Goal: Task Accomplishment & Management: Manage account settings

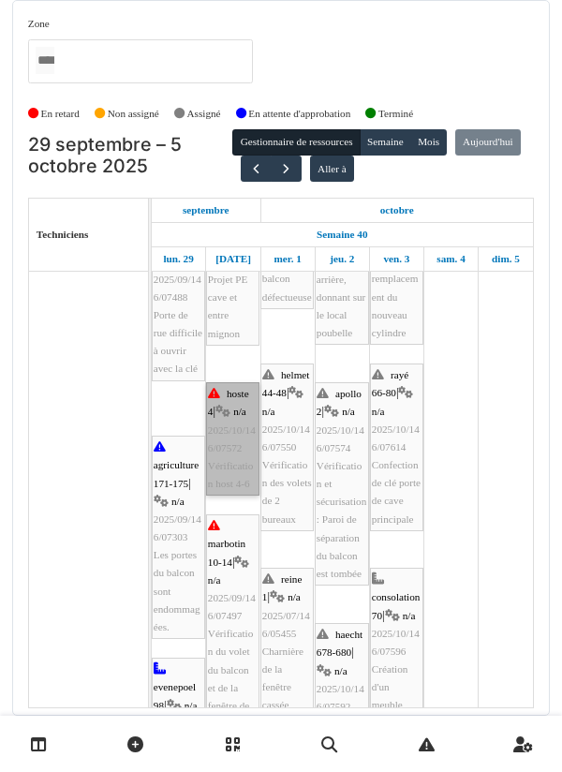
click at [229, 446] on link "hoste 4 | n/a 2025/10/146/07572 Vérification host 4-6" at bounding box center [232, 438] width 53 height 113
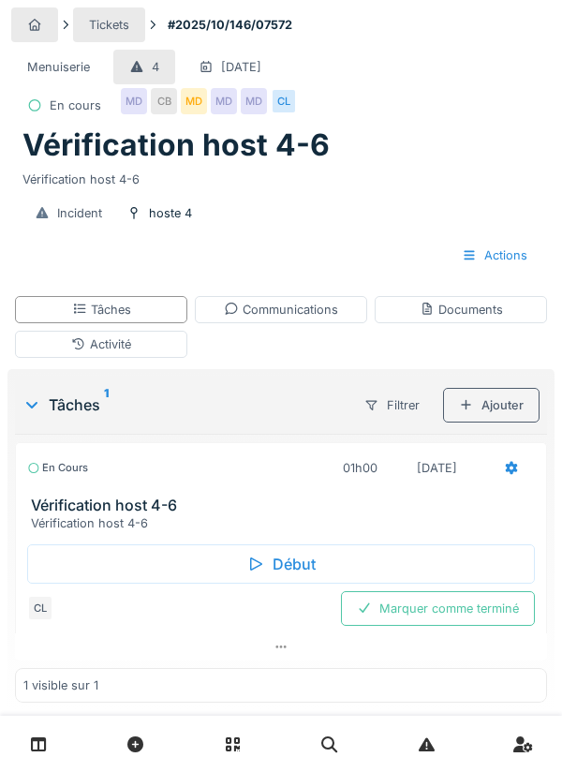
click at [287, 311] on div "Communications" at bounding box center [281, 310] width 114 height 18
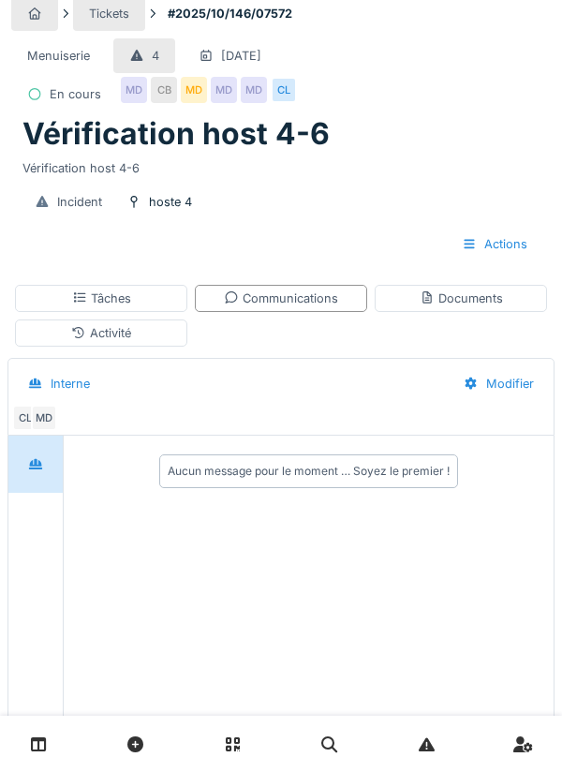
scroll to position [58, 0]
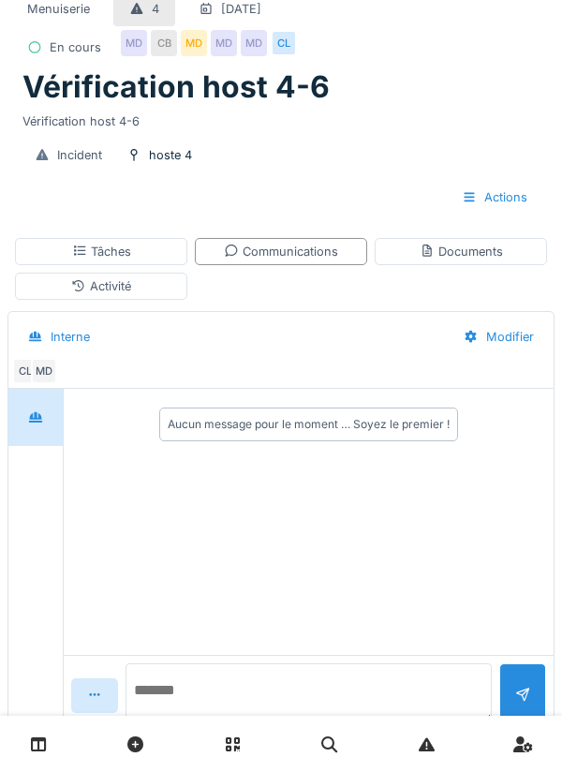
click at [204, 724] on textarea at bounding box center [309, 694] width 367 height 60
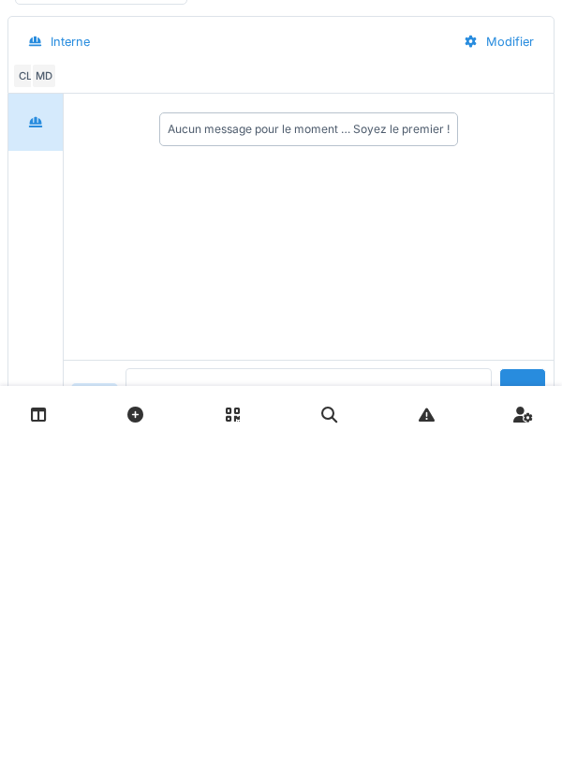
scroll to position [116, 0]
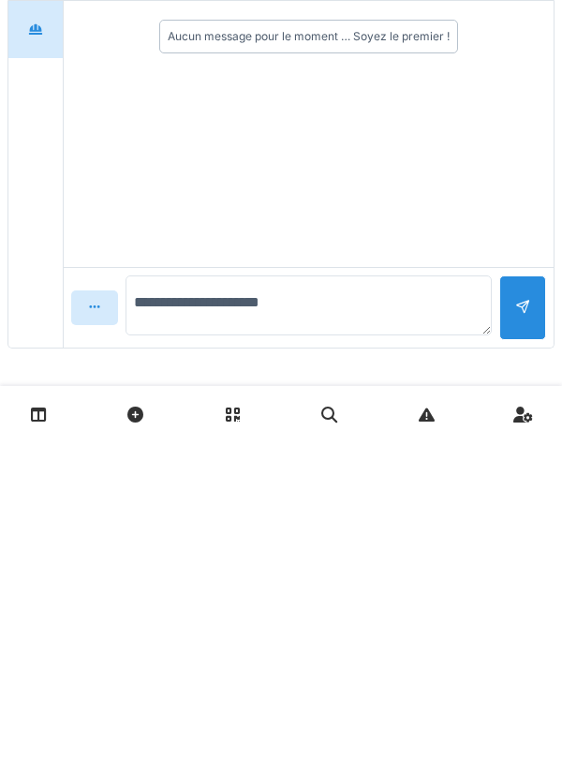
type textarea "**********"
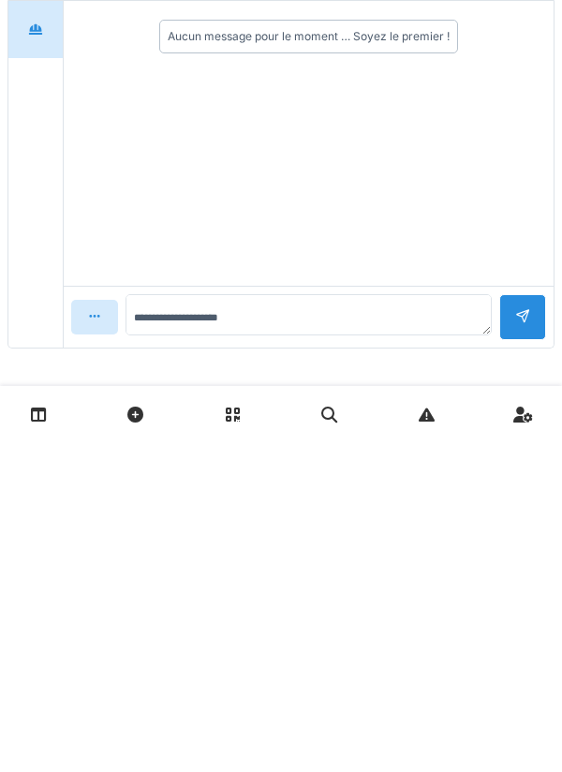
click at [515, 637] on div at bounding box center [523, 647] width 47 height 46
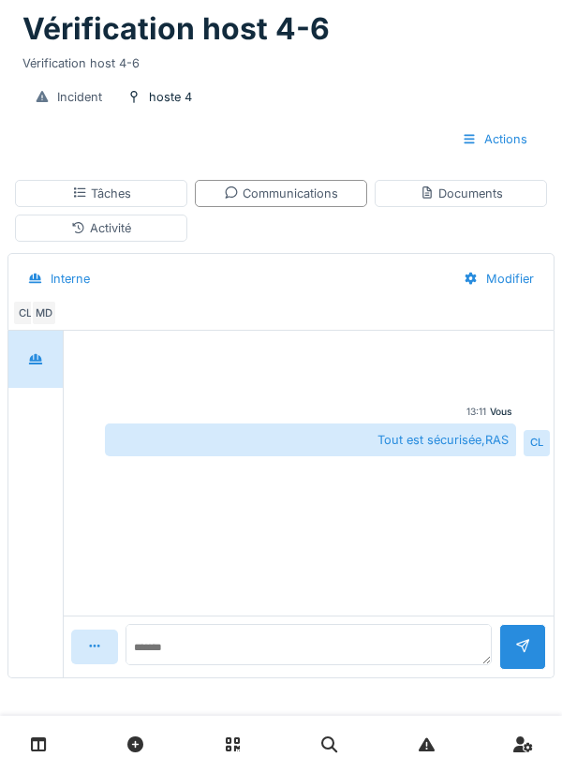
click at [131, 195] on div "Tâches" at bounding box center [101, 193] width 172 height 27
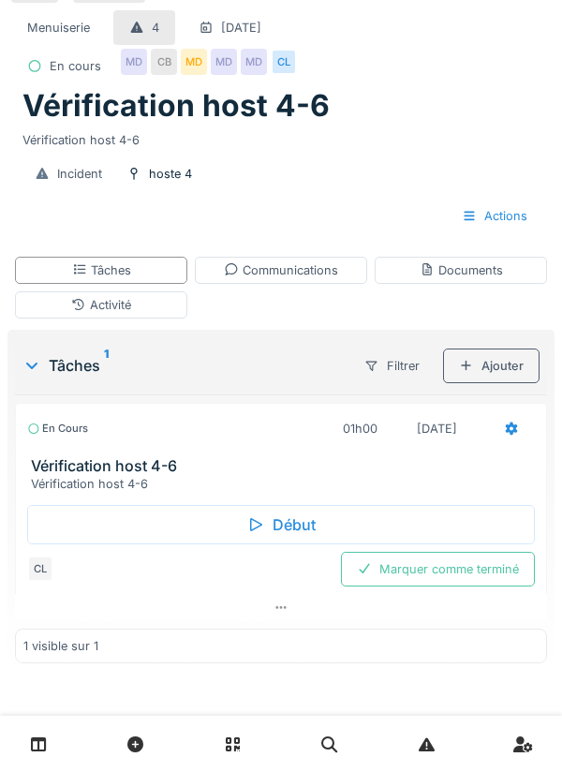
scroll to position [40, 0]
click at [513, 427] on icon at bounding box center [511, 429] width 15 height 12
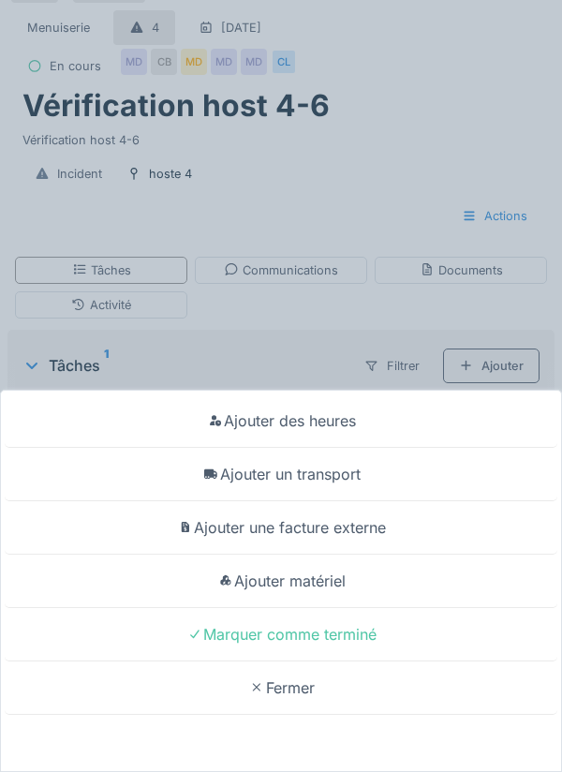
click at [344, 469] on div "Ajouter un transport" at bounding box center [281, 474] width 553 height 53
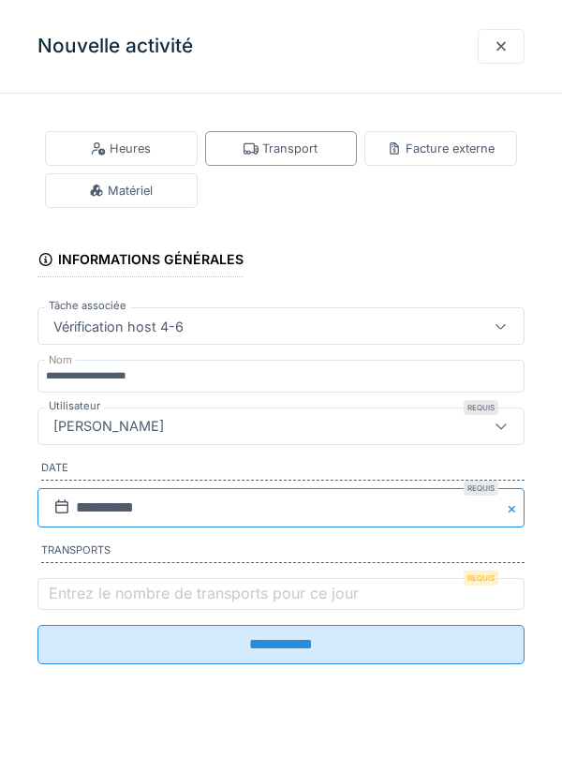
click at [98, 503] on input "**********" at bounding box center [280, 507] width 487 height 39
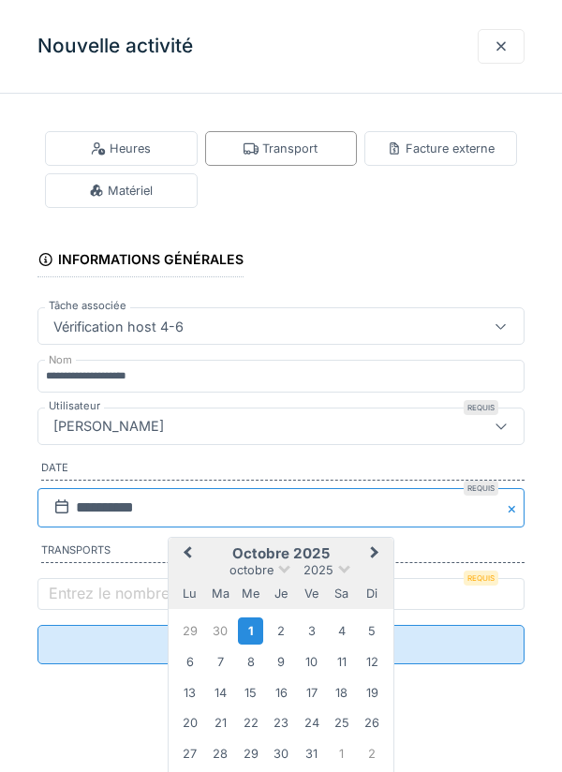
scroll to position [0, 0]
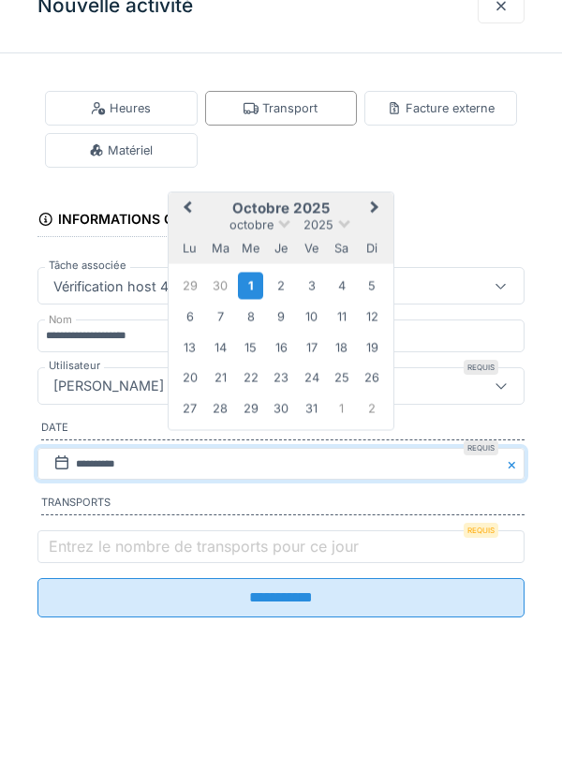
click at [219, 335] on div "30" at bounding box center [220, 325] width 25 height 25
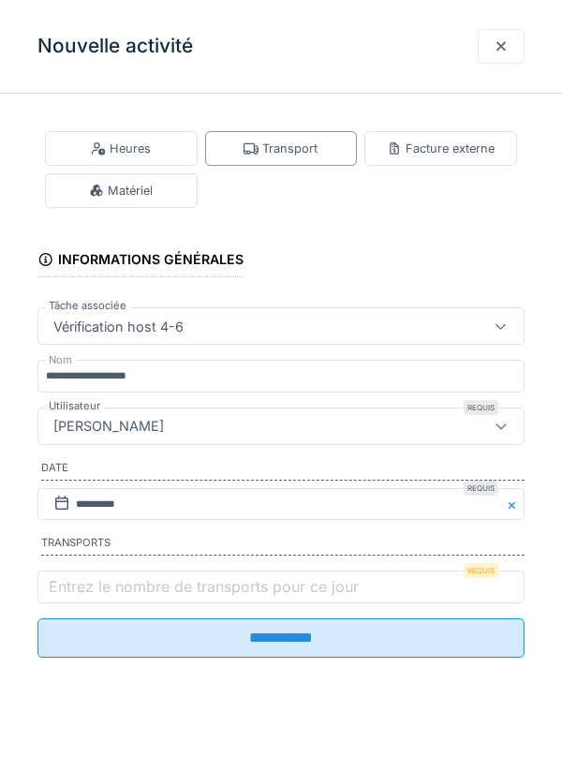
click at [97, 596] on label "Entrez le nombre de transports pour ce jour" at bounding box center [204, 587] width 318 height 22
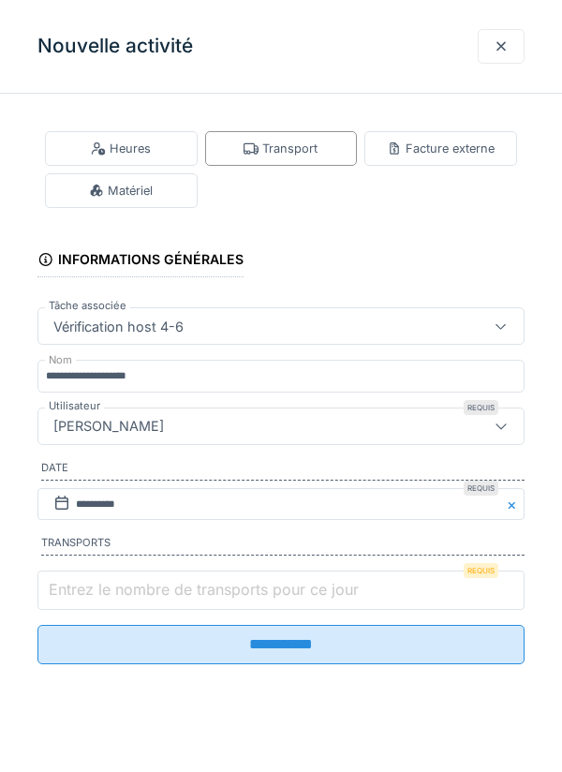
click at [97, 596] on input "Entrez le nombre de transports pour ce jour" at bounding box center [280, 590] width 487 height 39
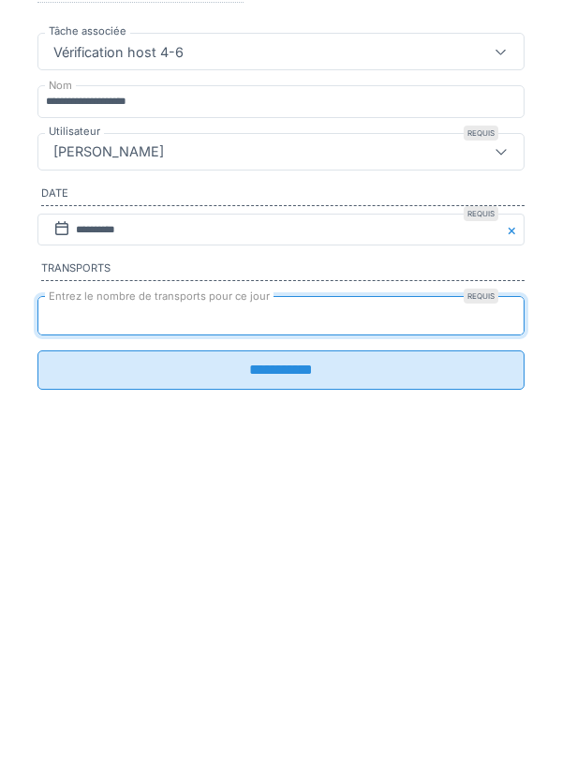
scroll to position [40, 0]
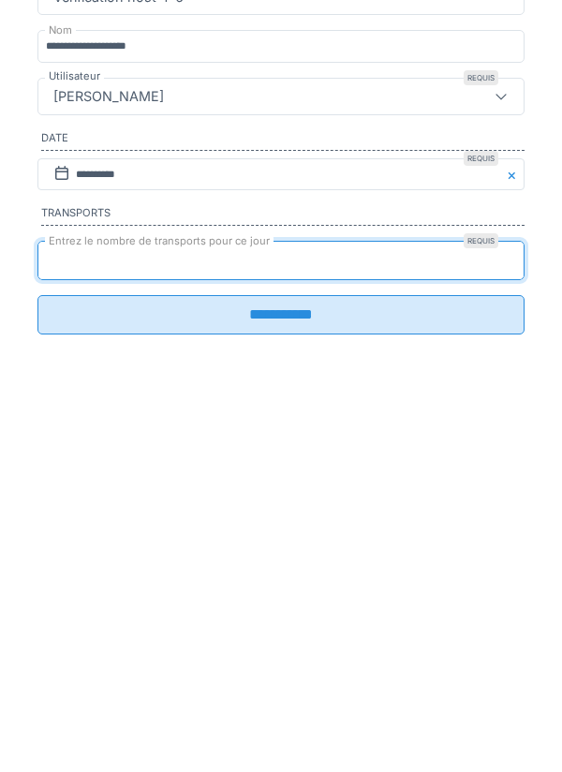
type input "*"
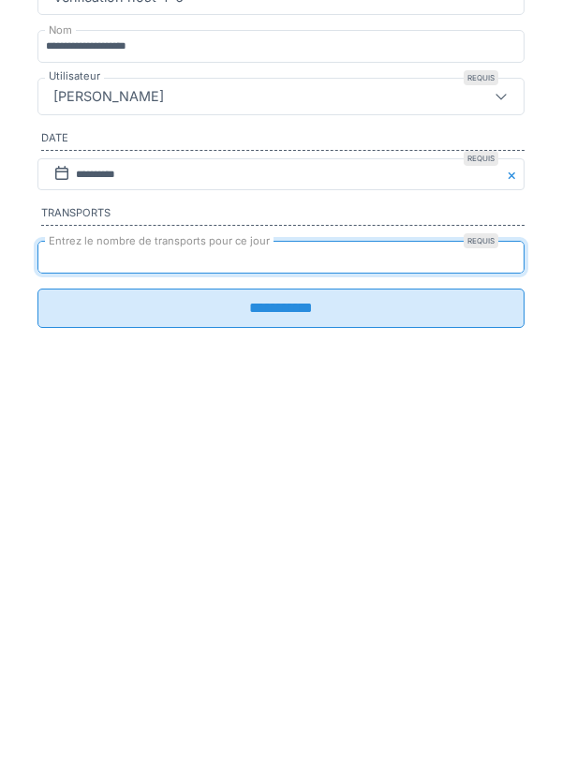
click at [291, 658] on input "**********" at bounding box center [280, 638] width 487 height 39
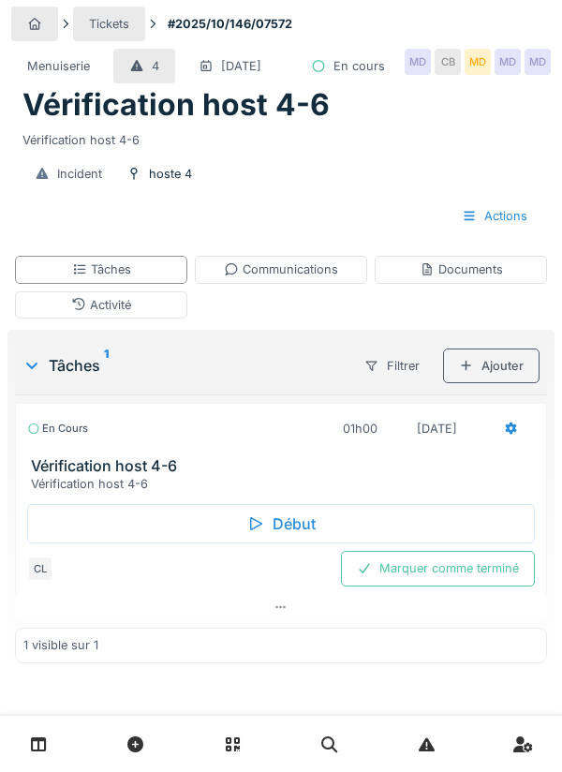
click at [127, 308] on div "Activité" at bounding box center [101, 305] width 60 height 18
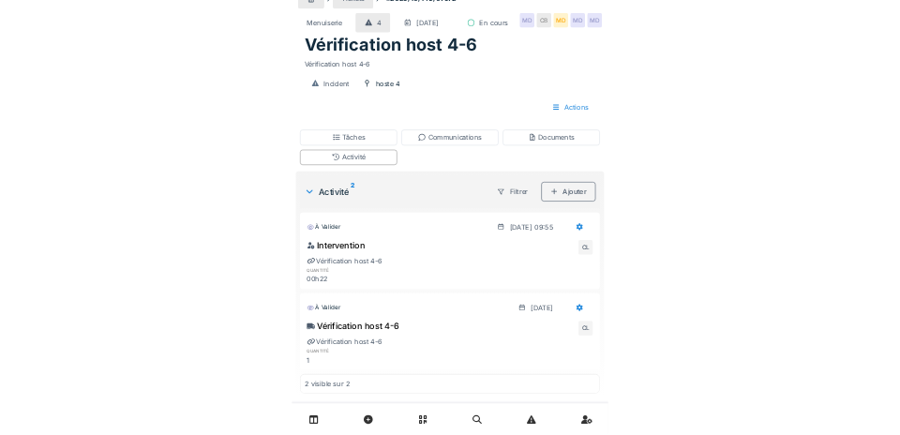
scroll to position [0, 0]
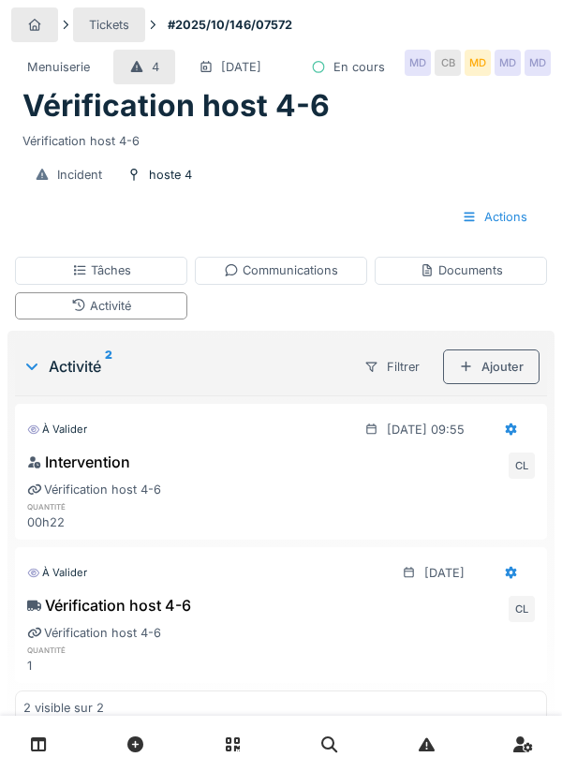
click at [112, 279] on div "Tâches" at bounding box center [101, 271] width 59 height 18
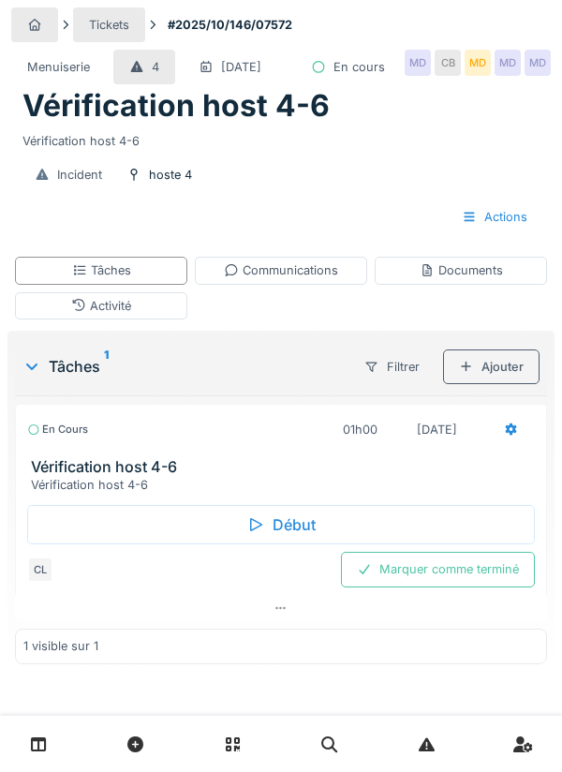
click at [109, 315] on div "Activité" at bounding box center [101, 306] width 60 height 18
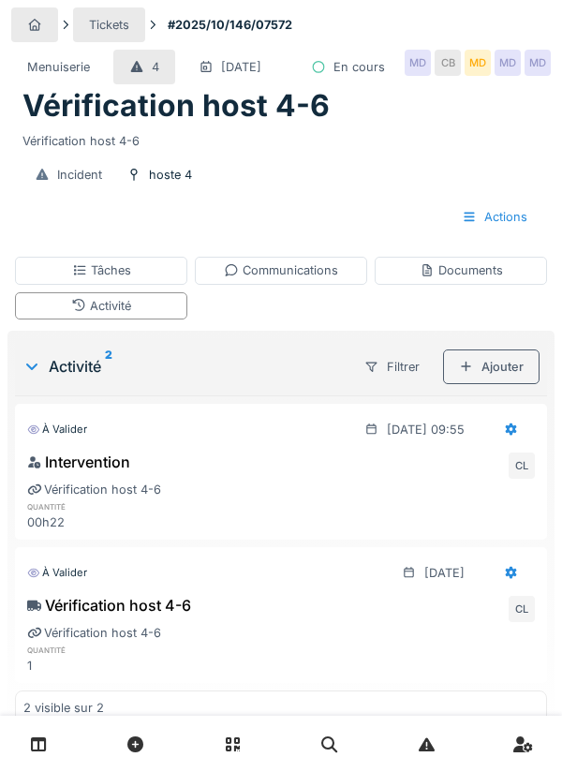
click at [130, 279] on div "Tâches" at bounding box center [101, 271] width 59 height 18
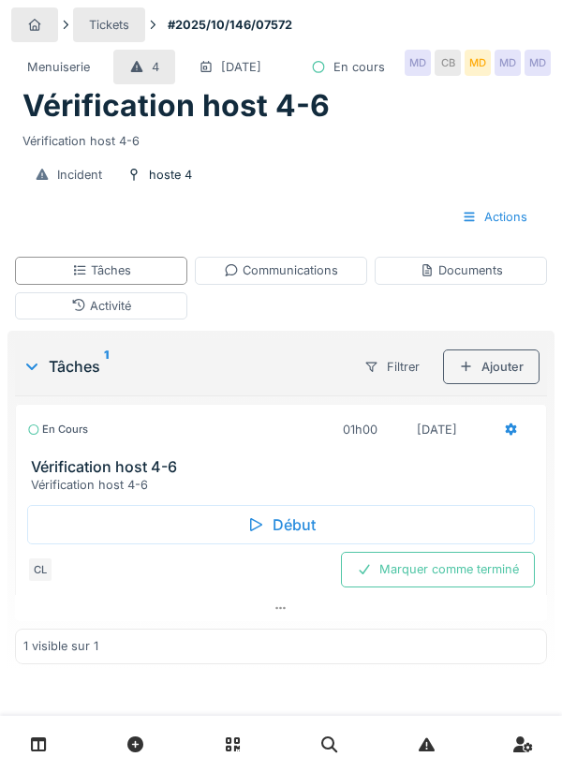
click at [507, 439] on div at bounding box center [511, 430] width 15 height 18
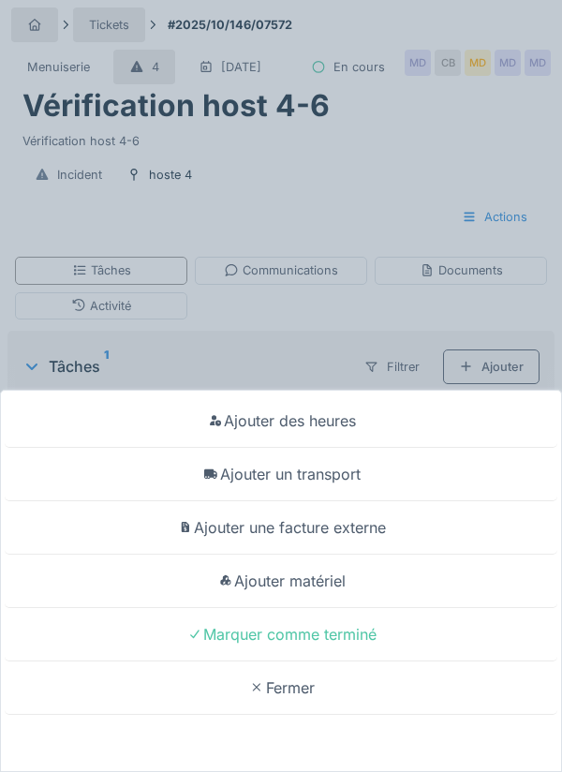
click at [262, 431] on div "Ajouter des heures Ajouter un transport Ajouter une facture externe Ajouter mat…" at bounding box center [281, 386] width 562 height 772
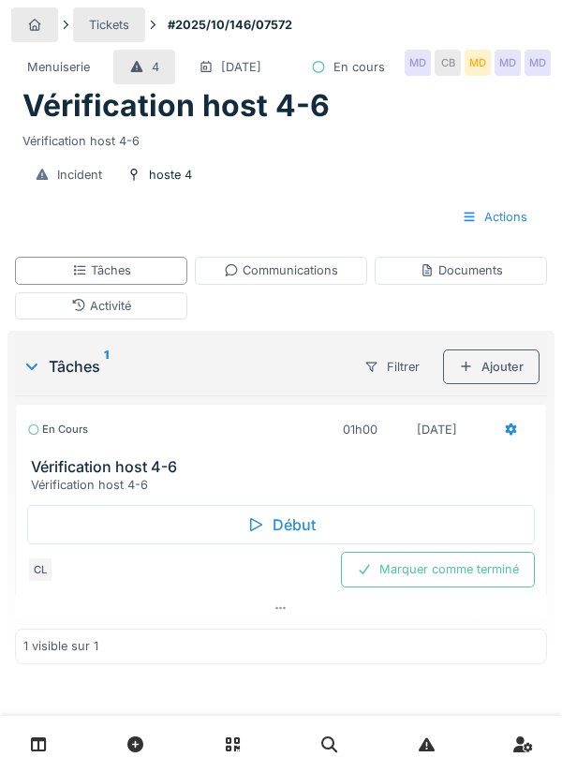
click at [458, 587] on div "Marquer comme terminé" at bounding box center [438, 569] width 194 height 35
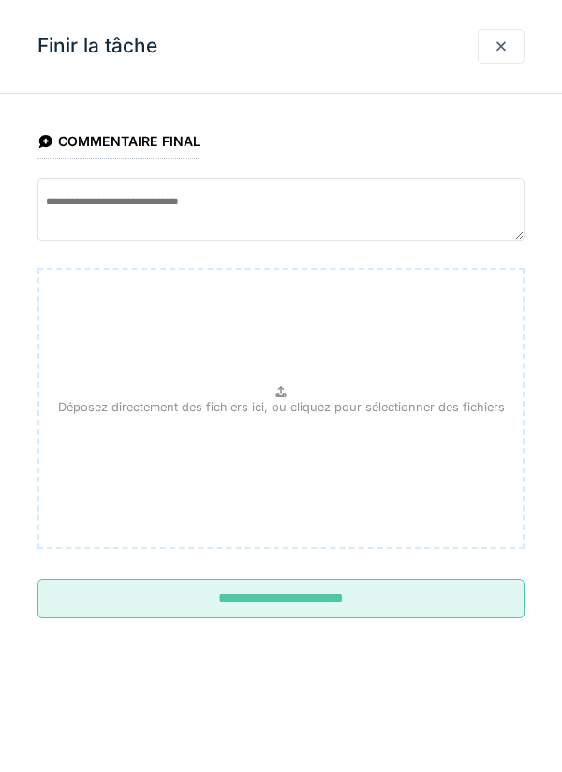
click at [313, 597] on input "**********" at bounding box center [280, 598] width 487 height 39
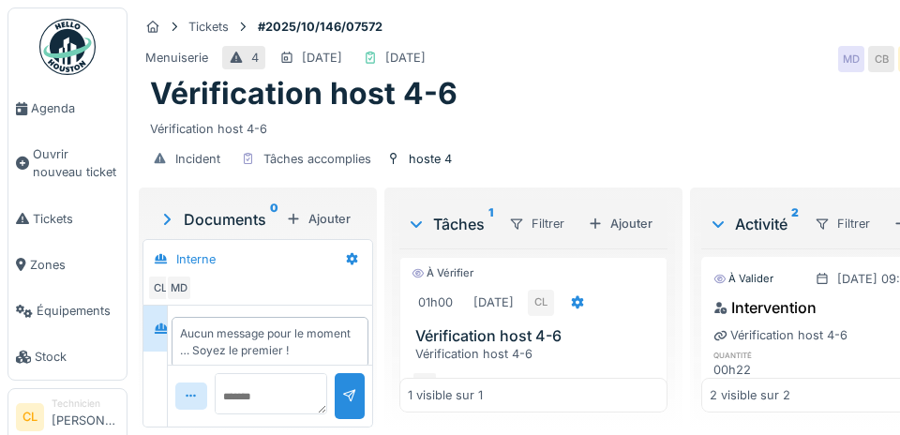
click at [51, 112] on span "Agenda" at bounding box center [75, 108] width 88 height 18
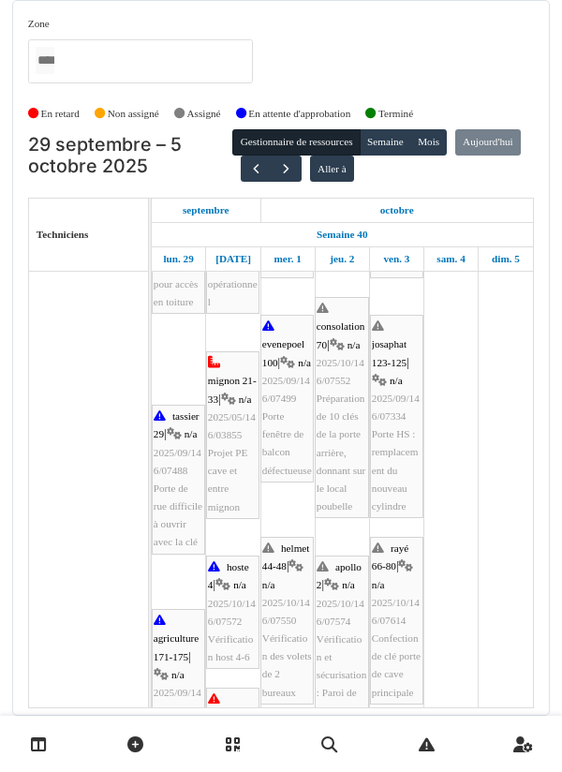
scroll to position [183, 0]
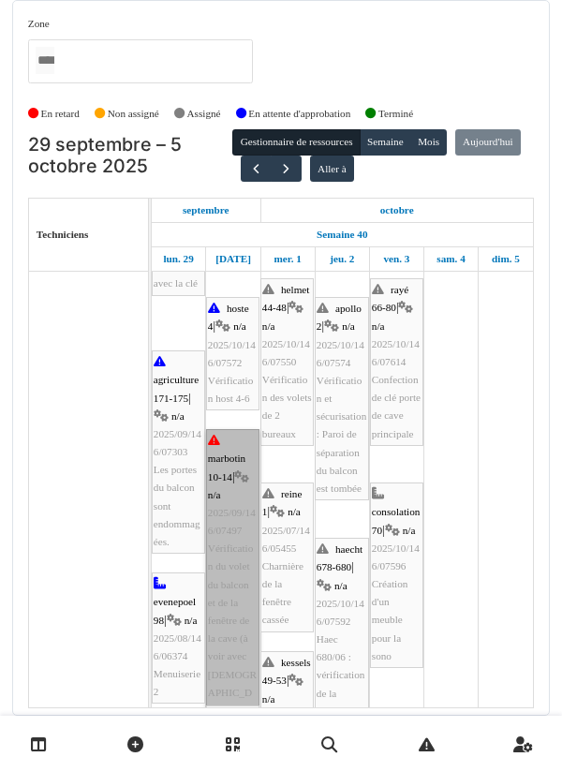
click at [231, 434] on link "marbotin 10-14 | n/a 2025/09/146/07497 Vérification du volet du balcon et de la…" at bounding box center [232, 575] width 53 height 293
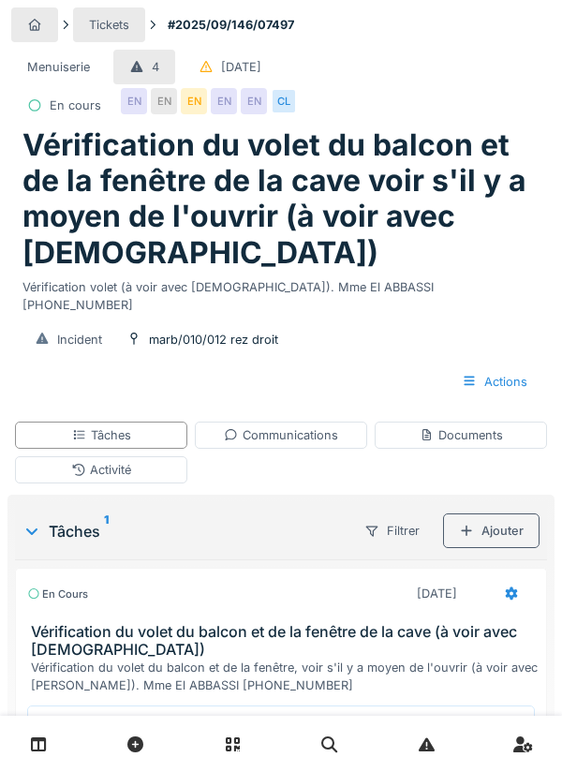
scroll to position [7, 0]
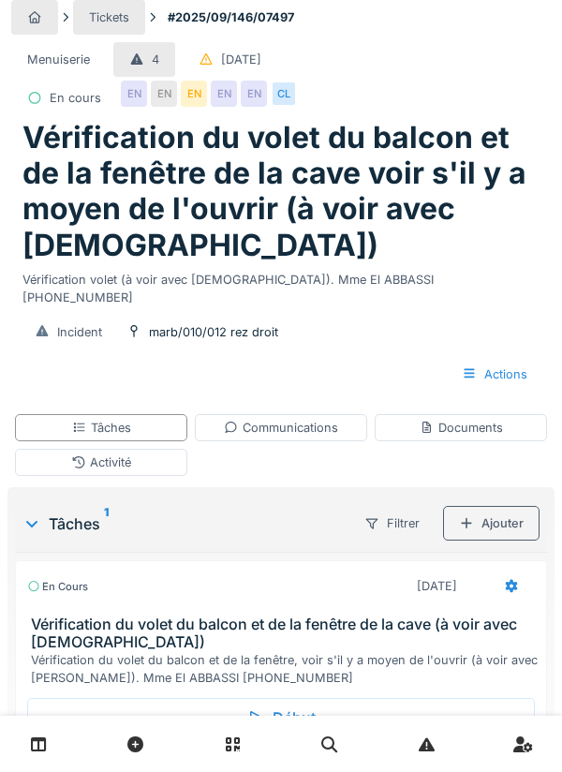
click at [285, 419] on div "Communications" at bounding box center [281, 428] width 114 height 18
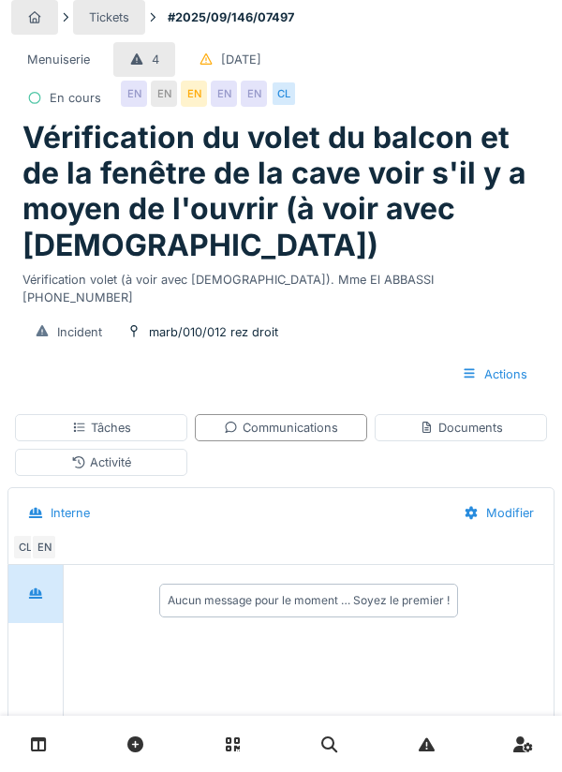
scroll to position [119, 0]
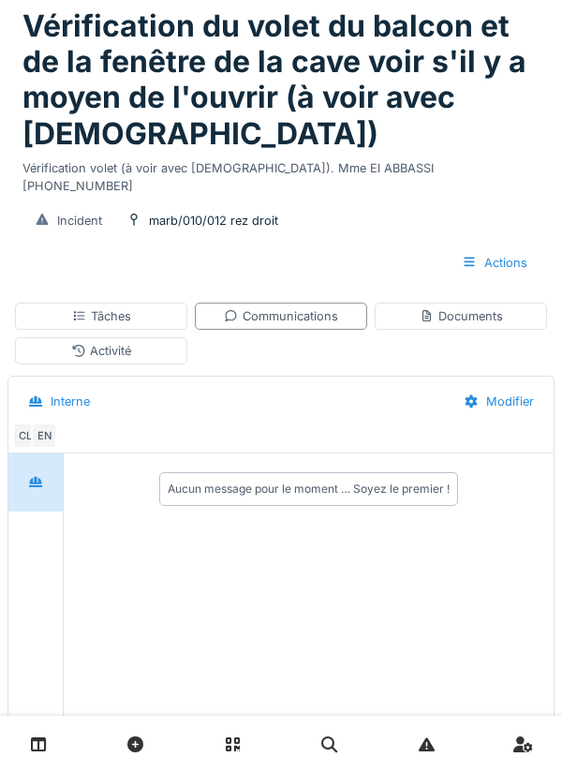
click at [174, 772] on textarea at bounding box center [309, 758] width 367 height 60
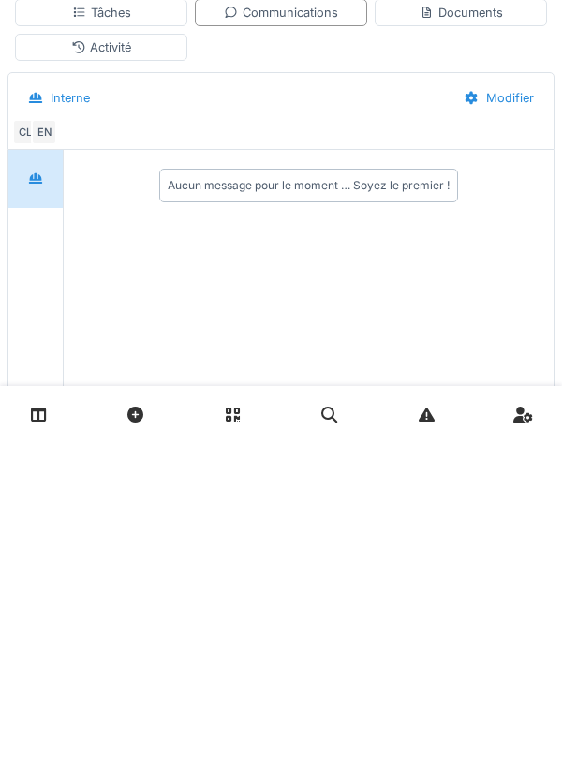
scroll to position [224, 0]
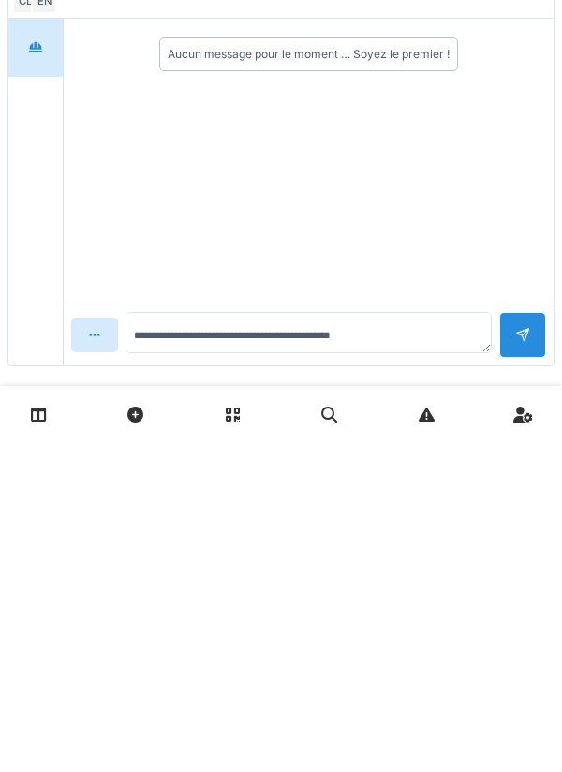
click at [498, 768] on div at bounding box center [281, 744] width 562 height 56
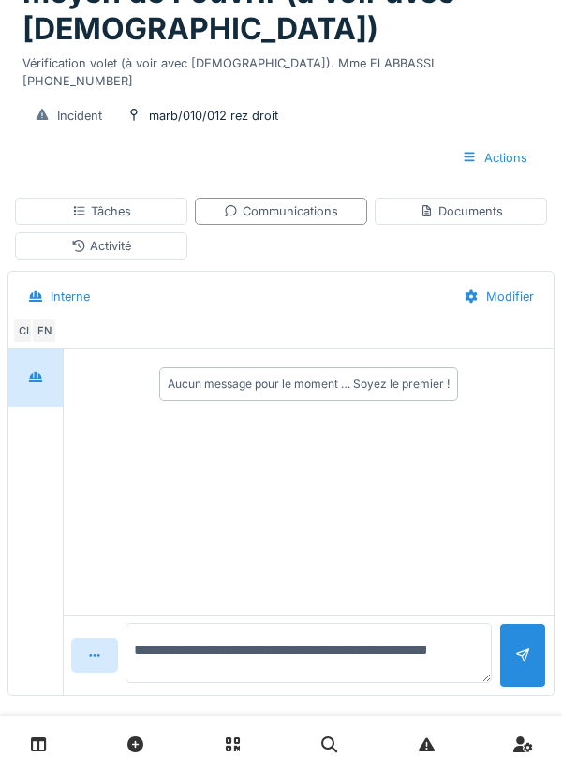
click at [407, 643] on textarea "**********" at bounding box center [309, 653] width 367 height 60
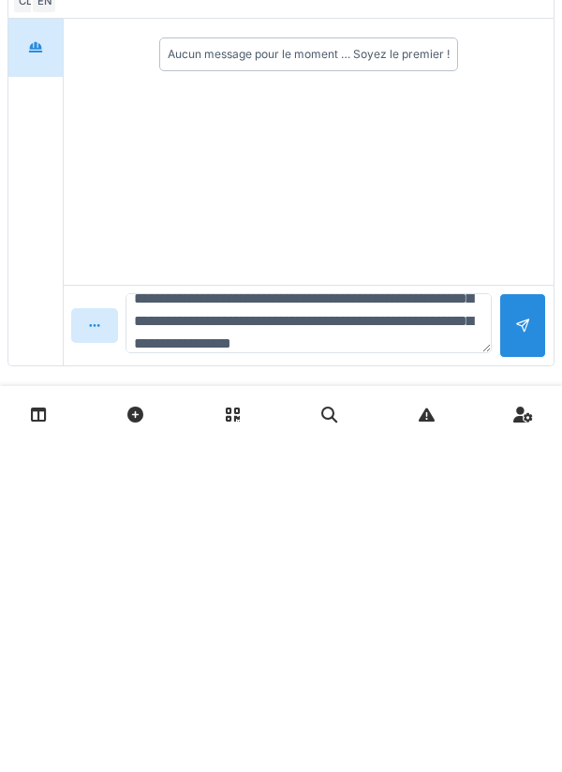
scroll to position [67, 0]
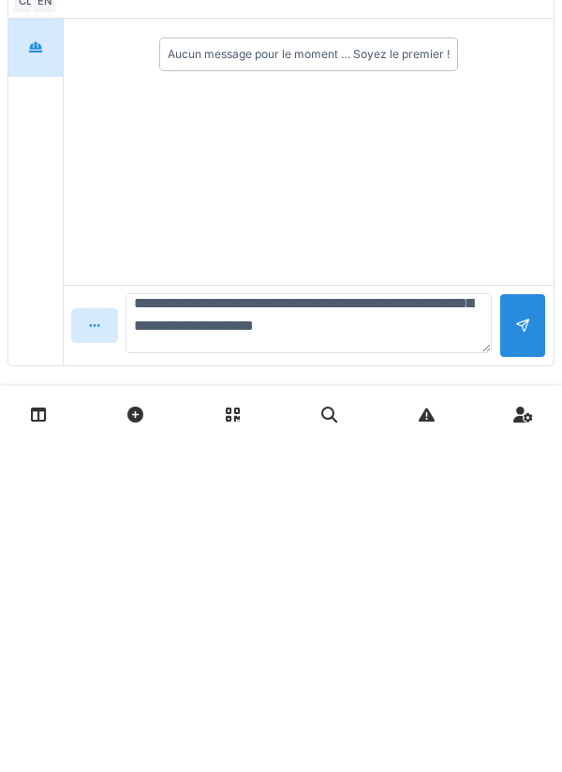
type textarea "**********"
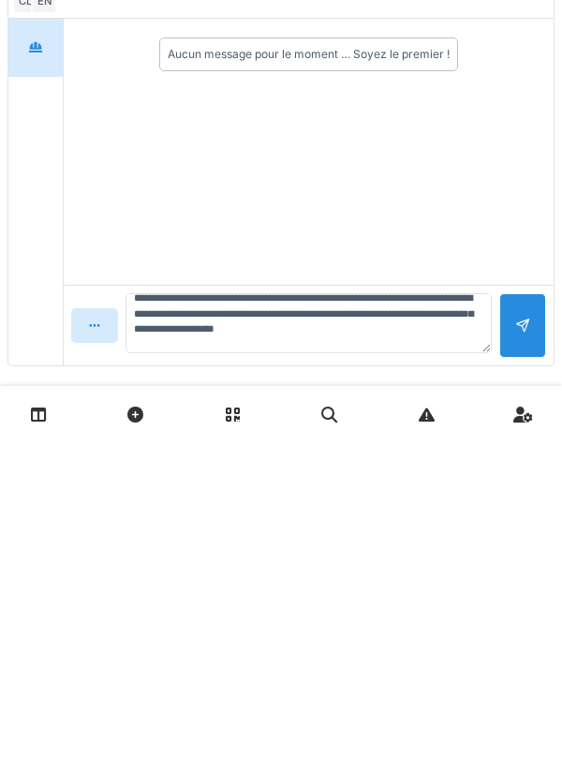
click at [536, 641] on div at bounding box center [523, 655] width 47 height 65
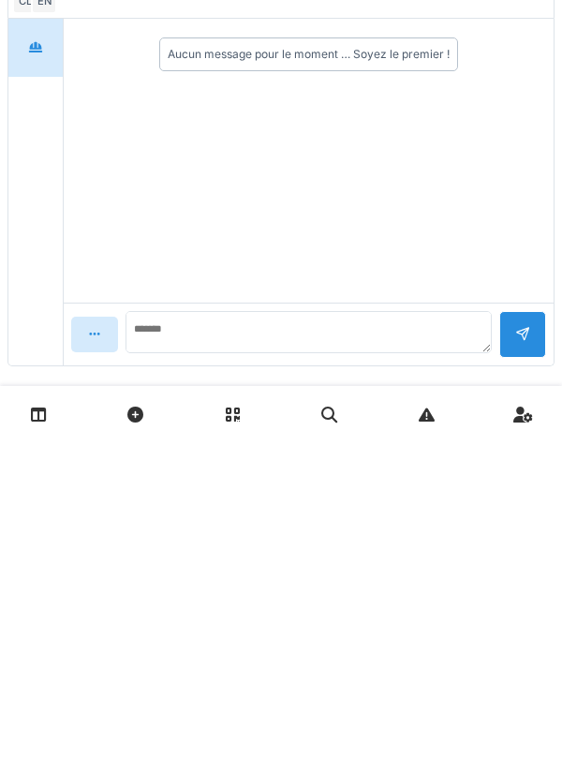
scroll to position [0, 0]
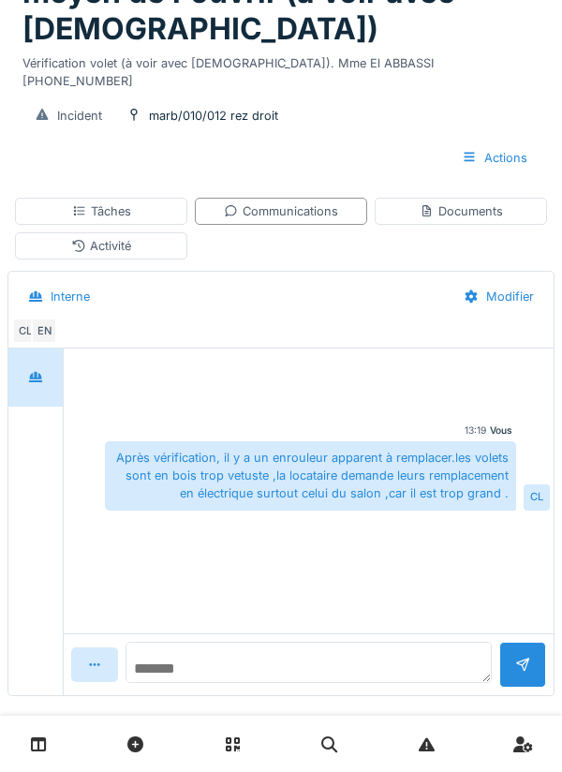
click at [220, 653] on textarea at bounding box center [309, 662] width 367 height 41
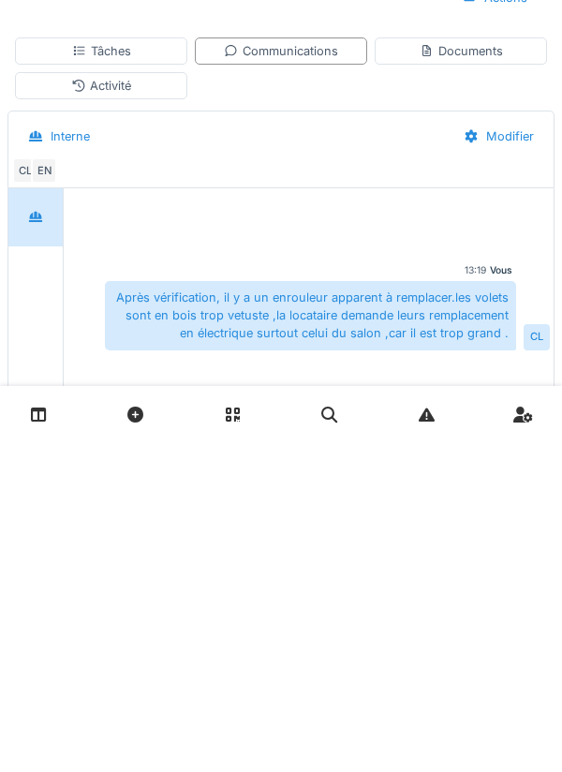
scroll to position [224, 0]
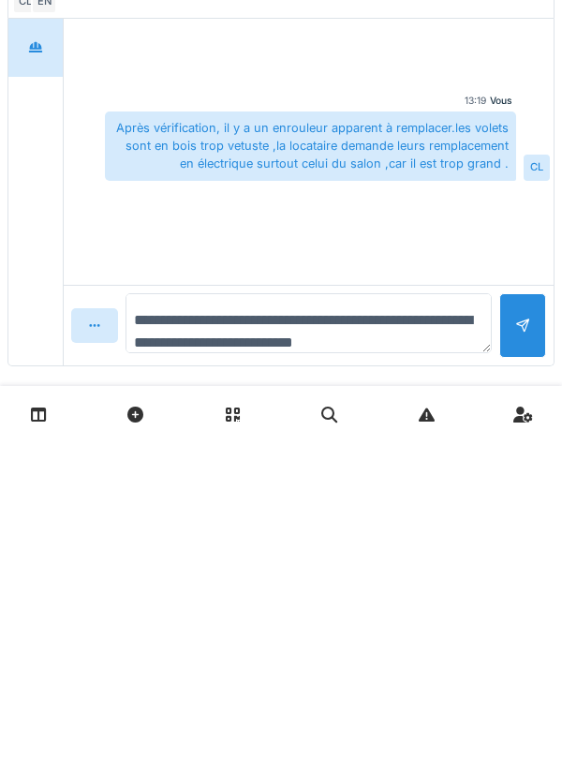
type textarea "**********"
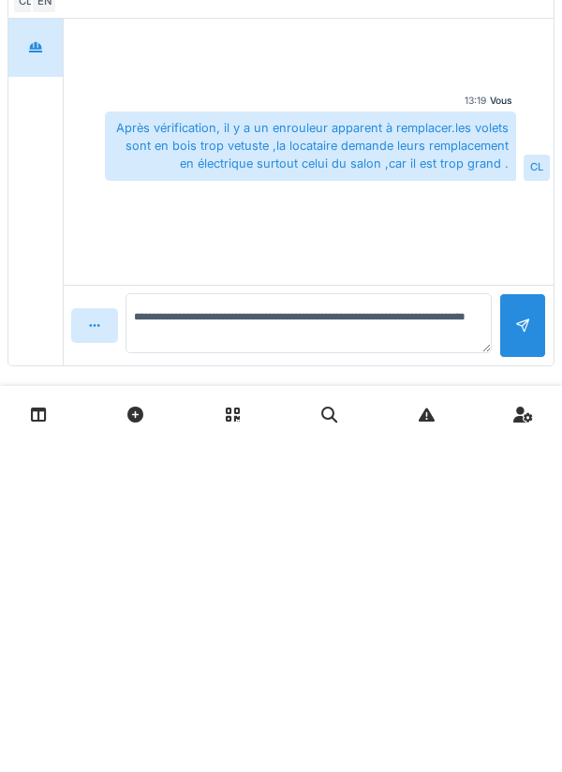
click at [515, 649] on div at bounding box center [523, 655] width 47 height 65
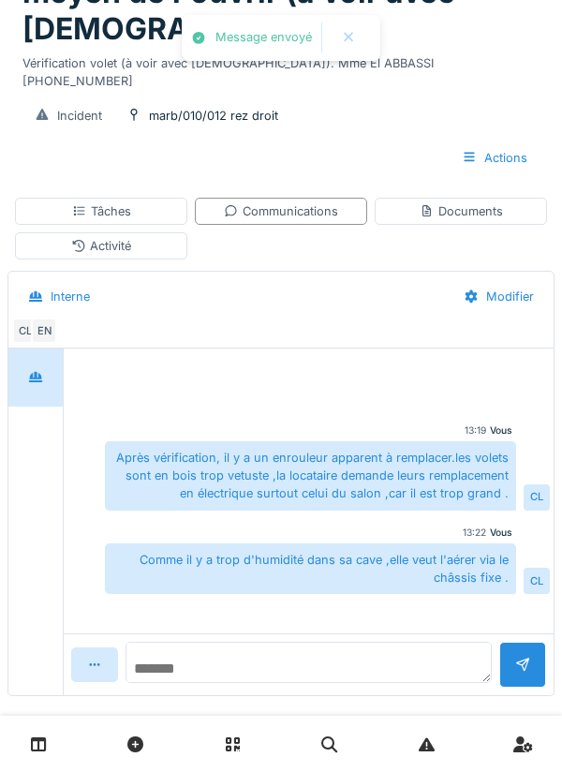
click at [174, 651] on textarea at bounding box center [309, 662] width 367 height 41
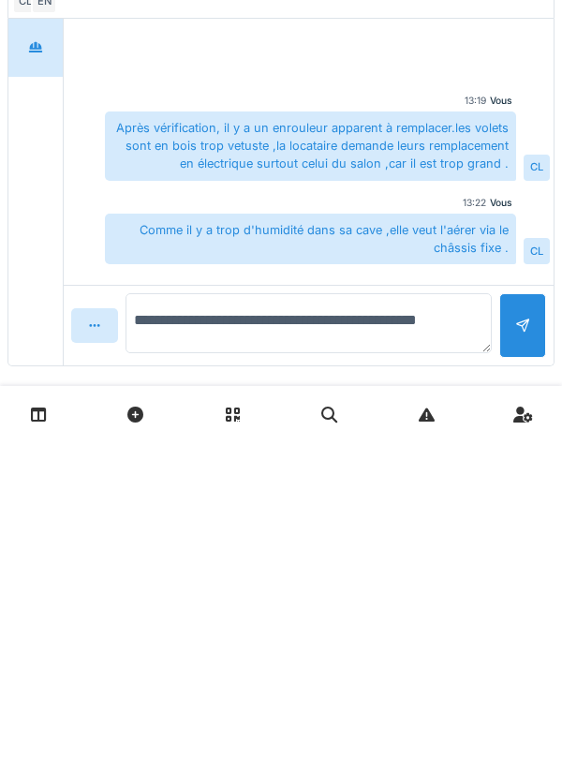
click at [458, 654] on textarea "**********" at bounding box center [309, 653] width 367 height 60
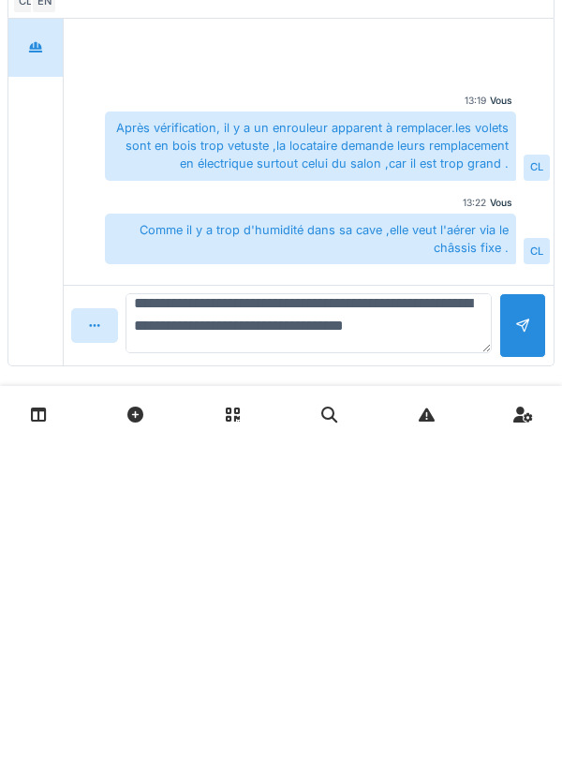
type textarea "**********"
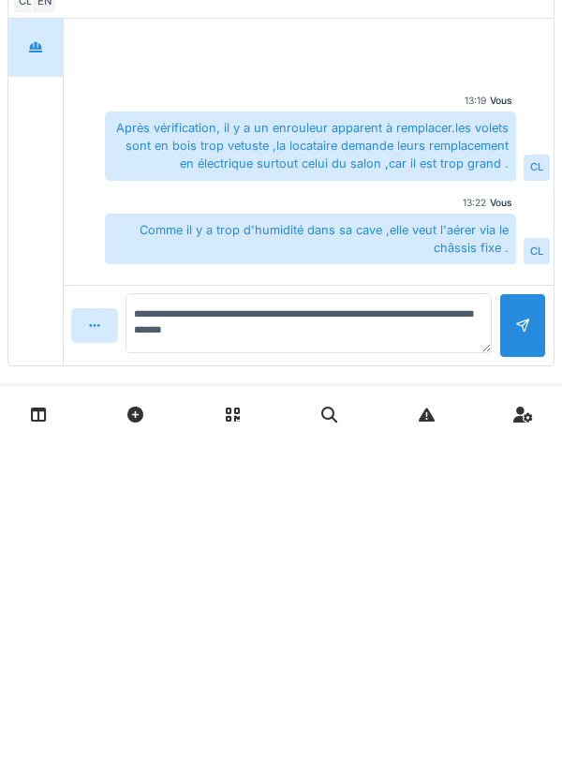
click at [533, 640] on div at bounding box center [523, 655] width 47 height 65
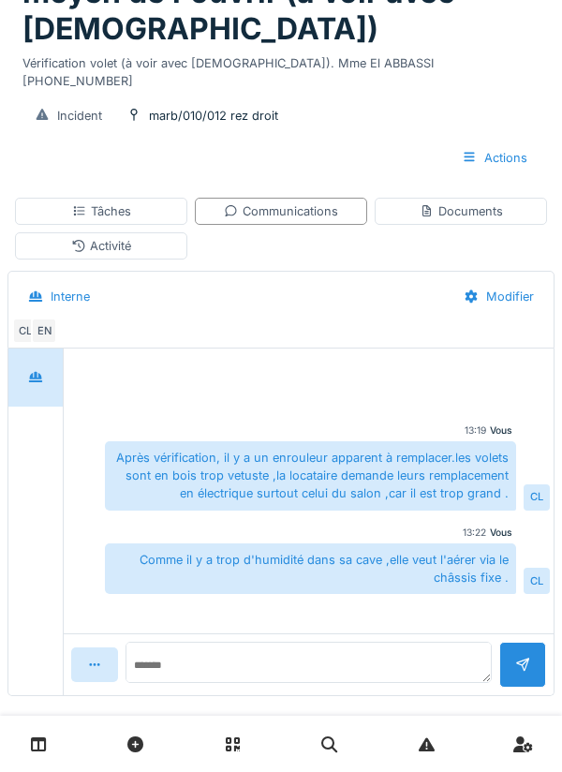
scroll to position [52, 0]
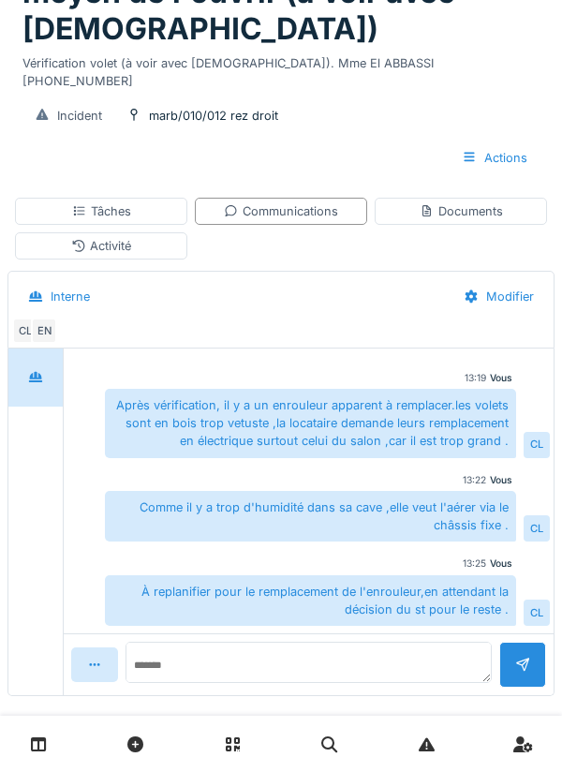
click at [110, 237] on div "Activité" at bounding box center [101, 246] width 60 height 18
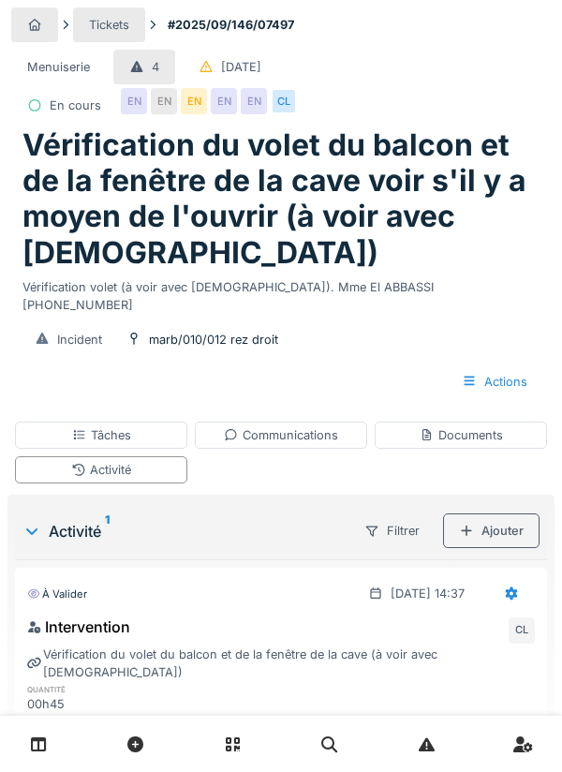
click at [132, 422] on div "Tâches" at bounding box center [101, 435] width 172 height 27
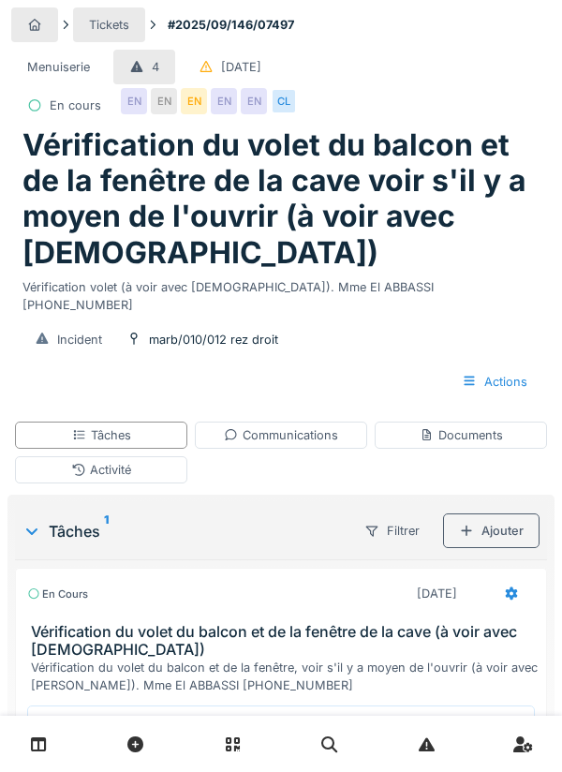
click at [503, 582] on div at bounding box center [511, 594] width 47 height 35
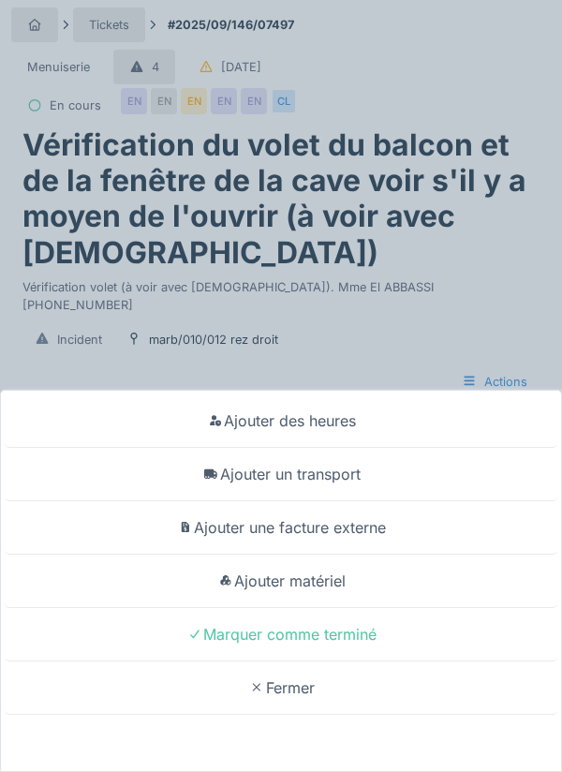
click at [344, 502] on div "Ajouter un transport" at bounding box center [281, 474] width 553 height 53
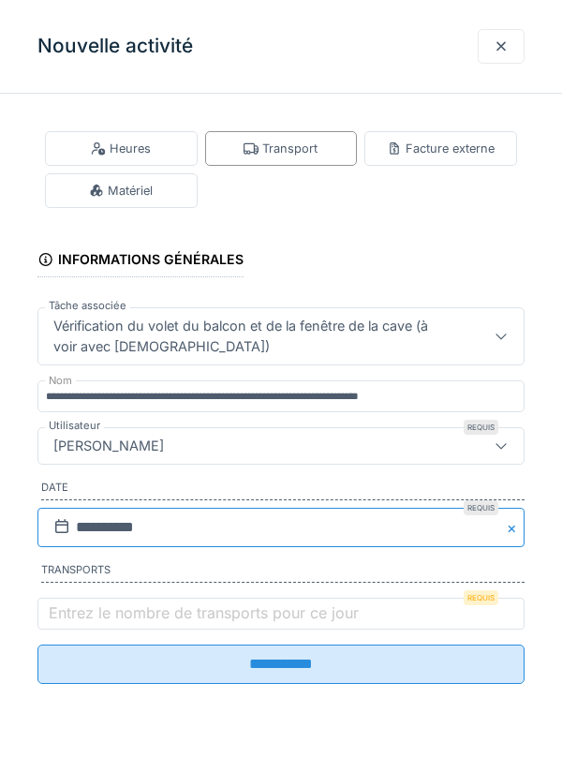
click at [91, 533] on input "**********" at bounding box center [280, 527] width 487 height 39
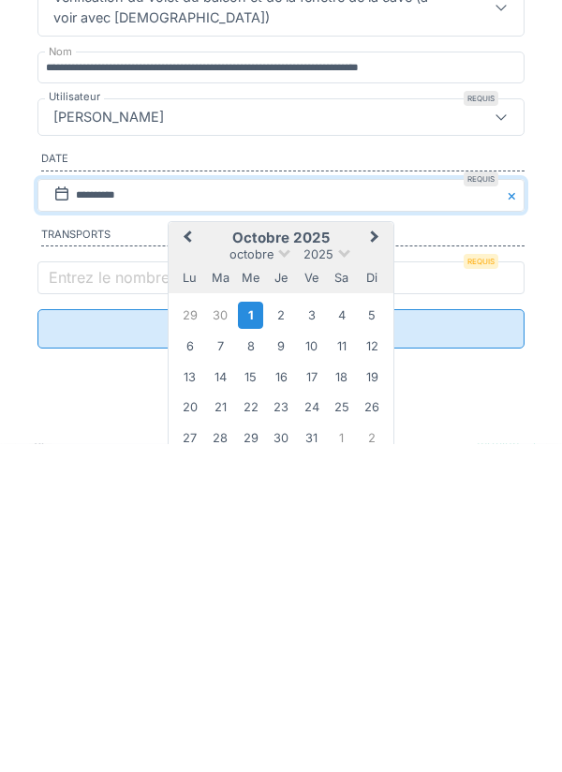
click at [217, 656] on div "30" at bounding box center [220, 643] width 25 height 25
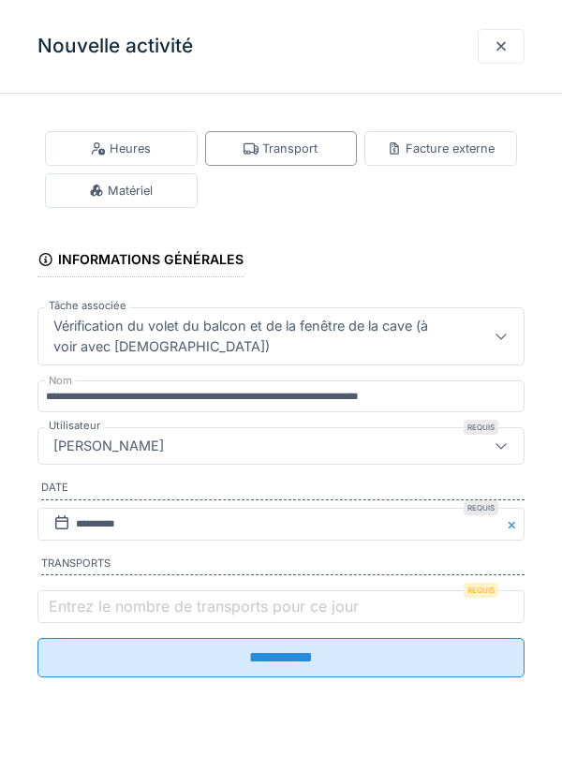
click at [74, 610] on label "Entrez le nombre de transports pour ce jour" at bounding box center [204, 606] width 318 height 22
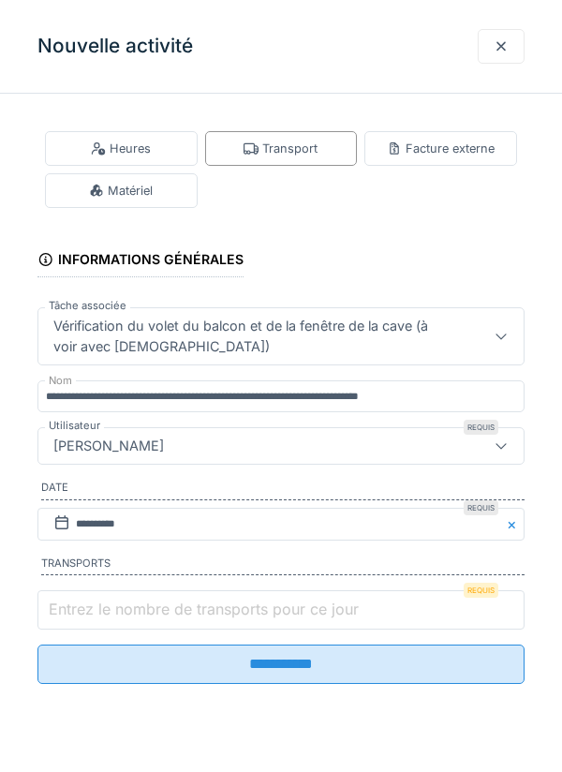
click at [74, 610] on input "Entrez le nombre de transports pour ce jour" at bounding box center [280, 610] width 487 height 39
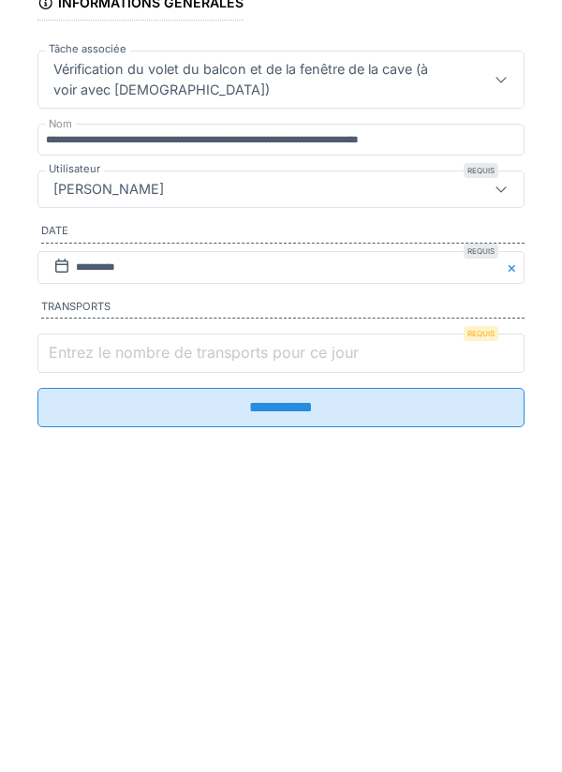
scroll to position [65, 0]
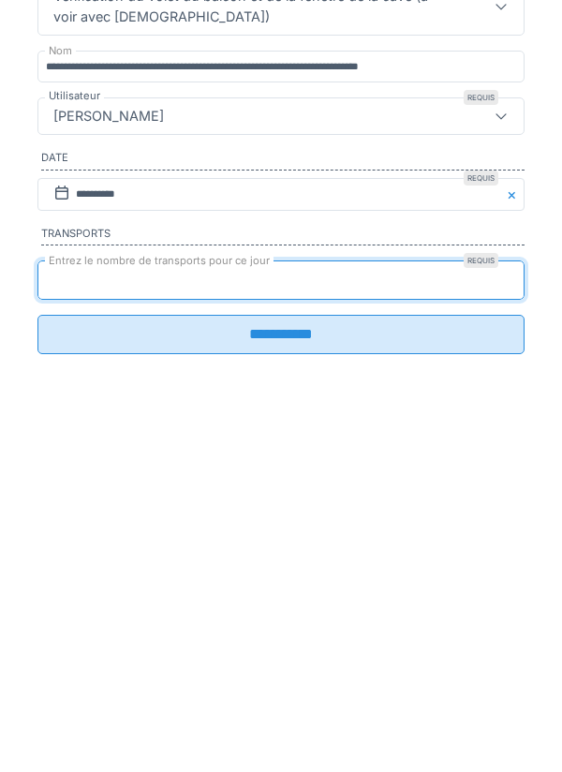
type input "*"
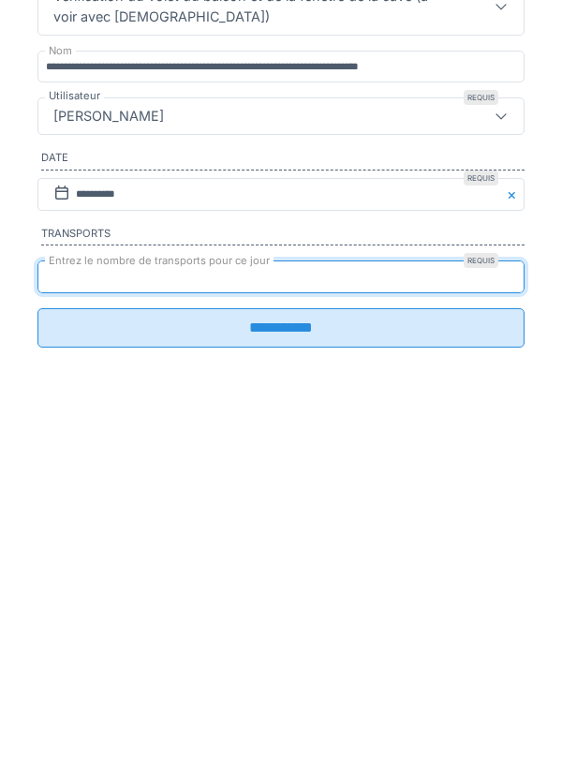
click at [293, 673] on input "**********" at bounding box center [280, 657] width 487 height 39
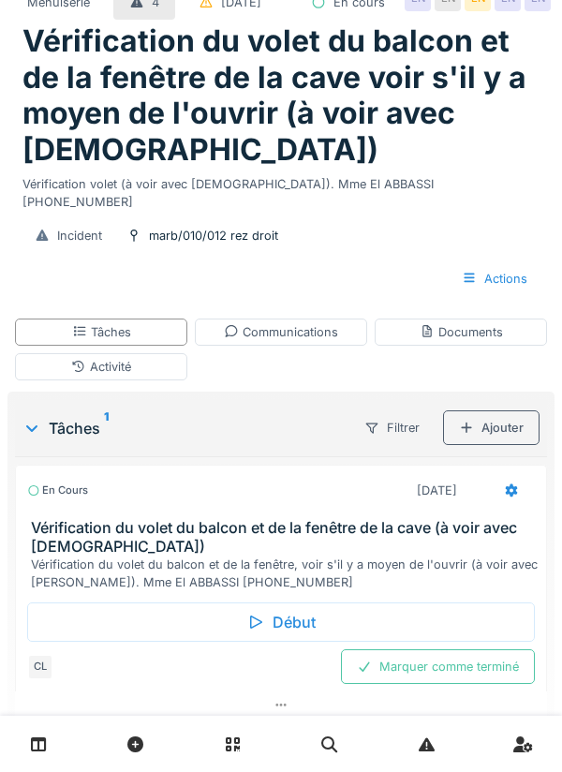
click at [433, 684] on div "Marquer comme terminé" at bounding box center [438, 667] width 194 height 35
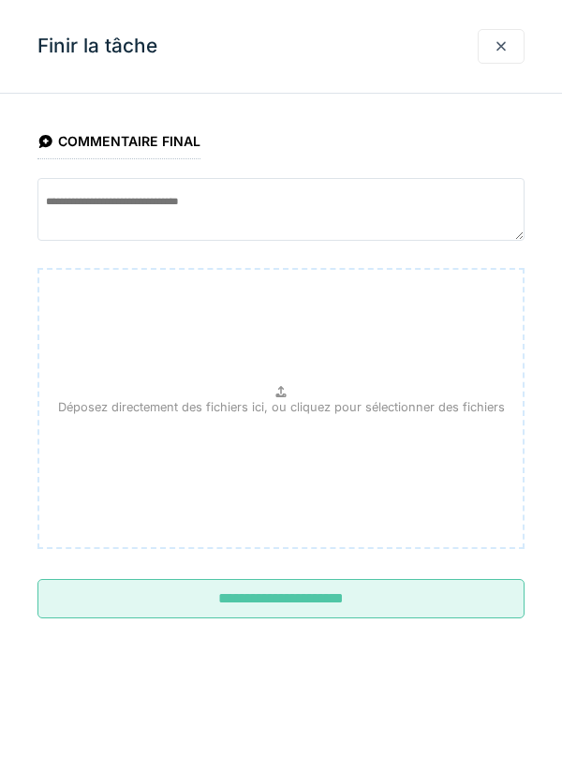
click at [338, 602] on input "**********" at bounding box center [280, 598] width 487 height 39
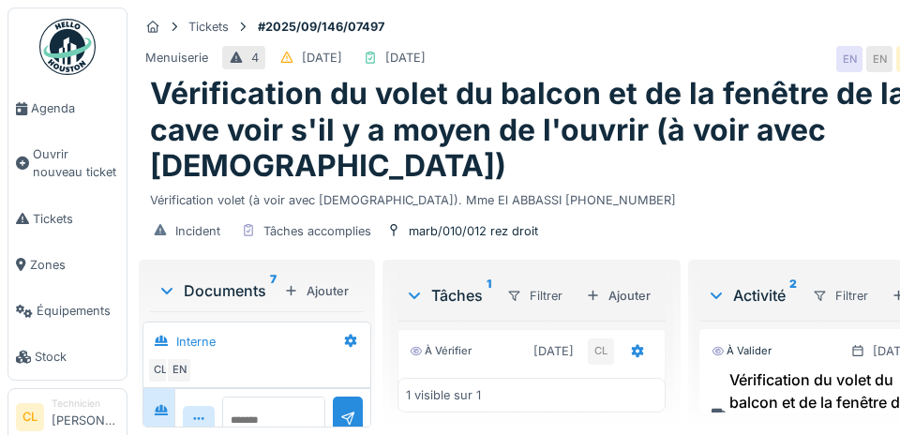
scroll to position [631, 0]
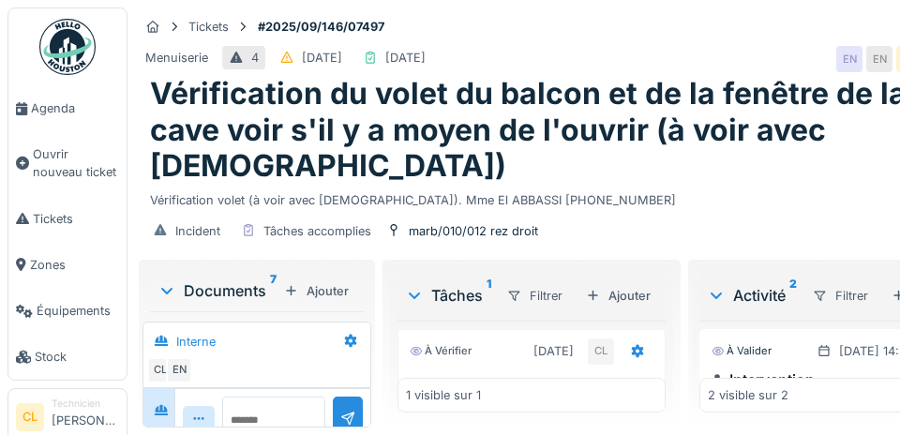
click at [73, 105] on span "Agenda" at bounding box center [75, 108] width 88 height 18
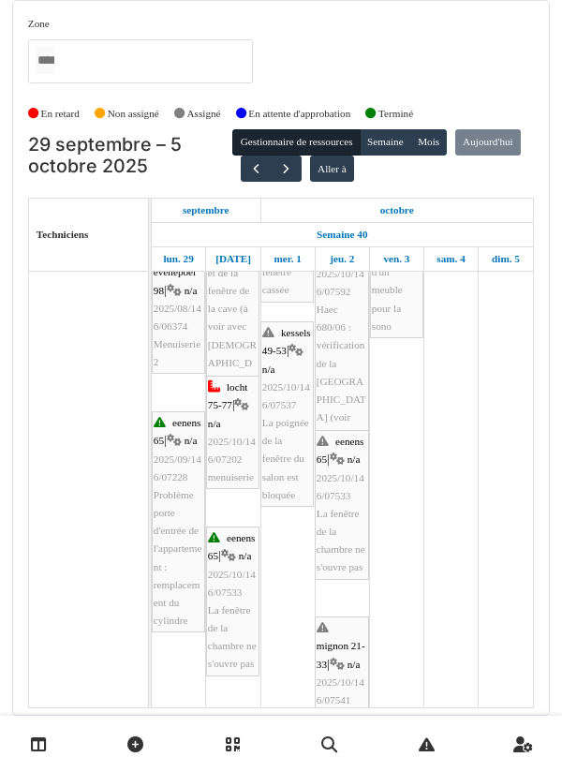
scroll to position [750, 0]
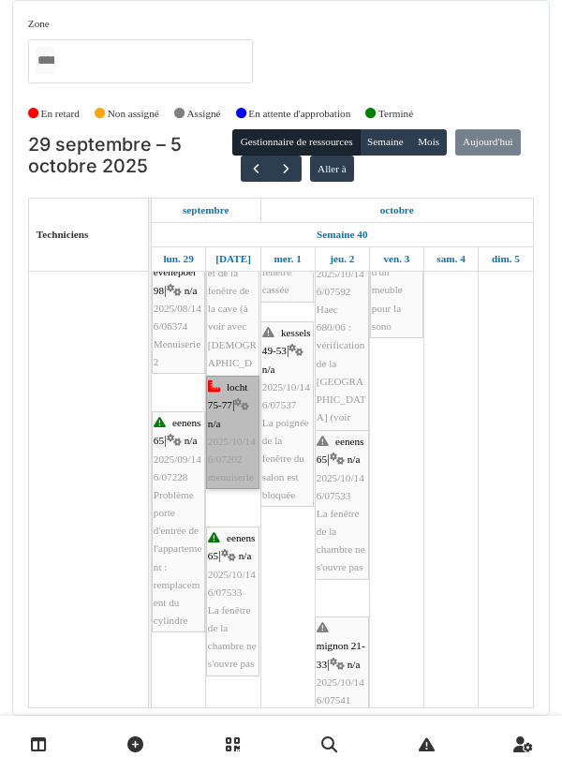
click at [224, 454] on link "locht 75-77 | n/a 2025/10/146/07202 menuiserie" at bounding box center [232, 432] width 53 height 113
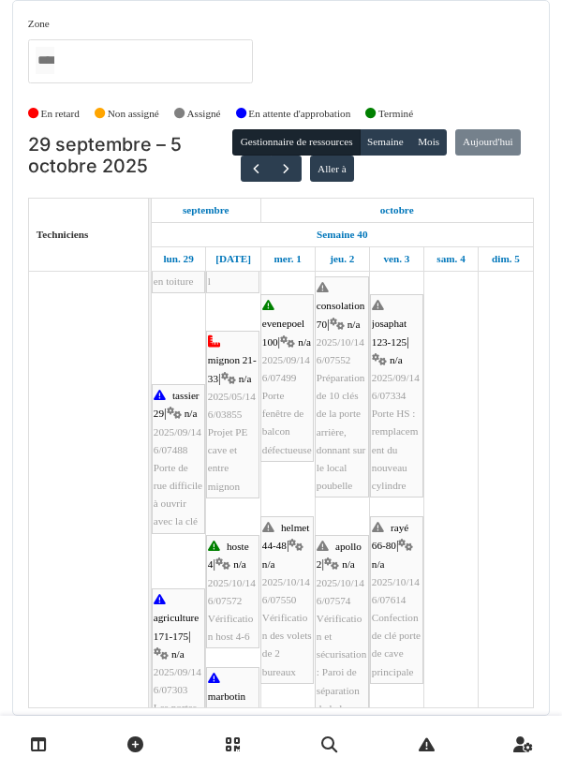
scroll to position [182, 0]
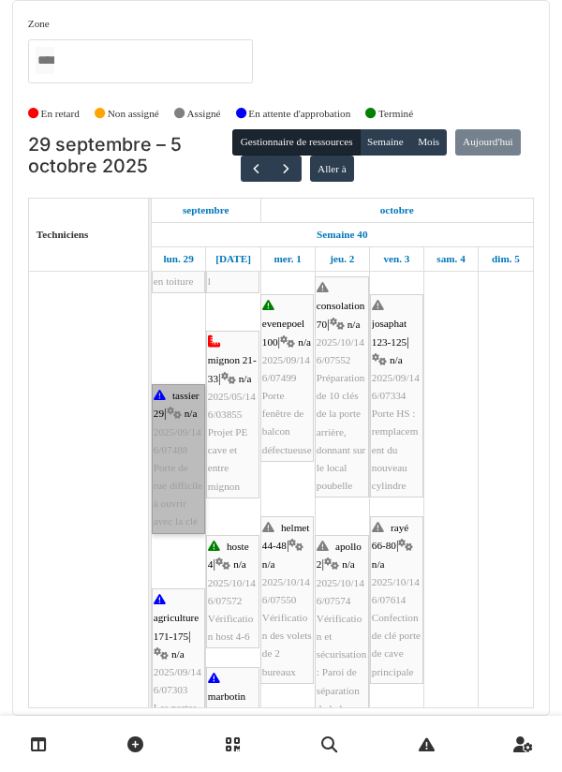
click at [178, 492] on link "tassier 29 | n/a 2025/09/146/07488 Porte de rue difficile à ouvrir avec la clé" at bounding box center [178, 459] width 53 height 150
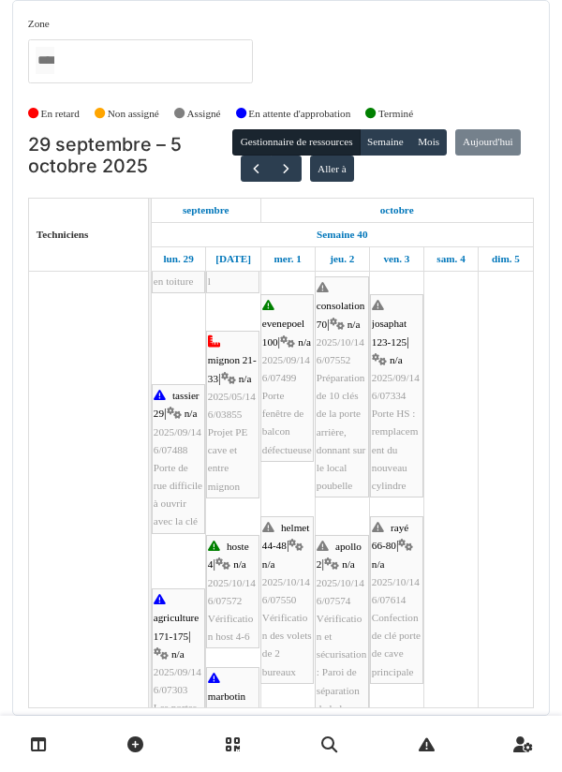
click at [18, 761] on link at bounding box center [39, 745] width 48 height 44
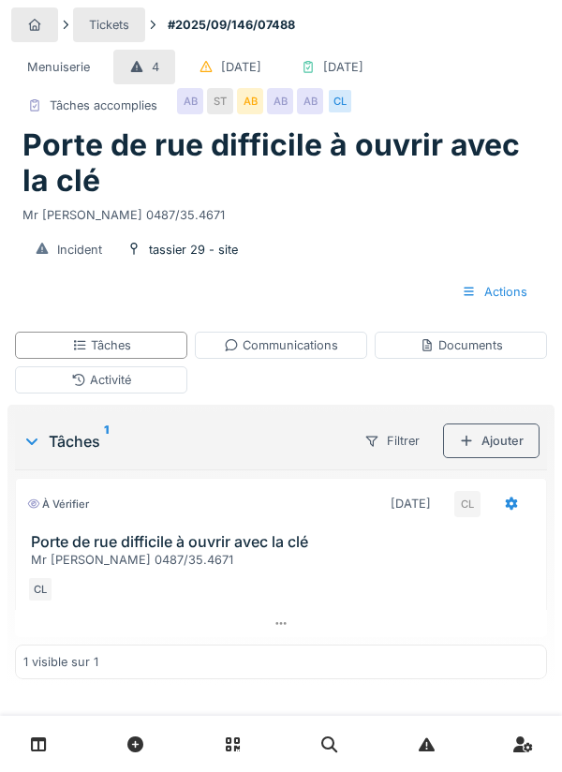
click at [296, 349] on div "Communications" at bounding box center [281, 346] width 114 height 18
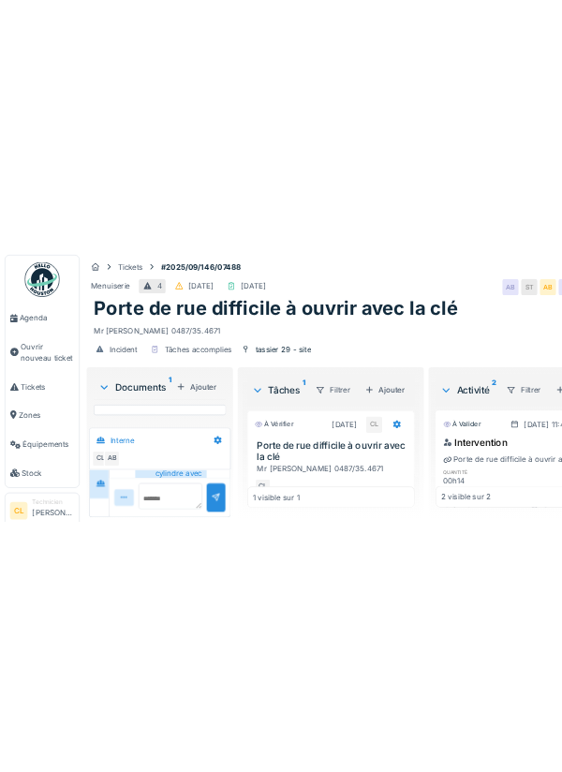
scroll to position [313, 0]
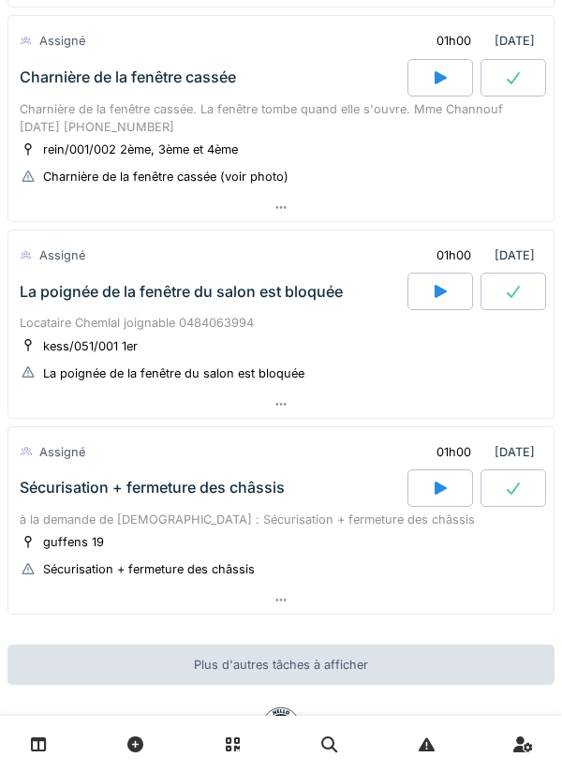
scroll to position [823, 0]
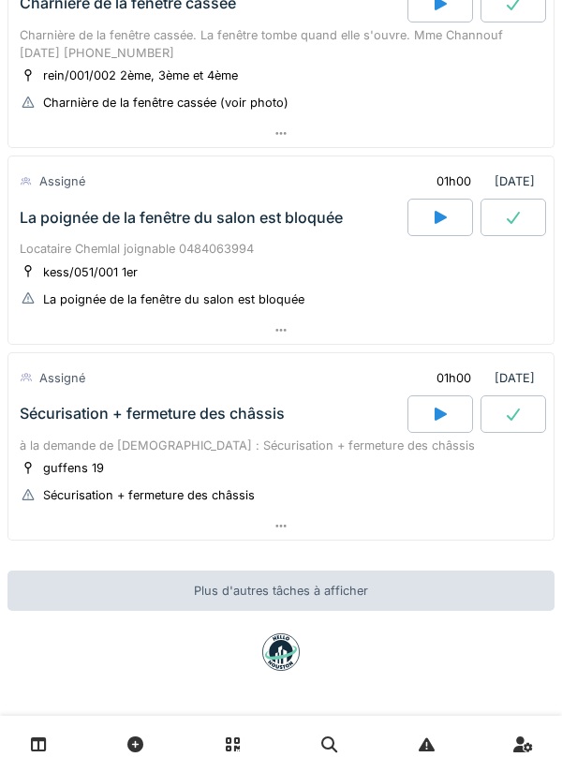
click at [433, 412] on icon at bounding box center [440, 414] width 19 height 15
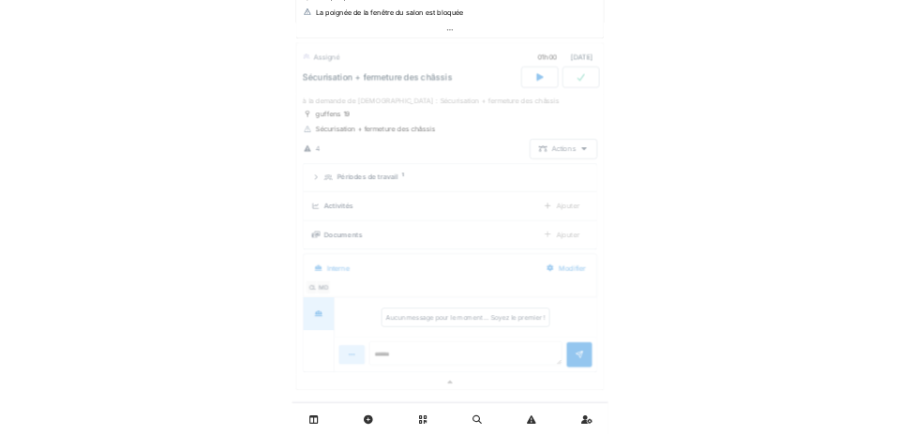
scroll to position [1101, 0]
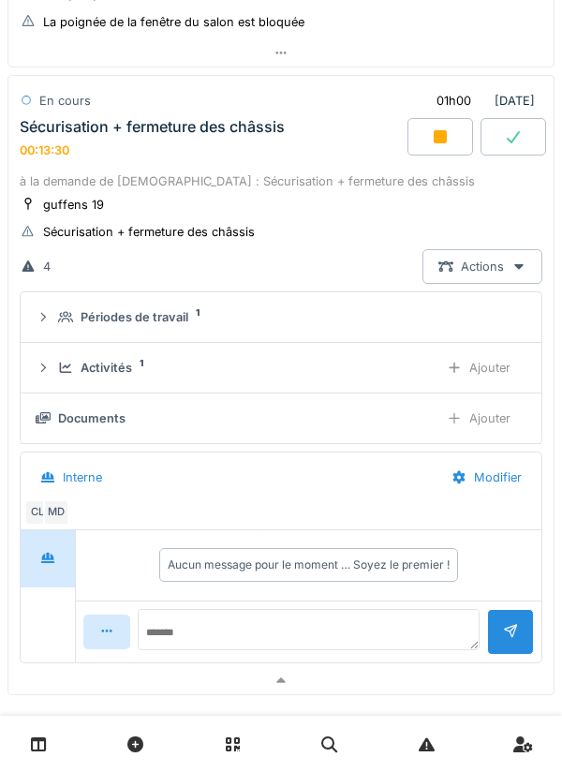
click at [473, 423] on div "Ajouter" at bounding box center [479, 418] width 96 height 35
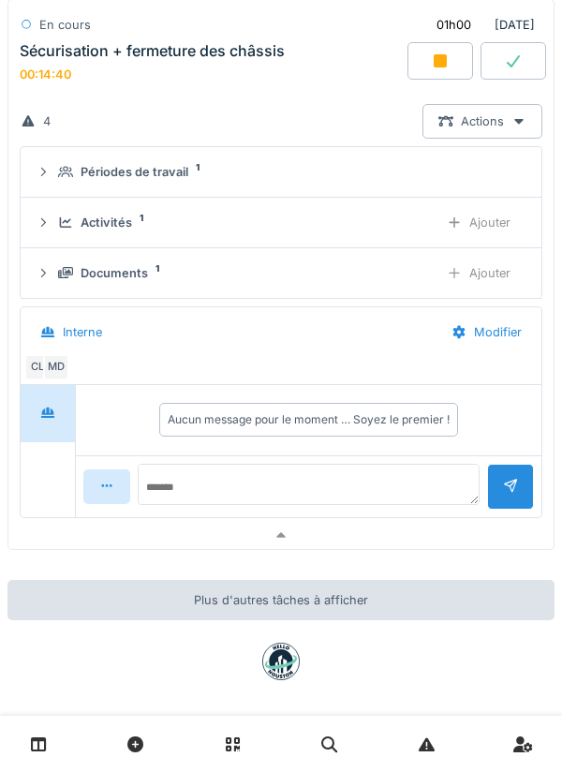
scroll to position [1236, 0]
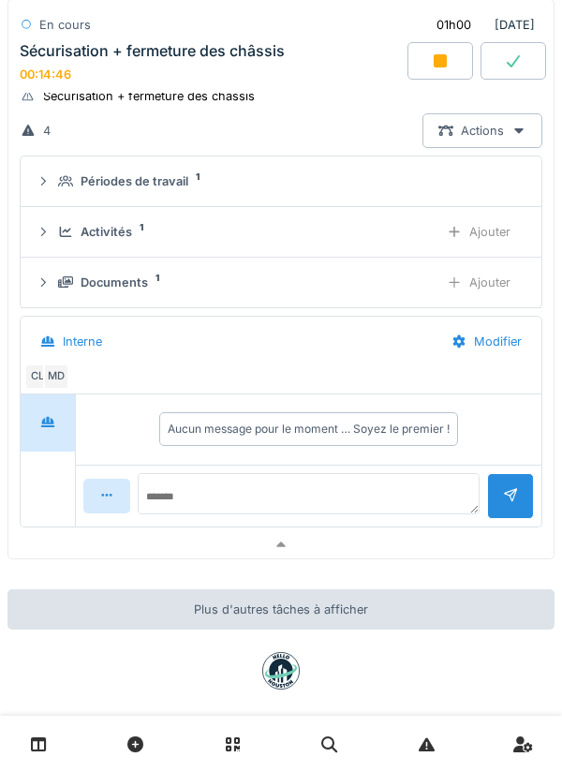
click at [493, 290] on div "Ajouter" at bounding box center [479, 282] width 96 height 35
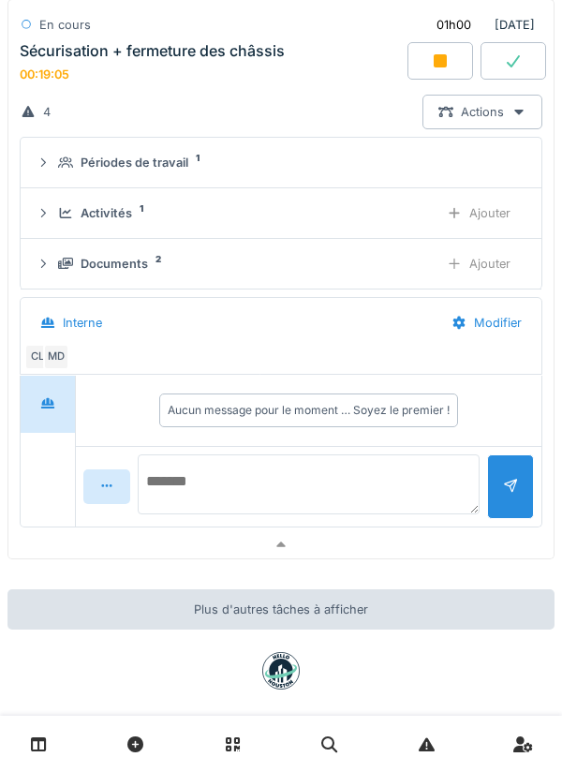
click at [215, 474] on textarea at bounding box center [309, 485] width 342 height 60
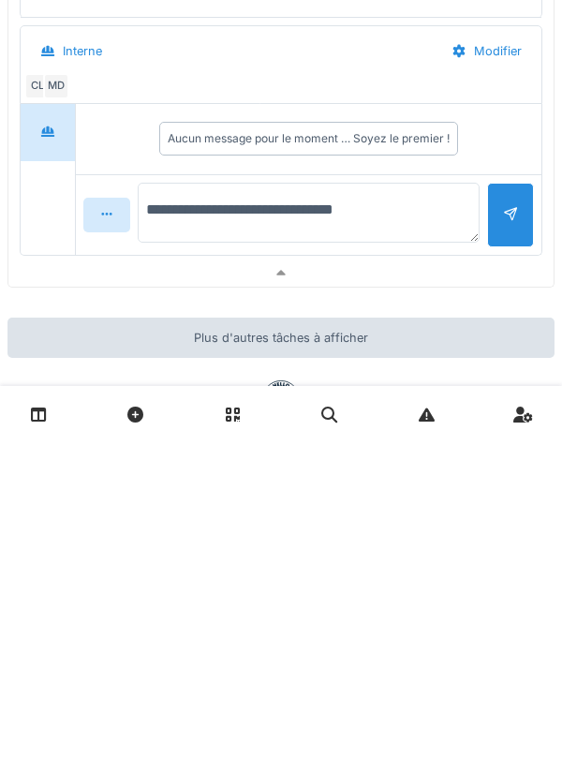
scroll to position [1199, 0]
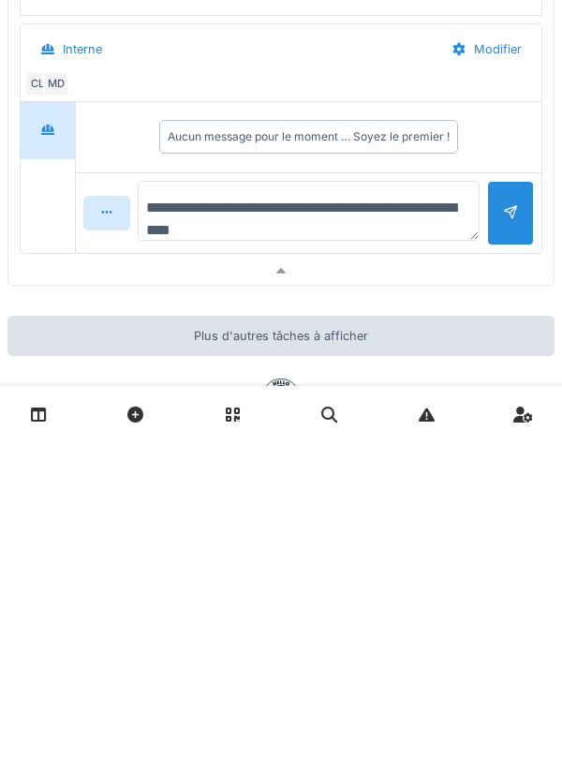
type textarea "**********"
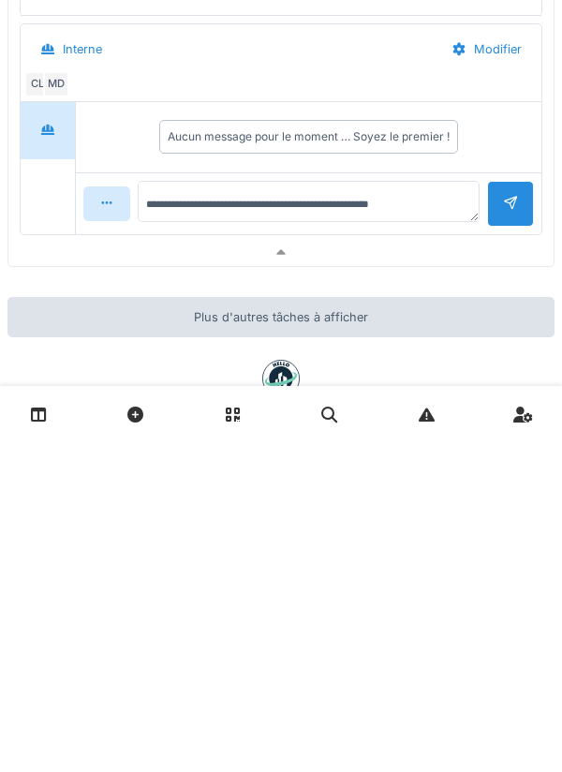
click at [511, 556] on div at bounding box center [510, 534] width 47 height 46
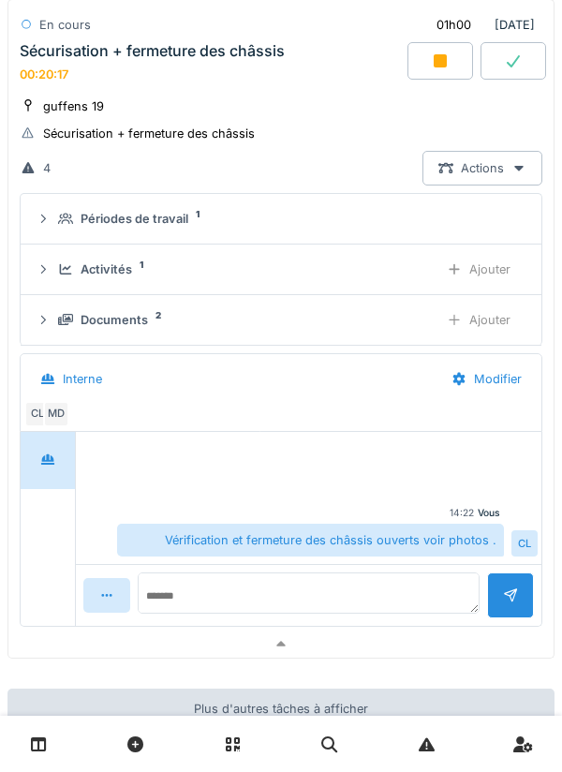
click at [499, 325] on div "Ajouter" at bounding box center [479, 320] width 96 height 35
click at [164, 318] on div "Documents 2" at bounding box center [241, 320] width 366 height 18
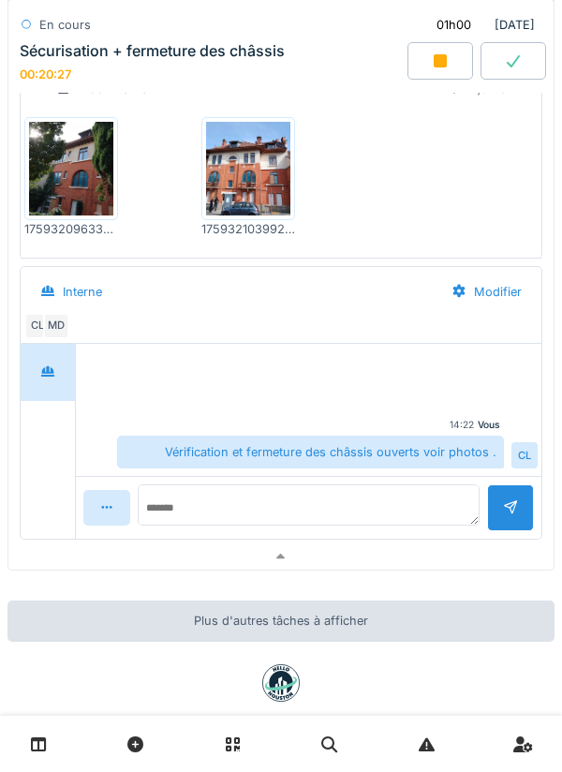
scroll to position [1410, 0]
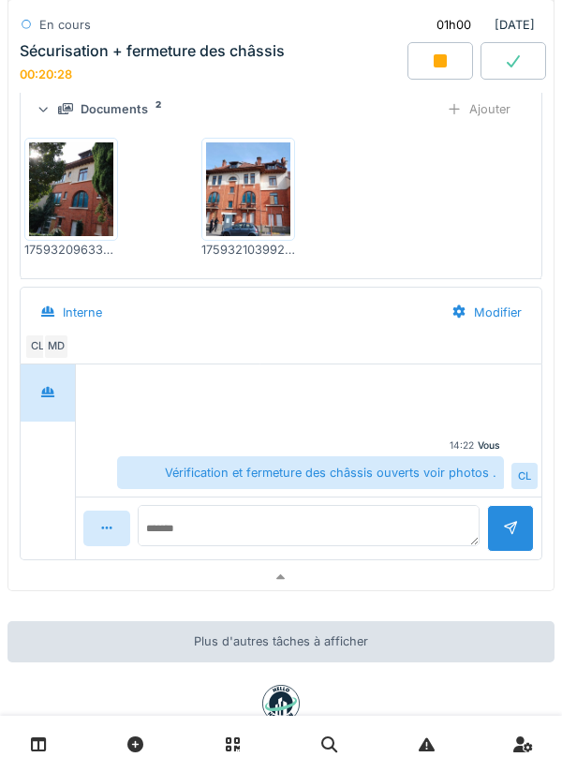
click at [88, 189] on img at bounding box center [71, 189] width 84 height 94
click at [256, 202] on img at bounding box center [248, 189] width 84 height 94
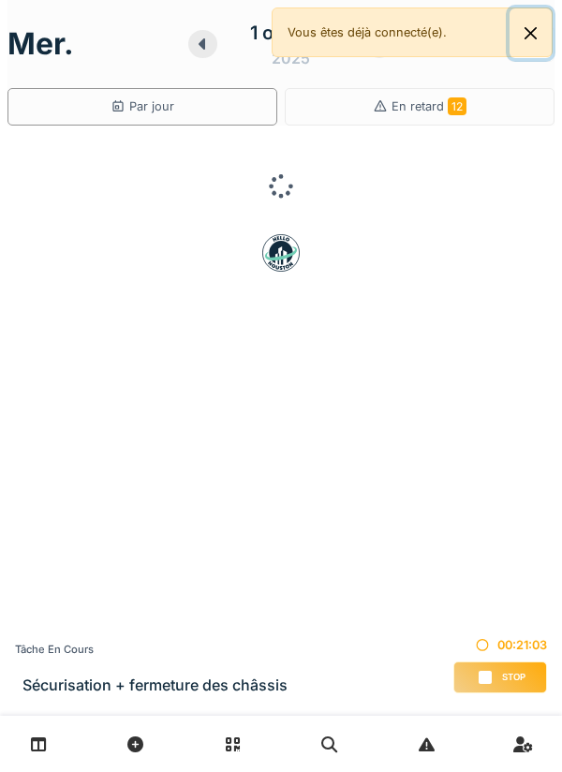
click at [524, 38] on button "Close" at bounding box center [531, 33] width 42 height 50
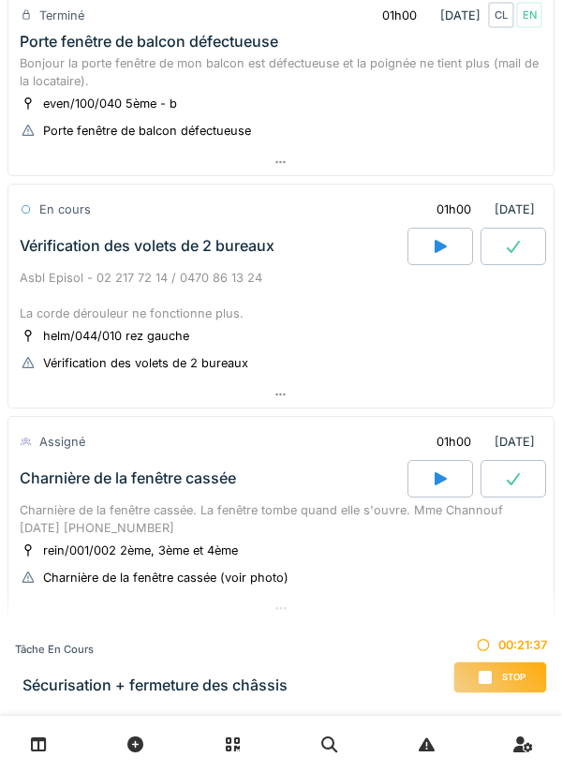
scroll to position [347, 0]
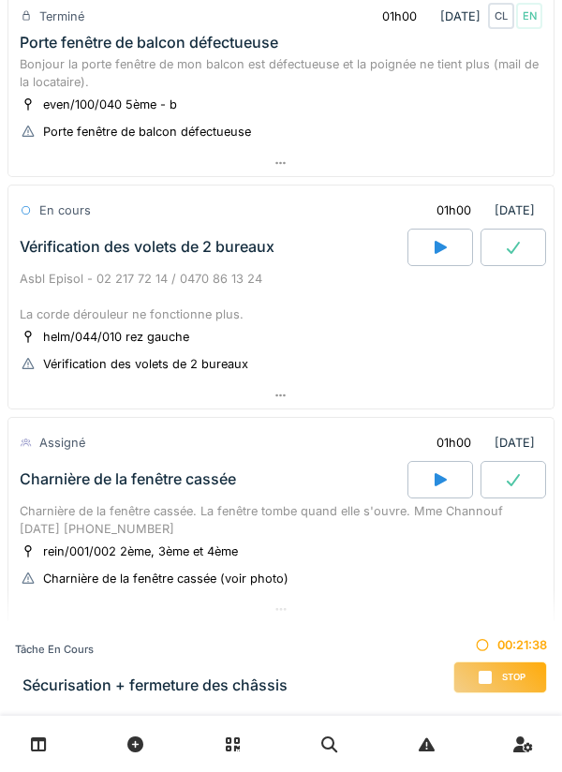
click at [287, 398] on icon at bounding box center [281, 396] width 15 height 12
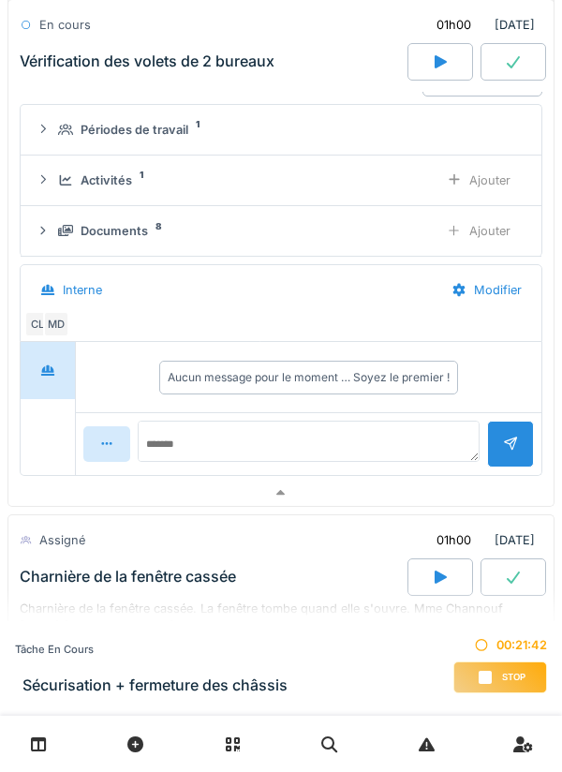
scroll to position [682, 0]
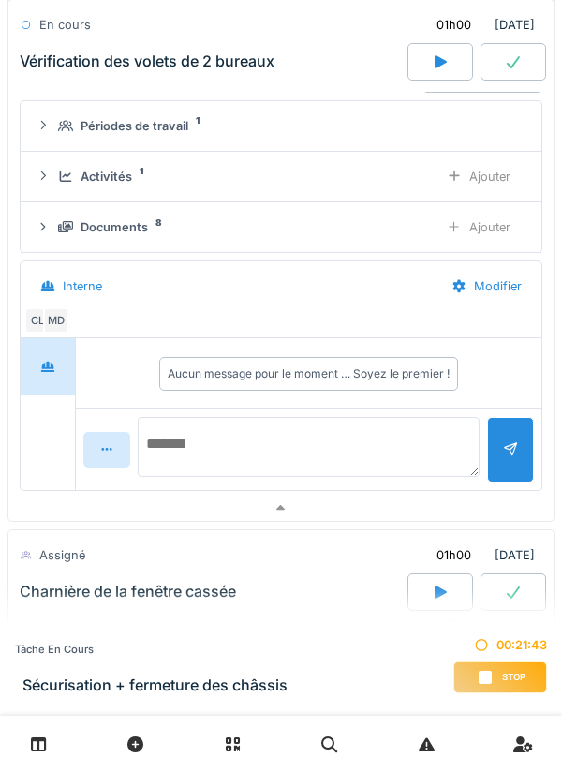
click at [191, 445] on textarea at bounding box center [309, 447] width 342 height 60
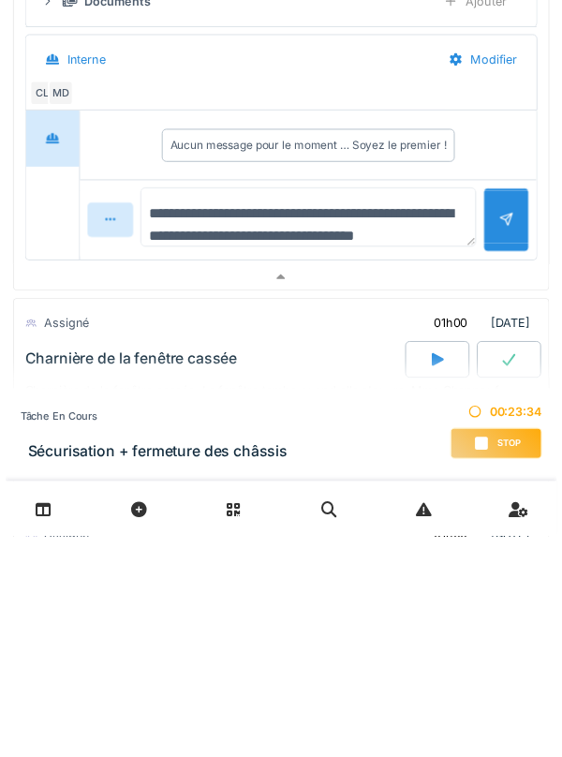
scroll to position [22, 0]
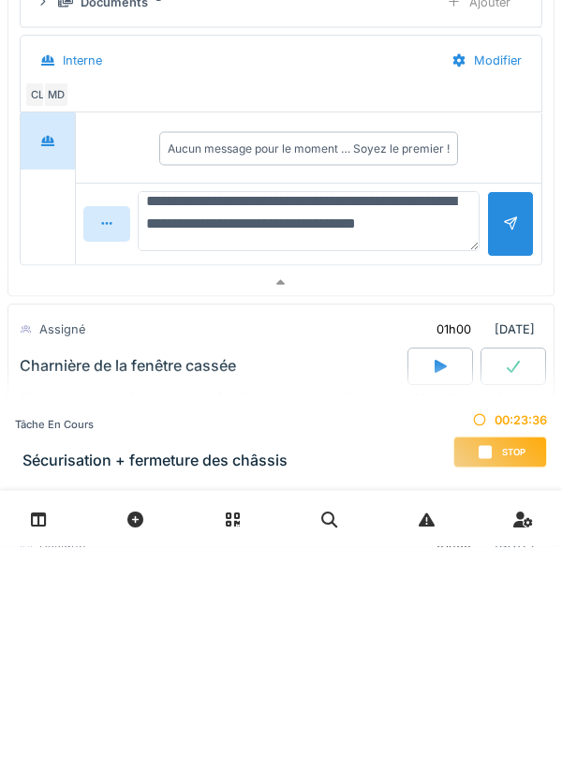
type textarea "**********"
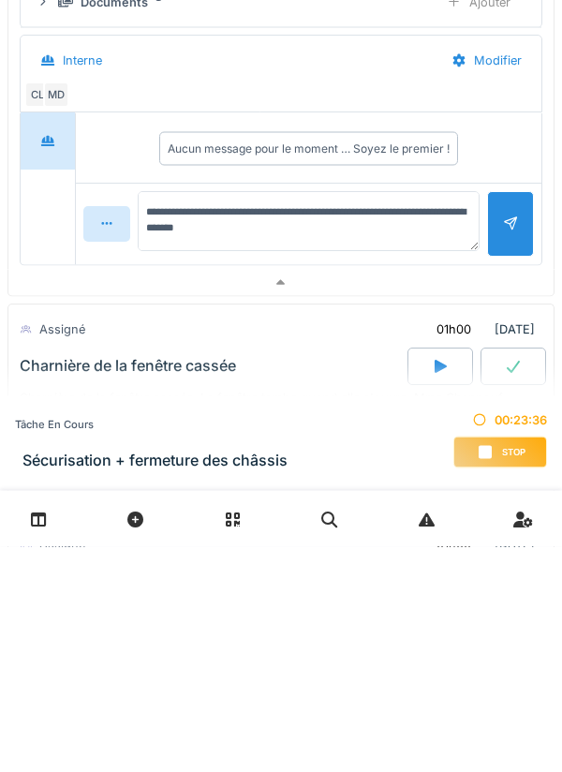
click at [504, 456] on div at bounding box center [510, 450] width 15 height 18
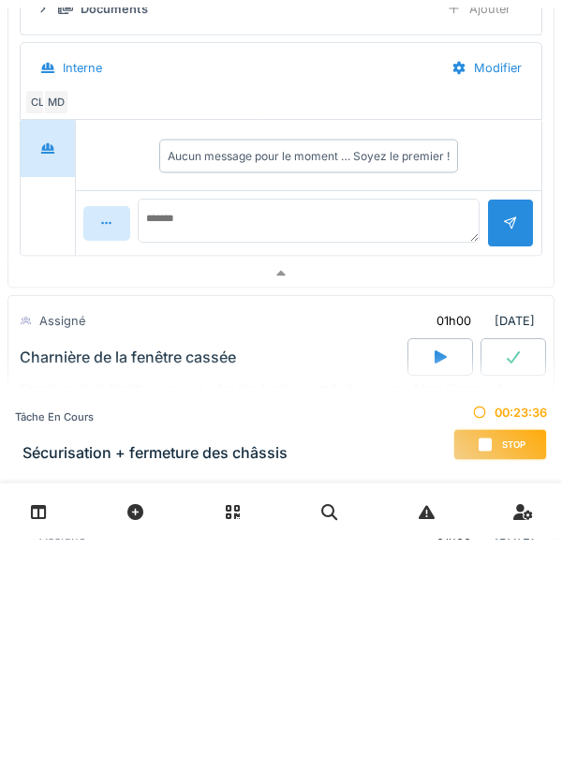
scroll to position [0, 0]
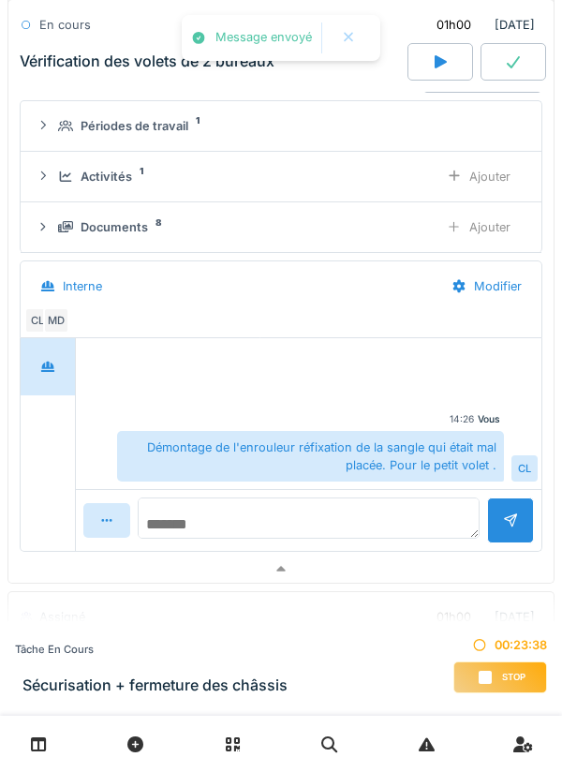
click at [226, 527] on textarea at bounding box center [309, 518] width 342 height 41
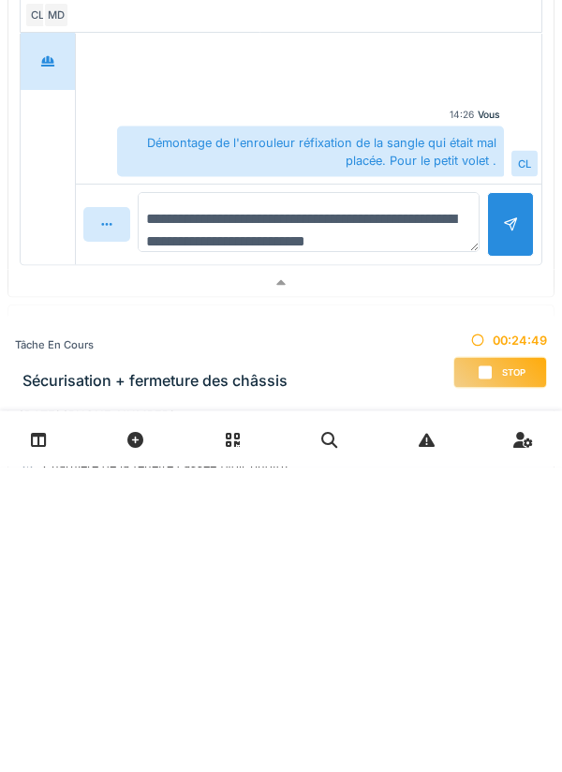
type textarea "**********"
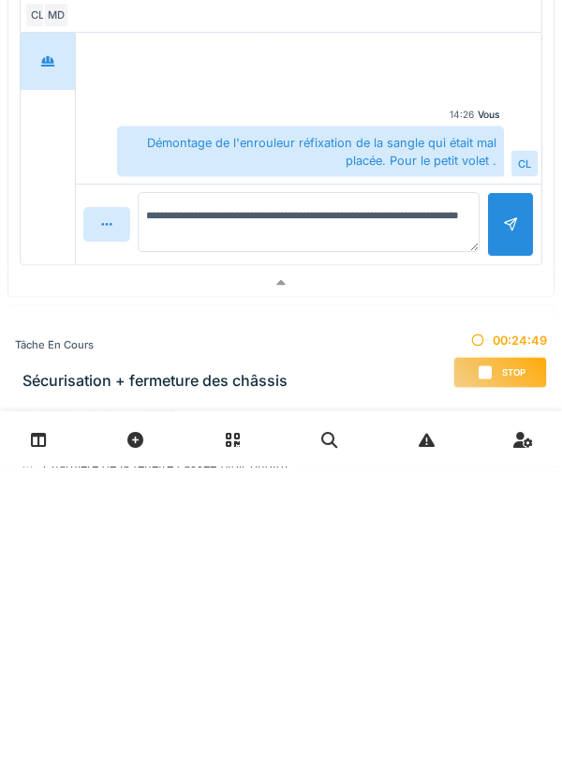
click at [515, 536] on div at bounding box center [510, 530] width 15 height 18
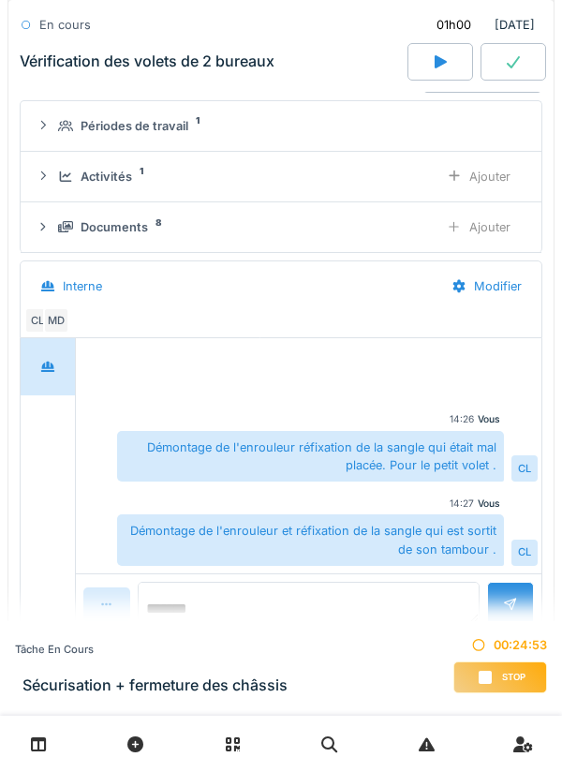
click at [227, 607] on textarea at bounding box center [309, 602] width 342 height 41
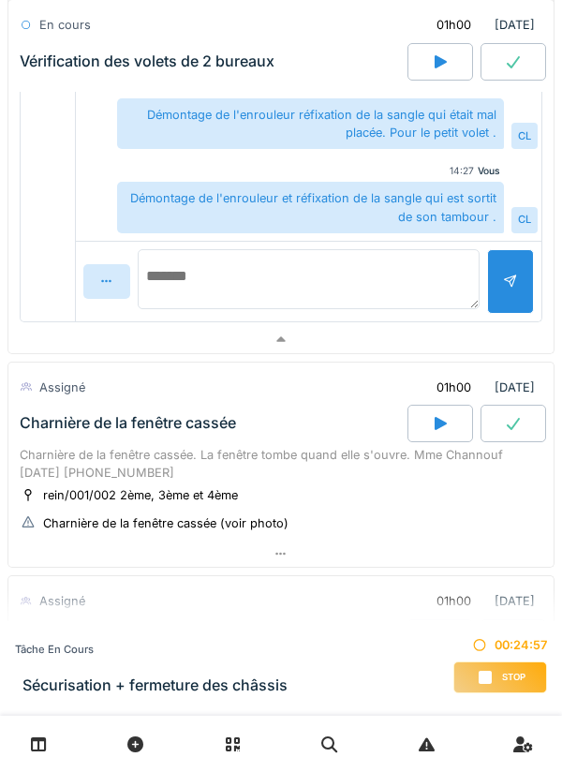
scroll to position [1012, 0]
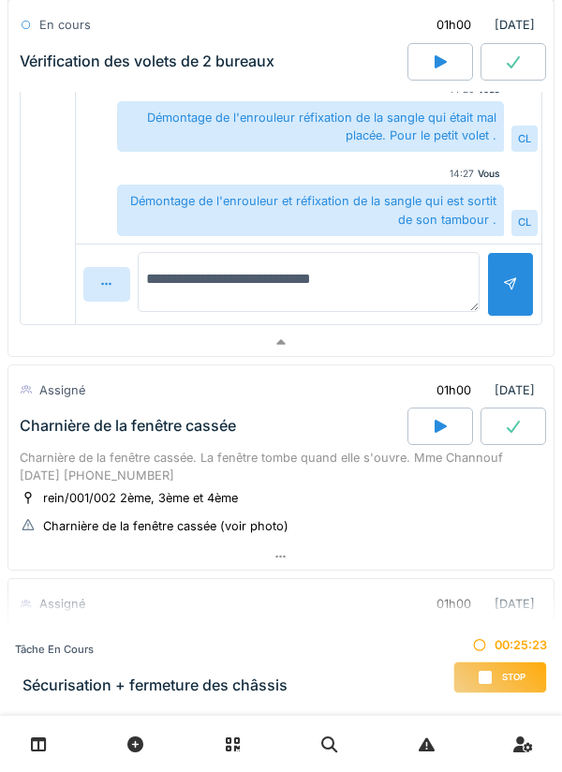
type textarea "**********"
click at [505, 299] on div at bounding box center [510, 284] width 47 height 65
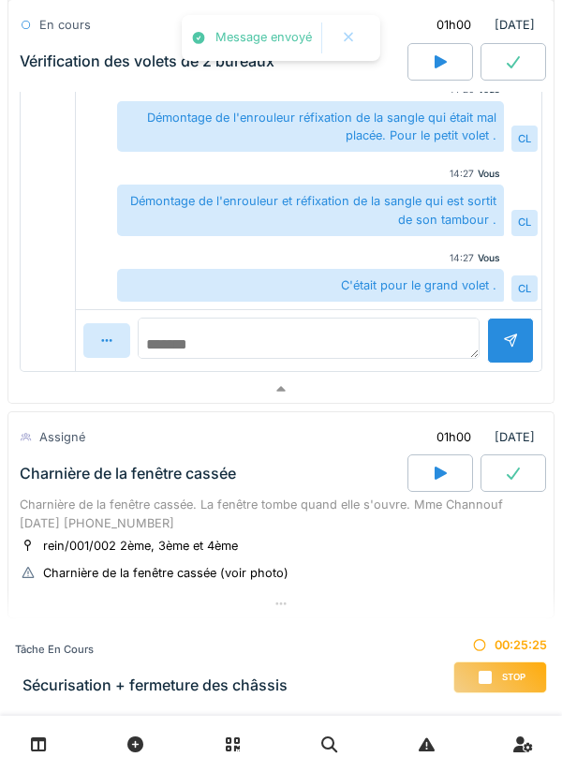
click at [256, 342] on textarea at bounding box center [309, 338] width 342 height 41
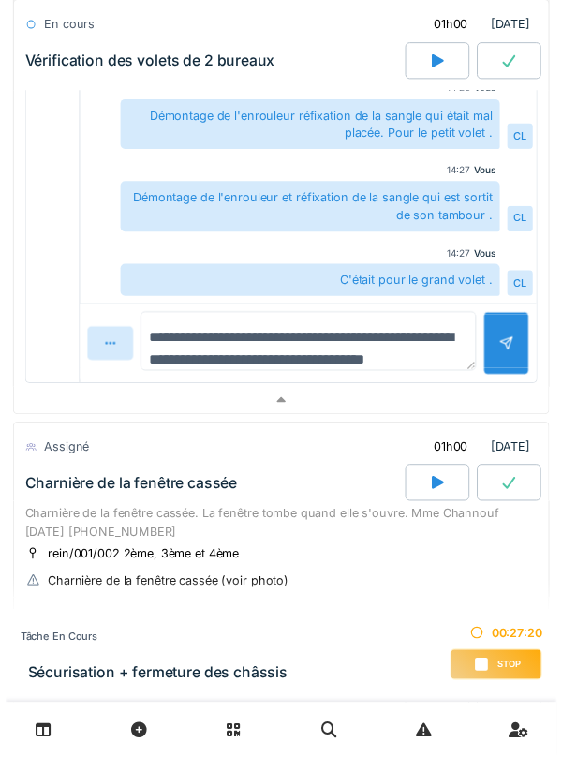
scroll to position [22, 0]
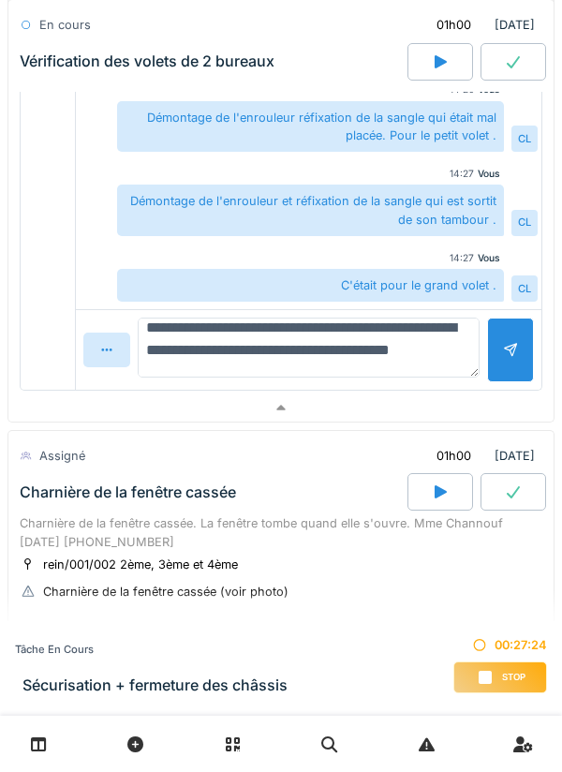
type textarea "**********"
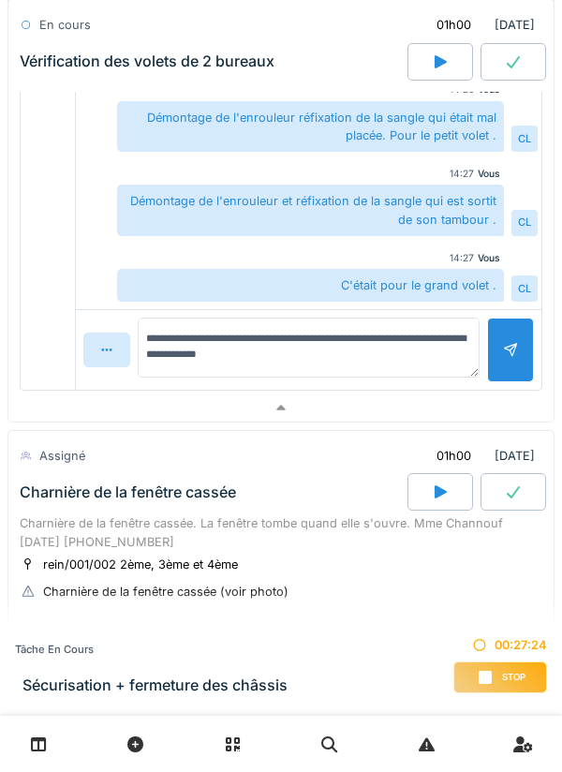
click at [503, 352] on div at bounding box center [510, 350] width 15 height 18
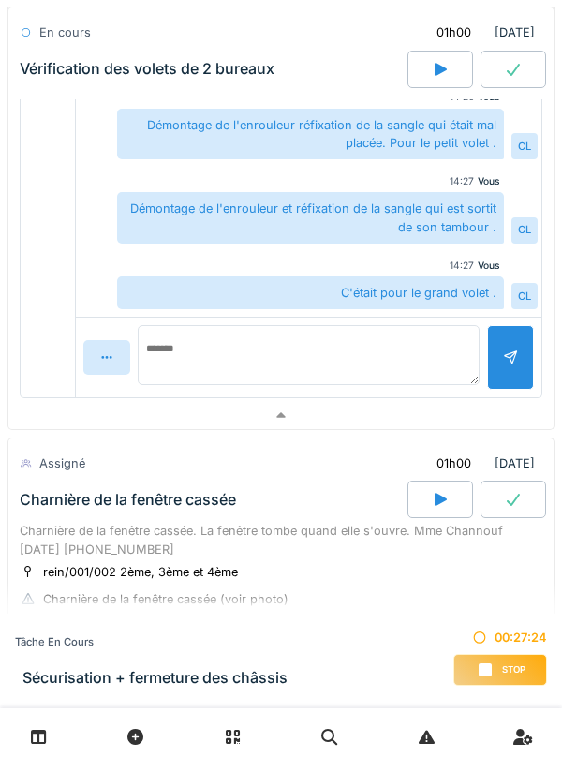
scroll to position [0, 0]
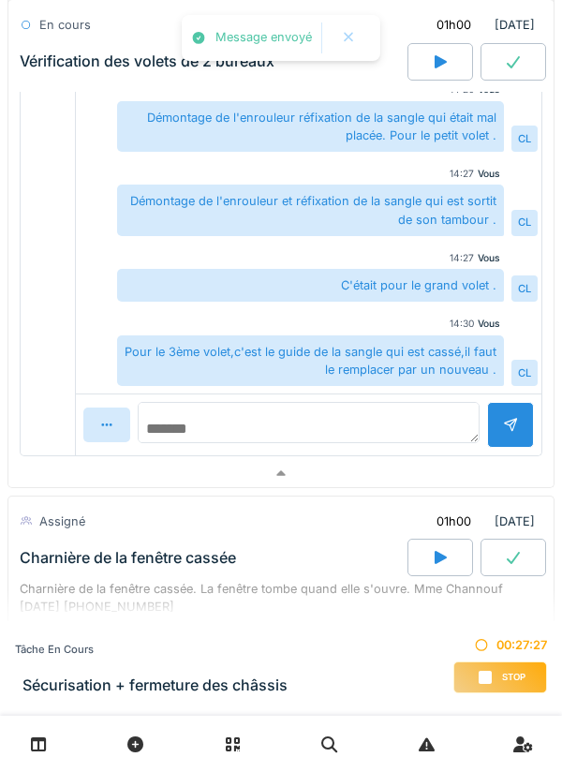
click at [228, 430] on textarea at bounding box center [309, 422] width 342 height 41
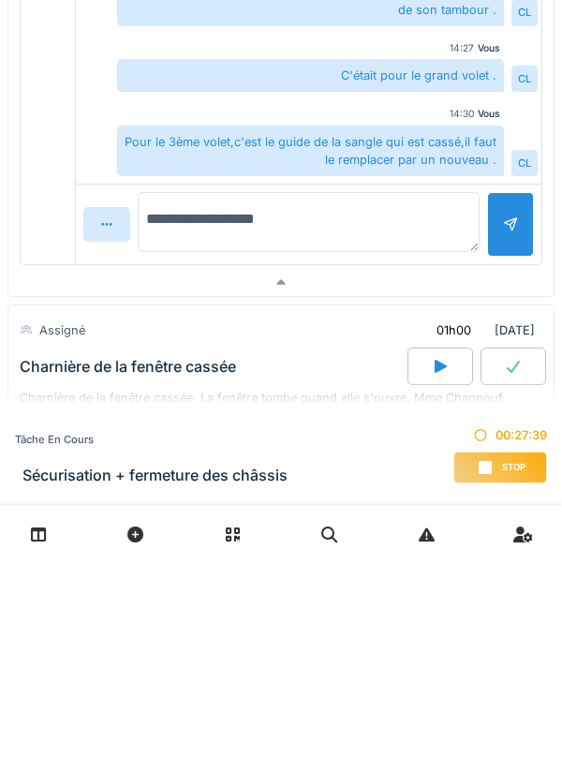
type textarea "**********"
click at [511, 442] on div at bounding box center [510, 435] width 15 height 18
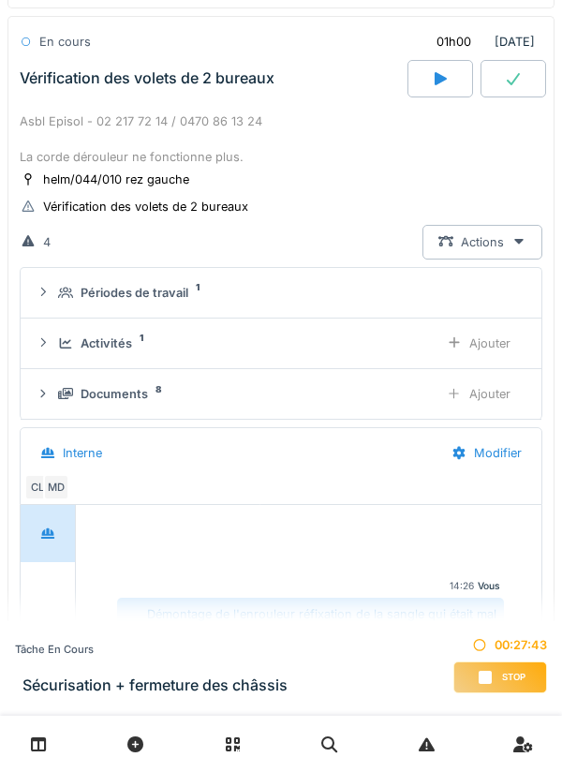
scroll to position [516, 0]
click at [488, 349] on div "Ajouter" at bounding box center [479, 343] width 96 height 35
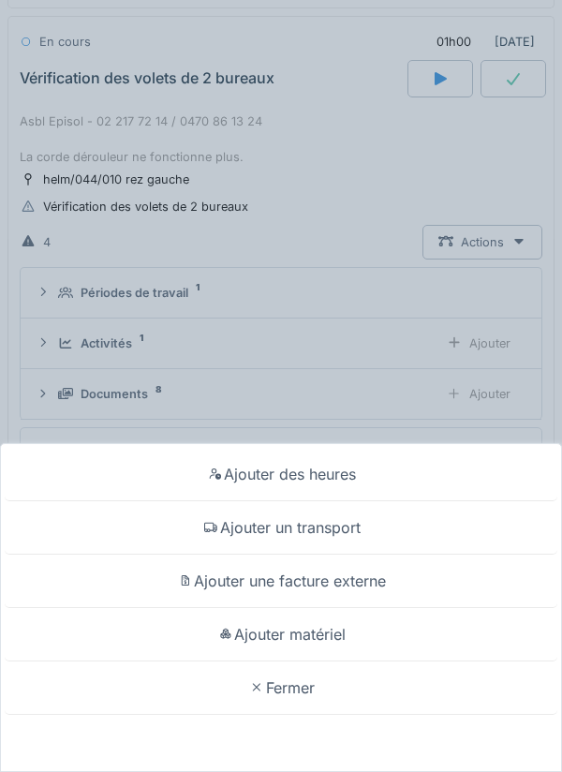
click at [309, 312] on div "Ajouter des heures Ajouter un transport Ajouter une facture externe Ajouter mat…" at bounding box center [281, 386] width 562 height 772
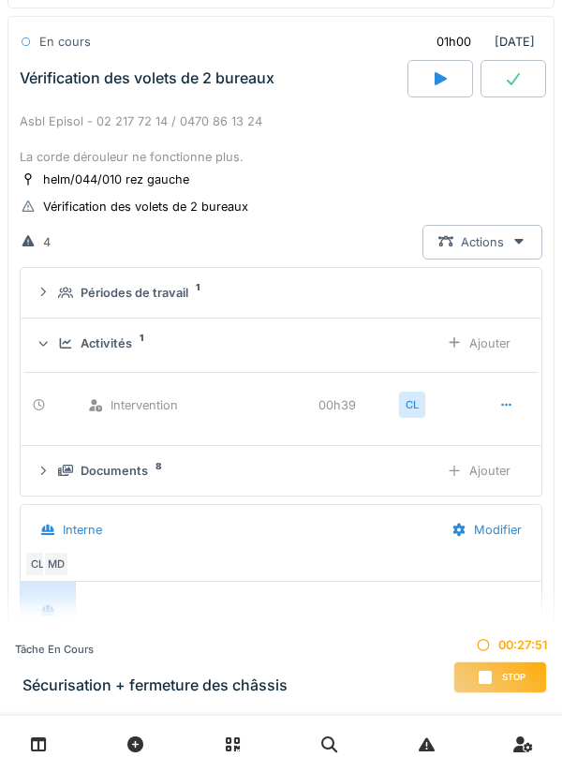
click at [115, 345] on div "Activités" at bounding box center [107, 344] width 52 height 18
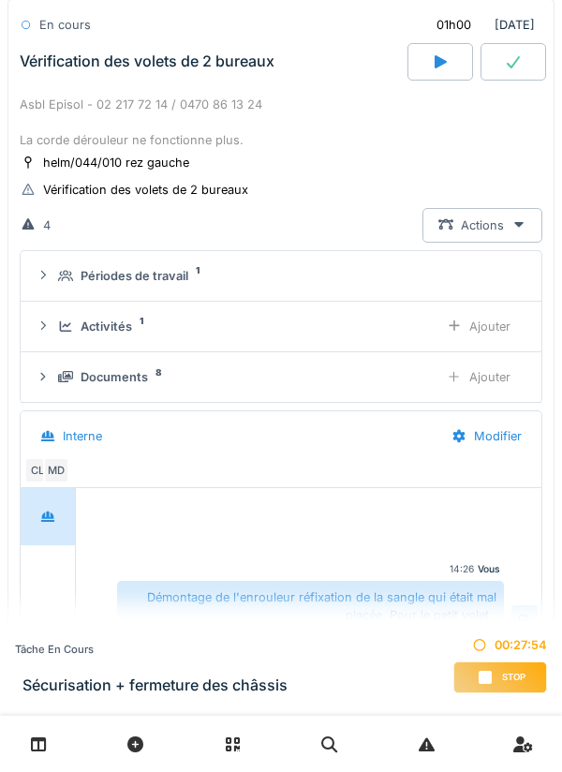
scroll to position [518, 0]
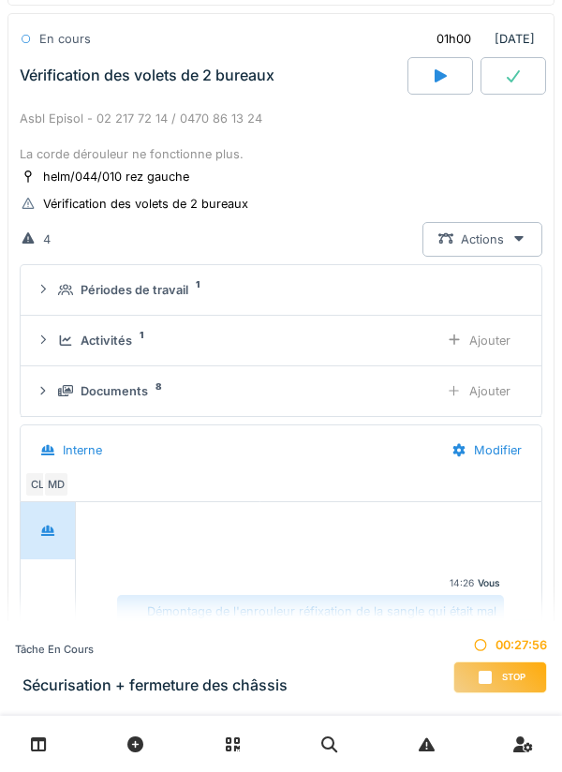
click at [124, 342] on div "Activités" at bounding box center [107, 341] width 52 height 18
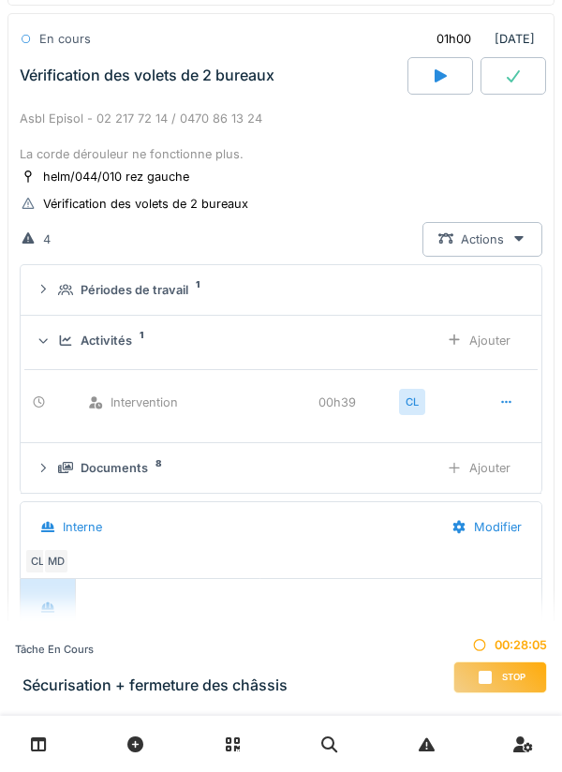
click at [492, 339] on div "Ajouter" at bounding box center [479, 340] width 96 height 35
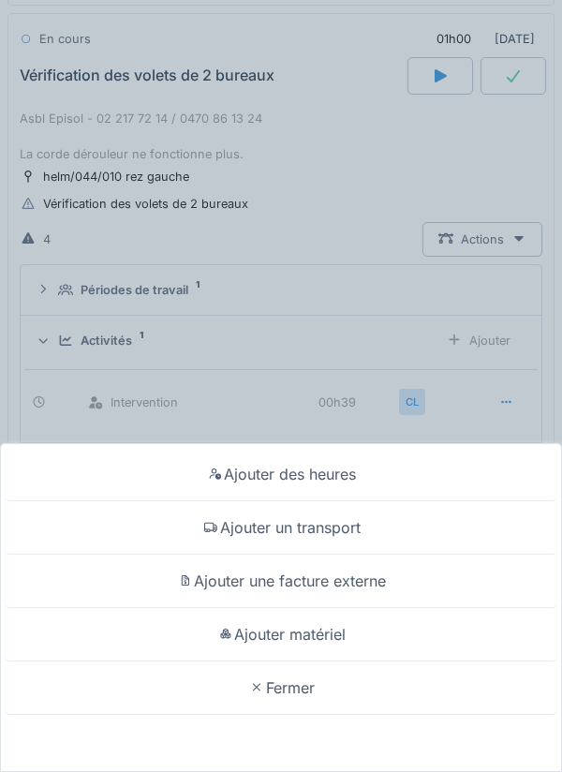
click at [340, 528] on div "Ajouter un transport" at bounding box center [281, 528] width 553 height 53
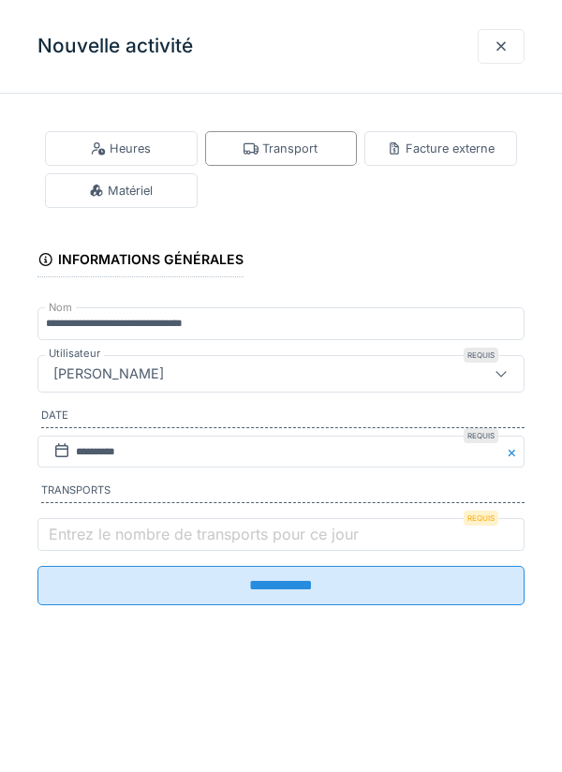
click at [111, 543] on label "Entrez le nombre de transports pour ce jour" at bounding box center [204, 534] width 318 height 22
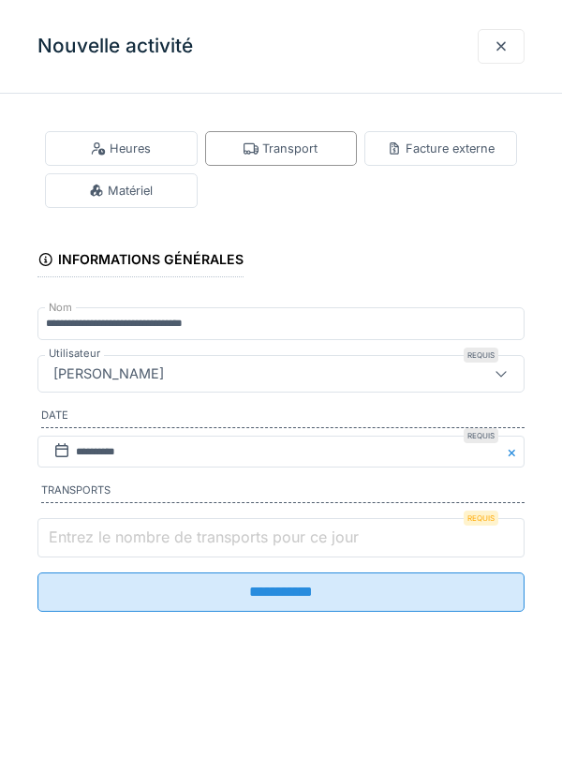
click at [111, 543] on input "Entrez le nombre de transports pour ce jour" at bounding box center [280, 537] width 487 height 39
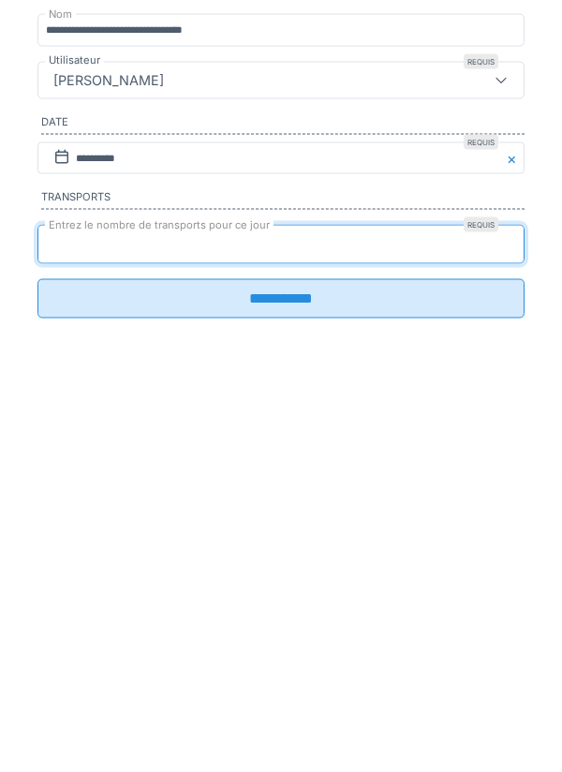
type input "*"
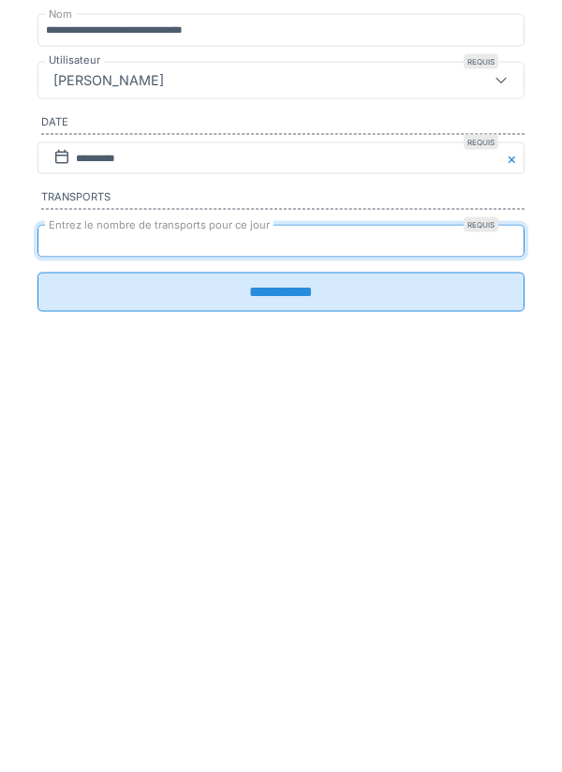
click at [292, 606] on input "**********" at bounding box center [280, 585] width 487 height 39
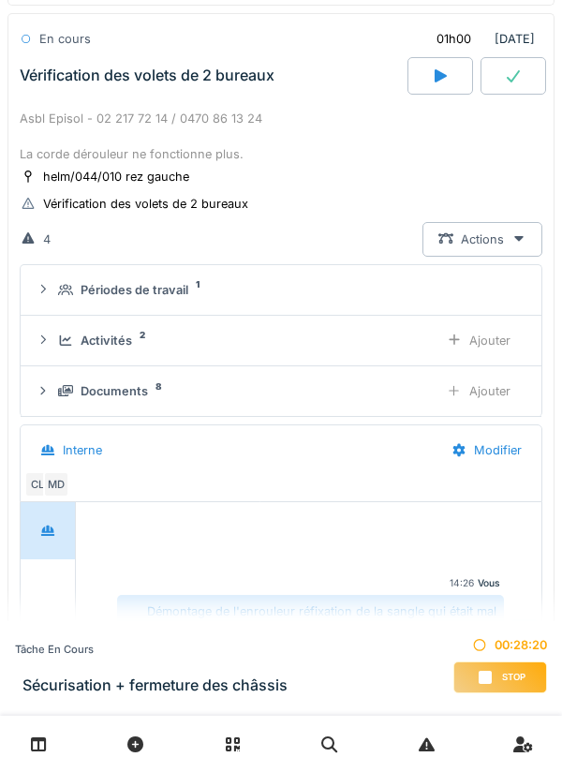
click at [167, 393] on div "Documents 8" at bounding box center [241, 391] width 366 height 18
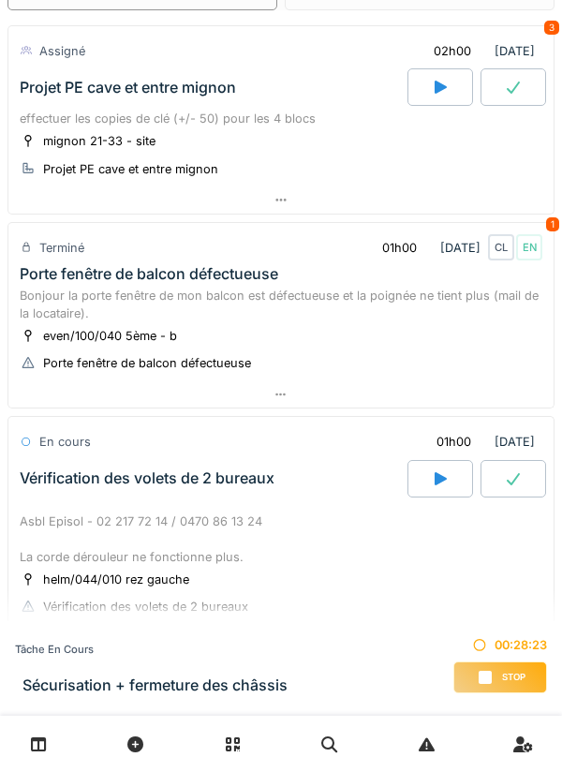
scroll to position [0, 0]
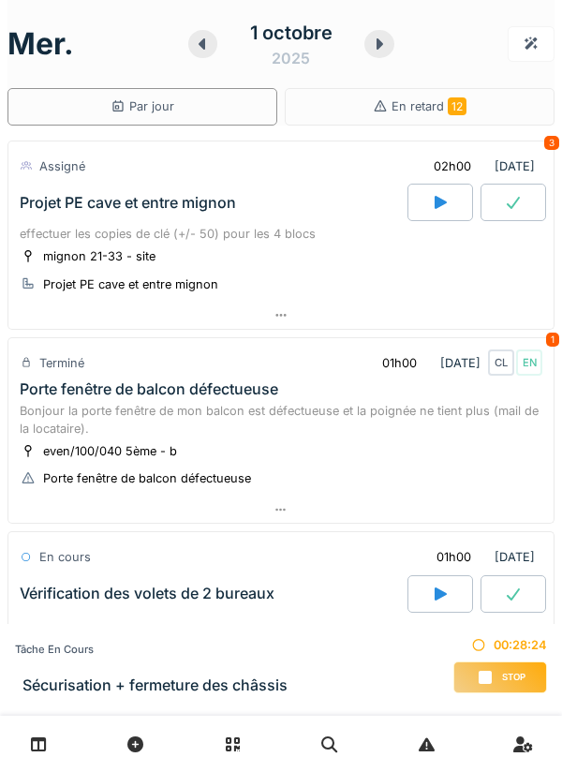
click at [498, 677] on div "Stop" at bounding box center [501, 678] width 94 height 32
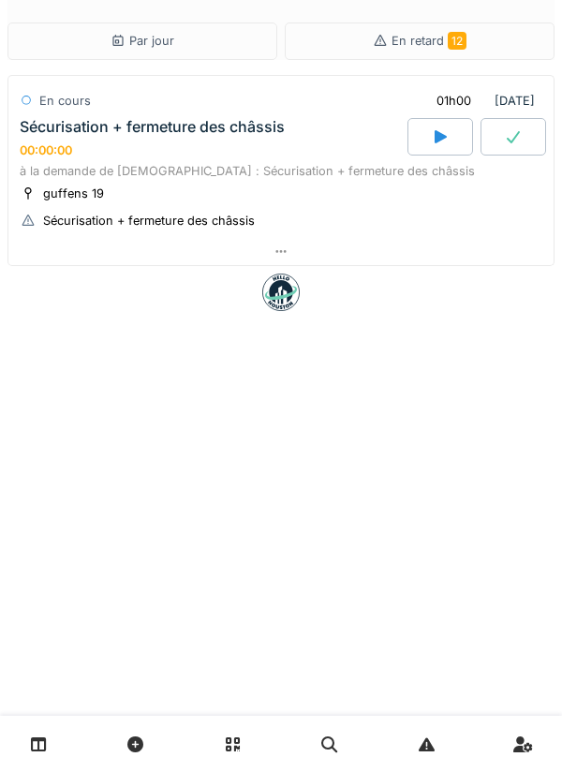
click at [275, 258] on div at bounding box center [281, 251] width 546 height 27
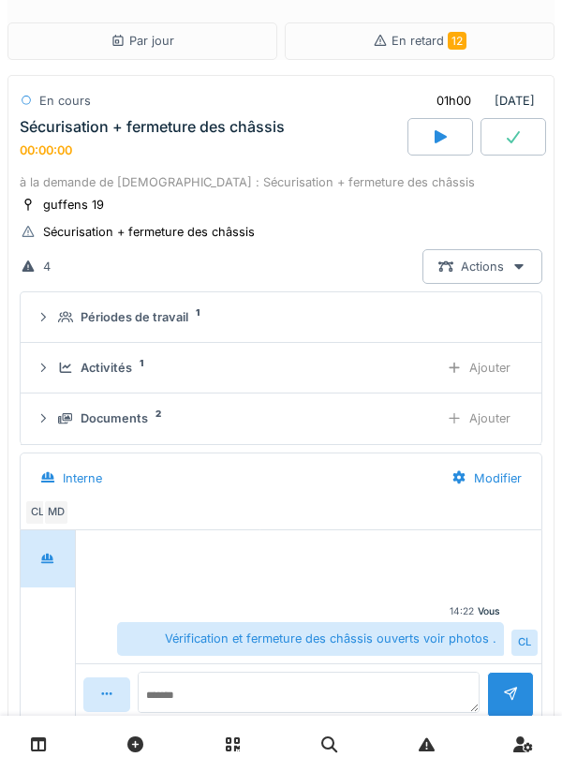
click at [127, 375] on div "Activités" at bounding box center [107, 368] width 52 height 18
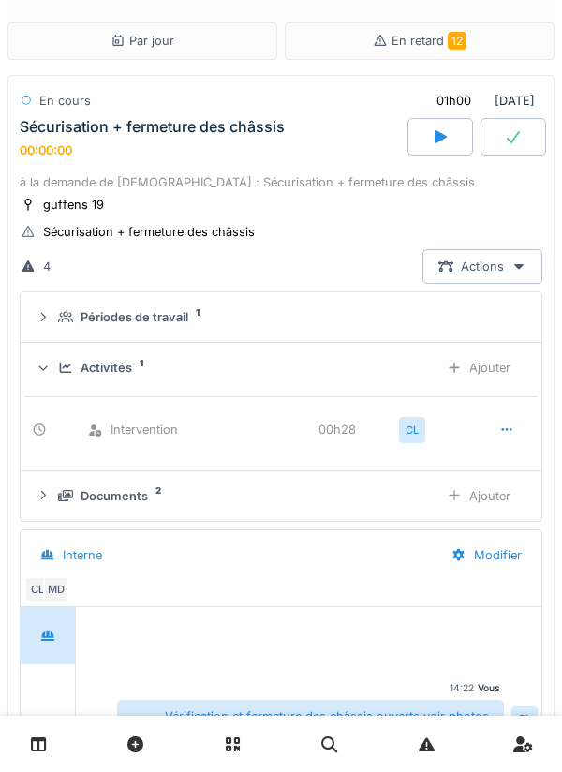
click at [487, 361] on div "Ajouter" at bounding box center [479, 368] width 96 height 35
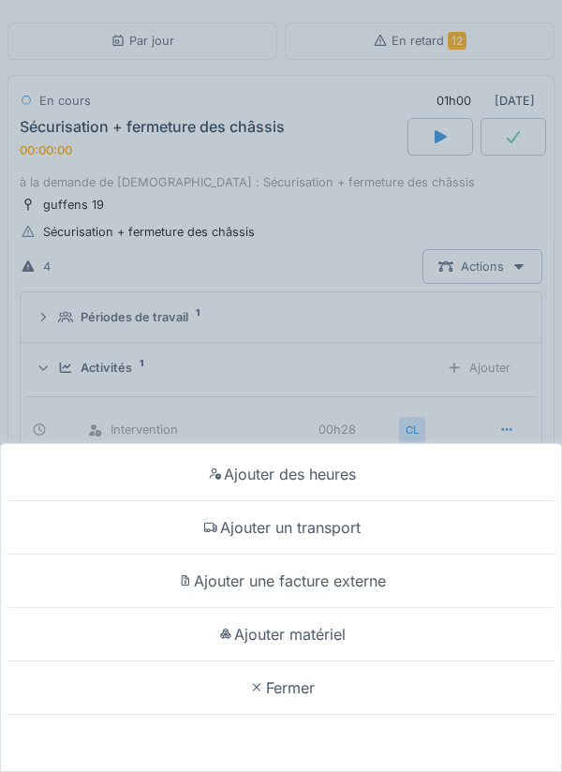
click at [346, 533] on div "Ajouter un transport" at bounding box center [281, 528] width 553 height 53
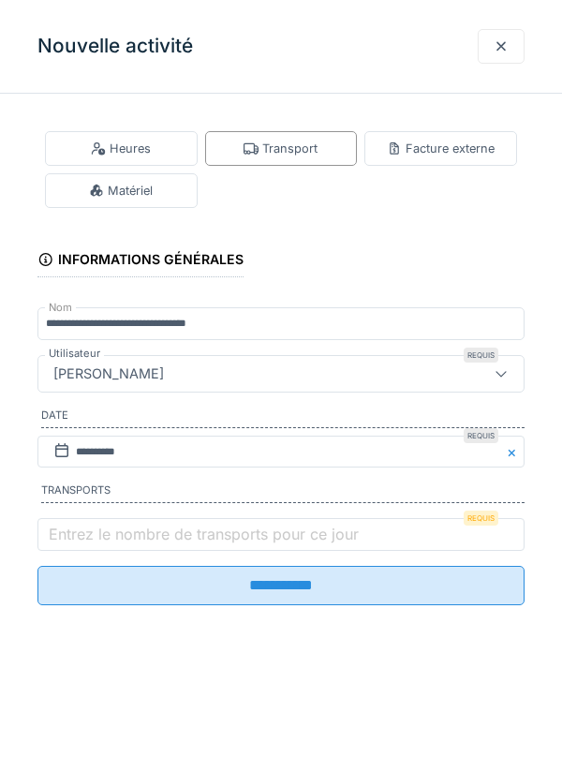
click at [88, 537] on label "Entrez le nombre de transports pour ce jour" at bounding box center [204, 534] width 318 height 22
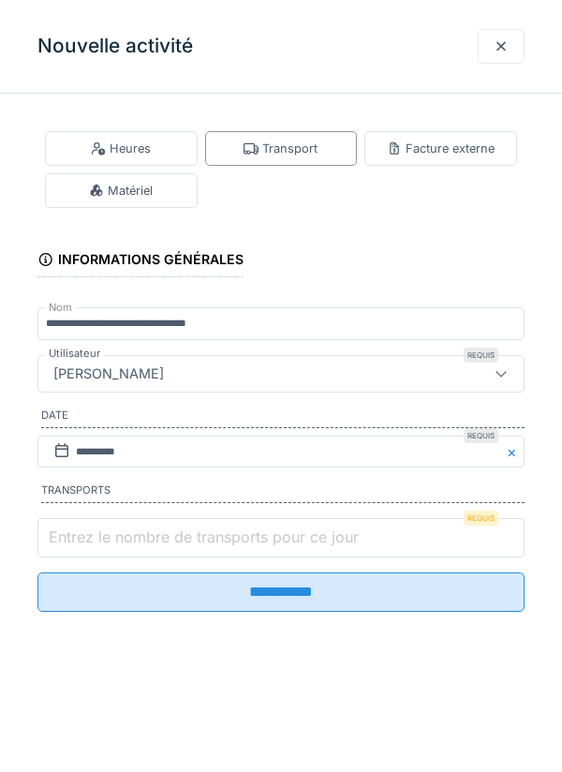
click at [88, 537] on input "Entrez le nombre de transports pour ce jour" at bounding box center [280, 537] width 487 height 39
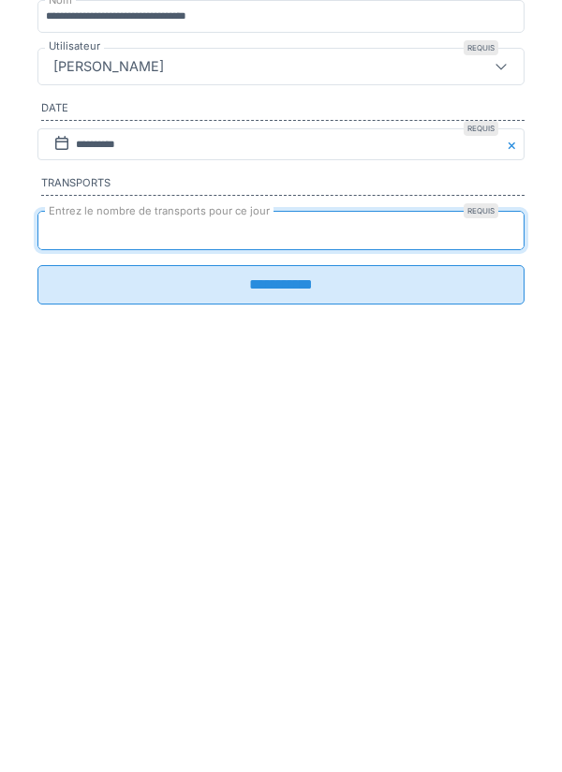
type input "*"
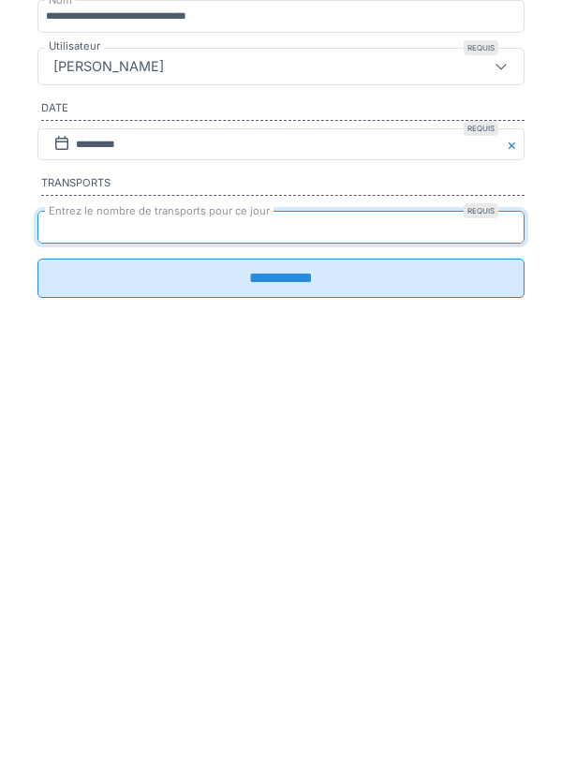
click at [285, 598] on input "**********" at bounding box center [280, 585] width 487 height 39
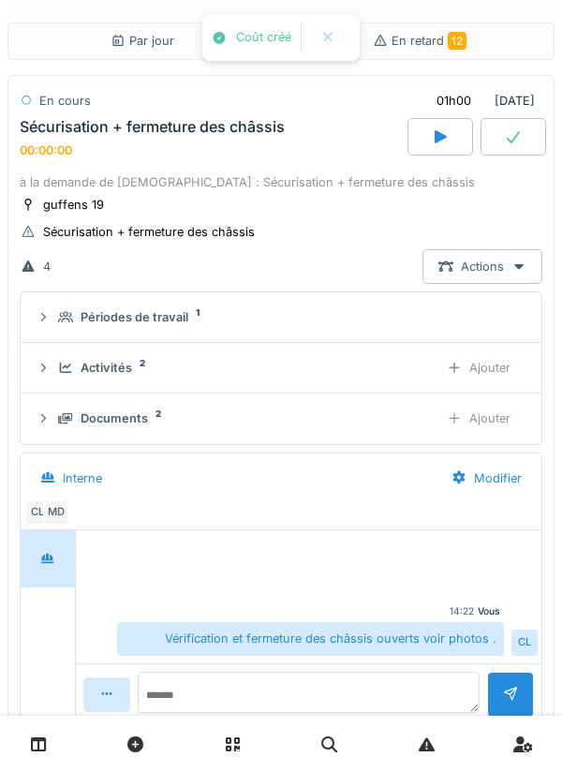
click at [132, 364] on div "Activités 2" at bounding box center [241, 368] width 366 height 18
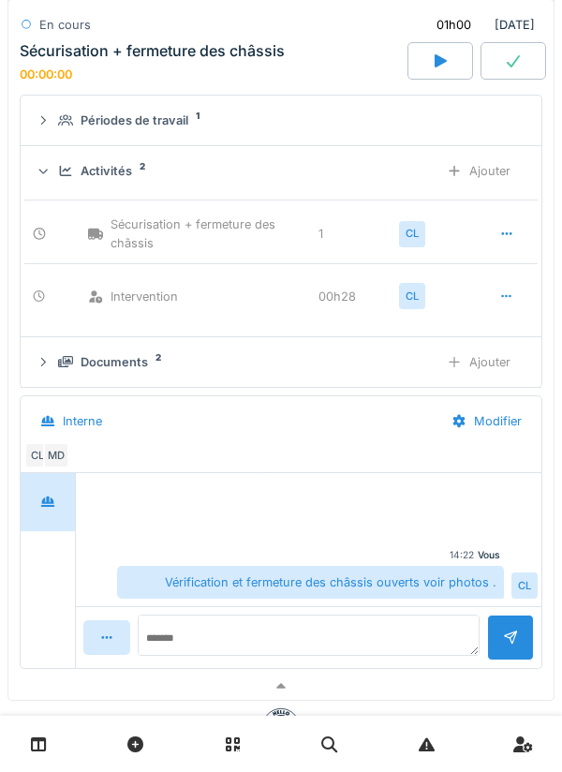
scroll to position [151, 0]
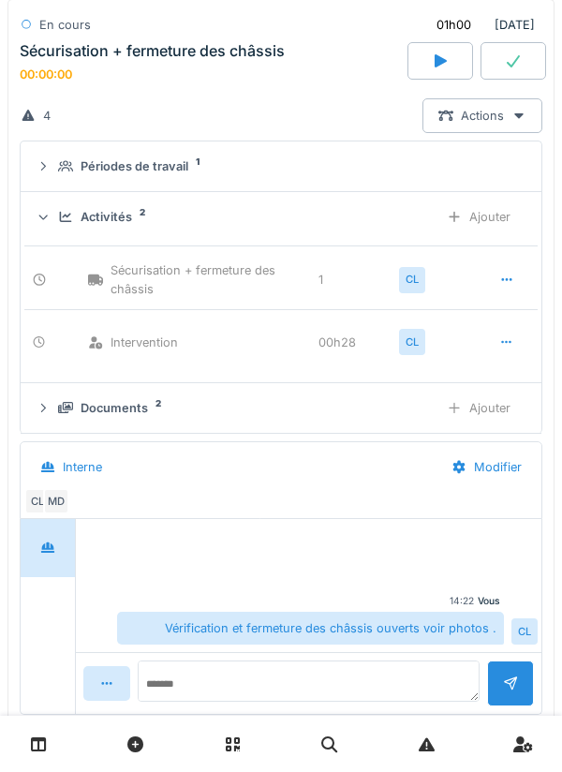
click at [500, 282] on icon at bounding box center [507, 280] width 15 height 12
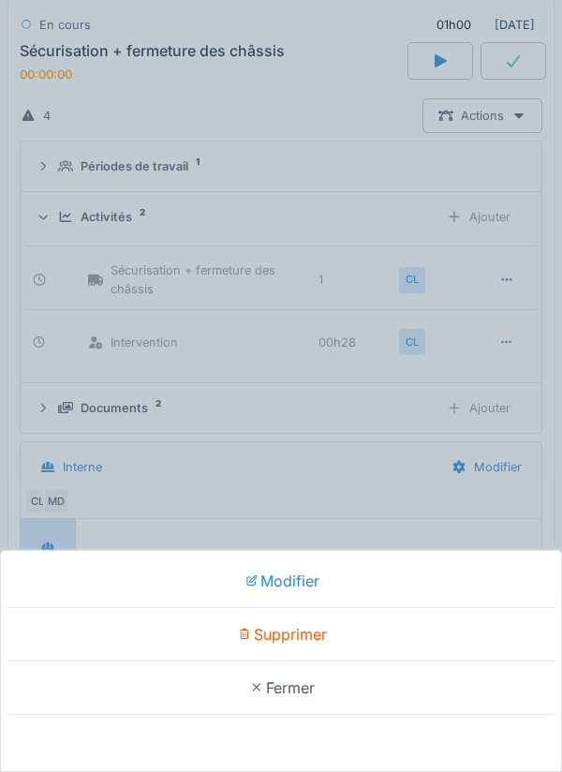
click at [343, 209] on div "Modifier Supprimer Fermer" at bounding box center [281, 386] width 562 height 772
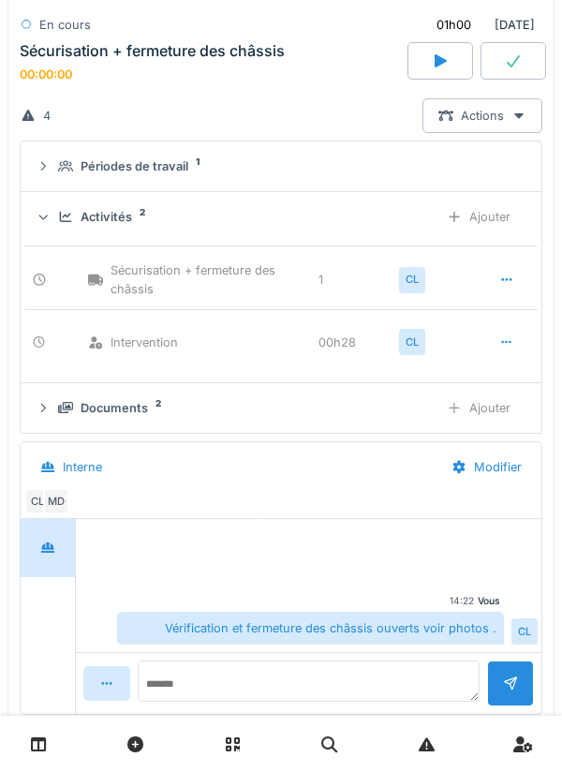
click at [485, 217] on div "Ajouter" at bounding box center [479, 217] width 96 height 35
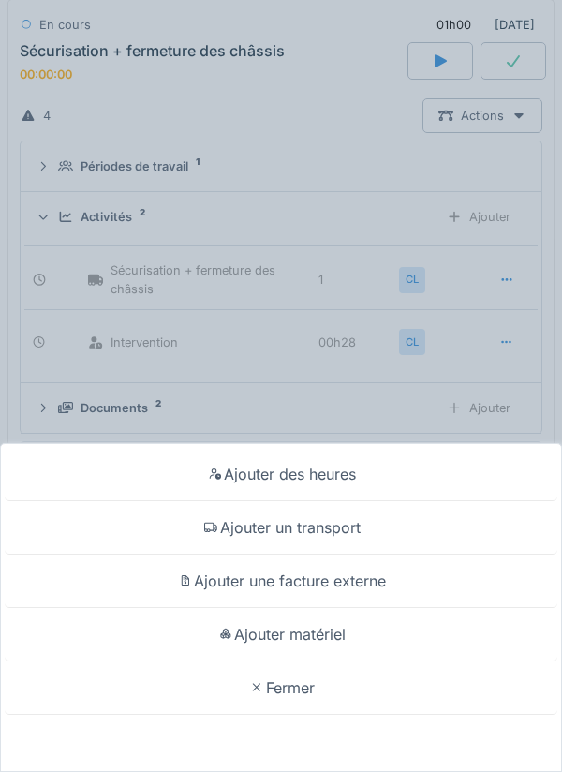
click at [298, 395] on div "Ajouter des heures Ajouter un transport Ajouter une facture externe Ajouter mat…" at bounding box center [281, 386] width 562 height 772
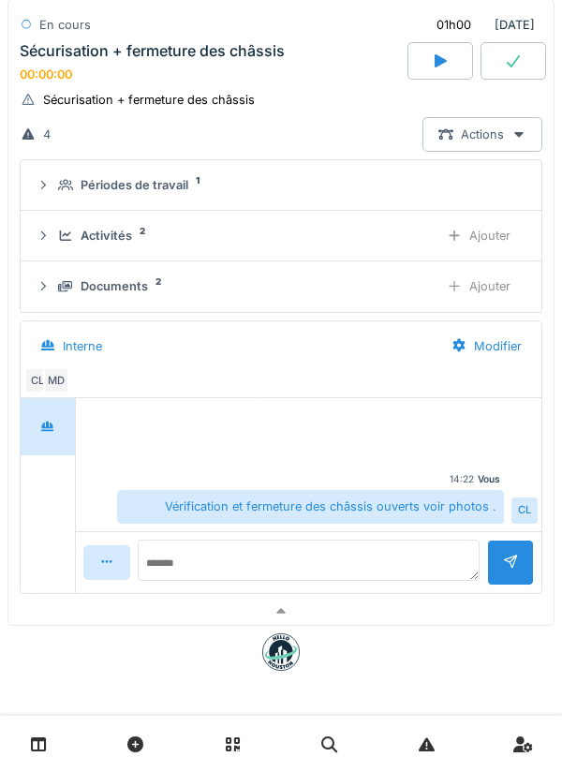
click at [505, 72] on div at bounding box center [514, 60] width 66 height 37
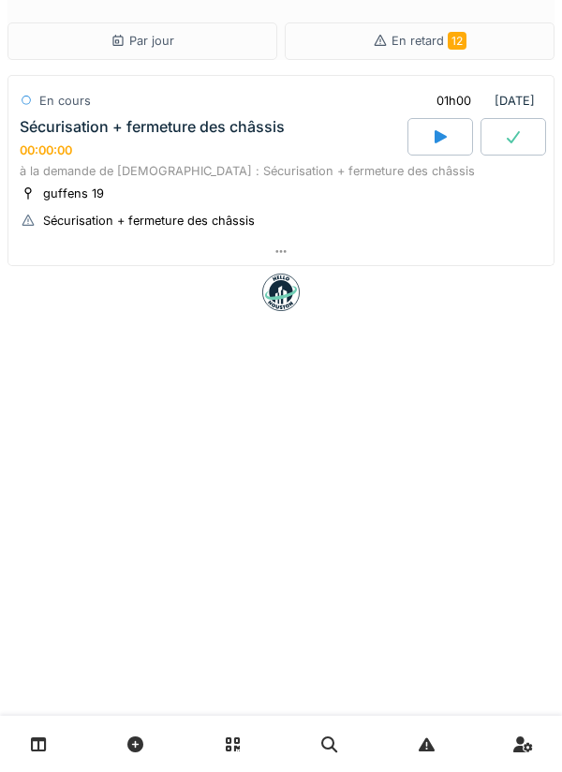
scroll to position [0, 0]
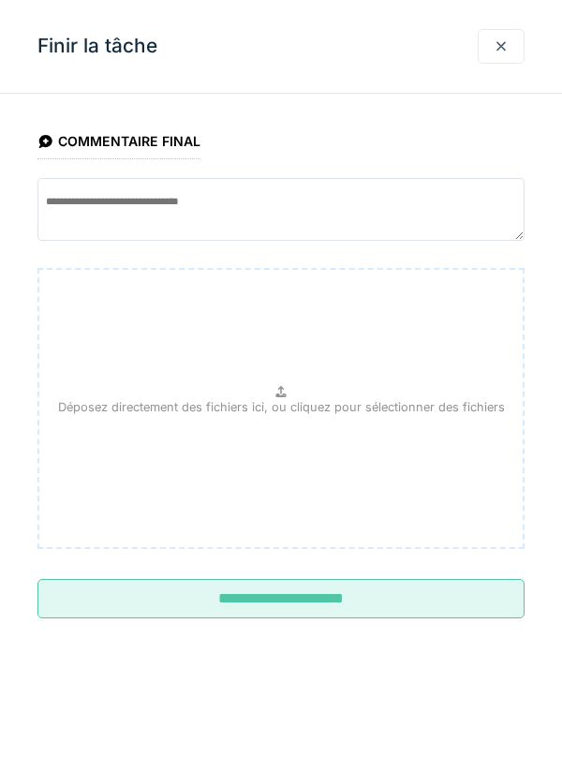
click at [312, 598] on input "**********" at bounding box center [280, 598] width 487 height 39
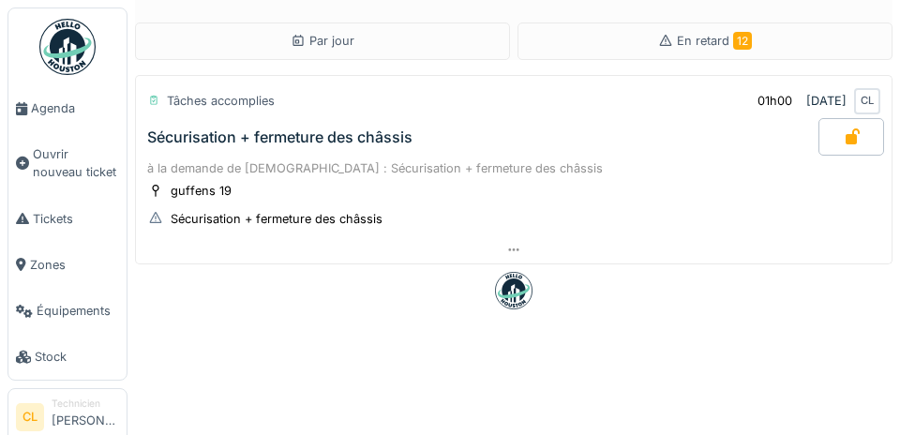
click at [57, 111] on span "Agenda" at bounding box center [75, 108] width 88 height 18
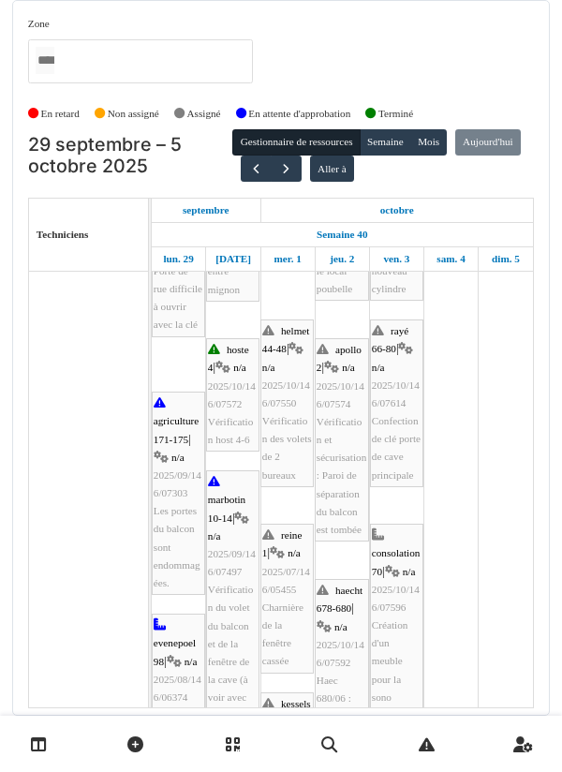
scroll to position [382, 0]
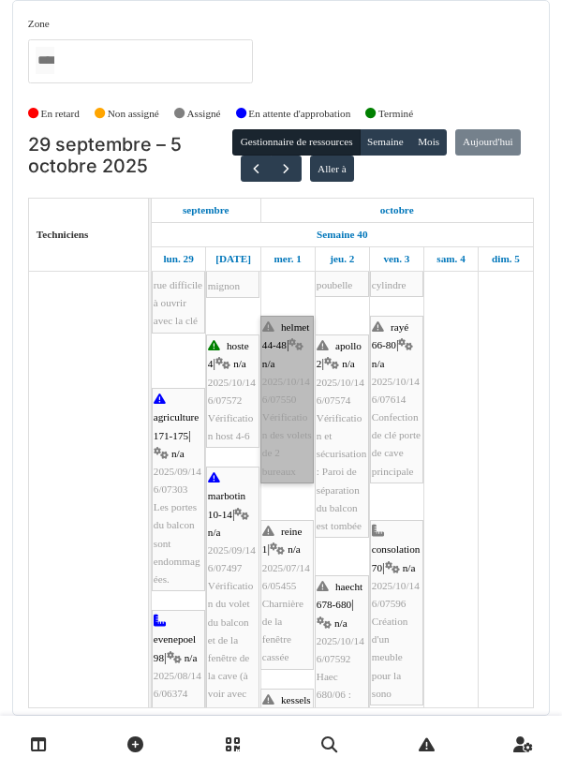
click at [285, 443] on link "helmet 44-48 | n/a 2025/10/146/07550 Vérification des volets de 2 bureaux" at bounding box center [287, 400] width 53 height 168
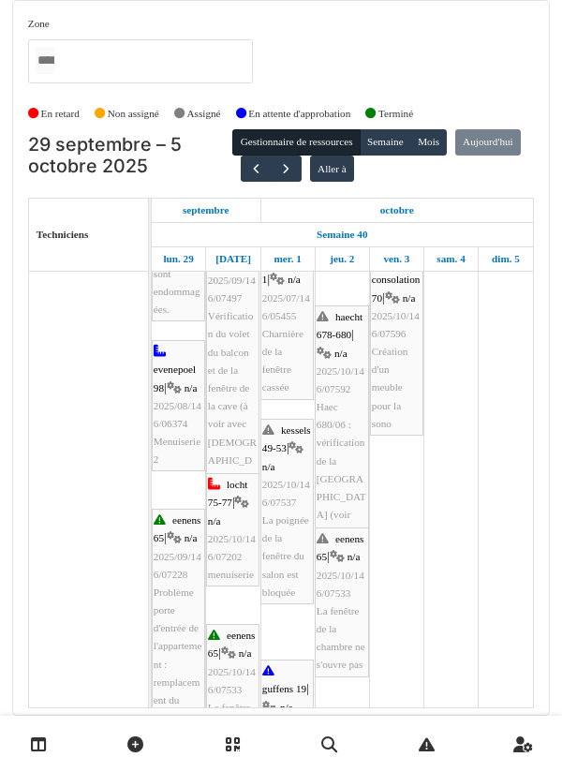
scroll to position [651, 0]
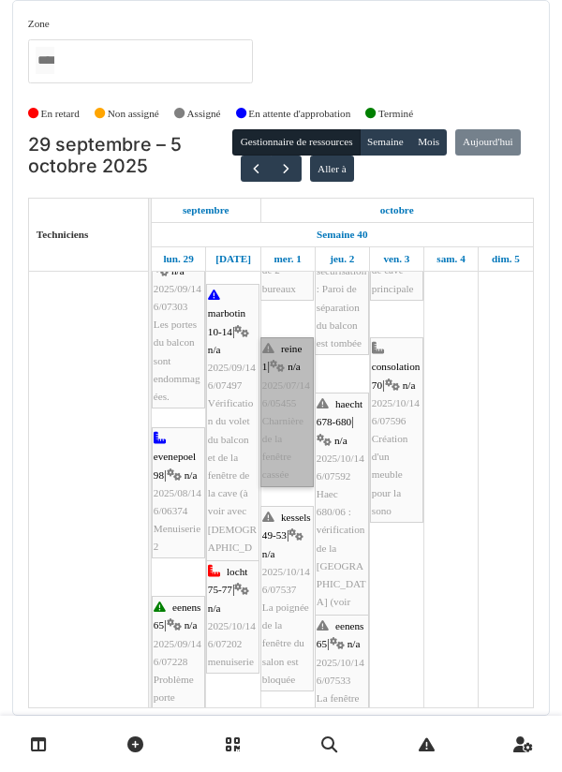
click at [283, 457] on link "reine 1 | n/a 2025/07/146/05455 Charnière de la fenêtre cassée" at bounding box center [287, 412] width 53 height 150
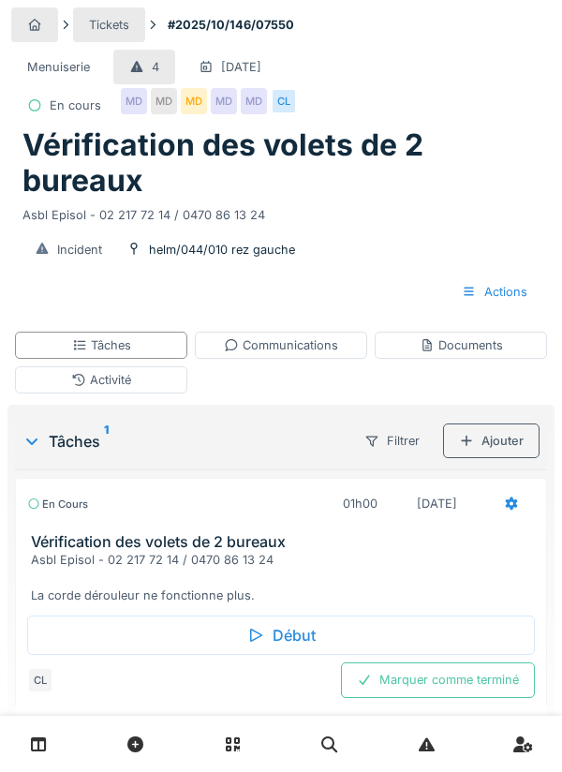
click at [145, 381] on div "Activité" at bounding box center [101, 380] width 172 height 27
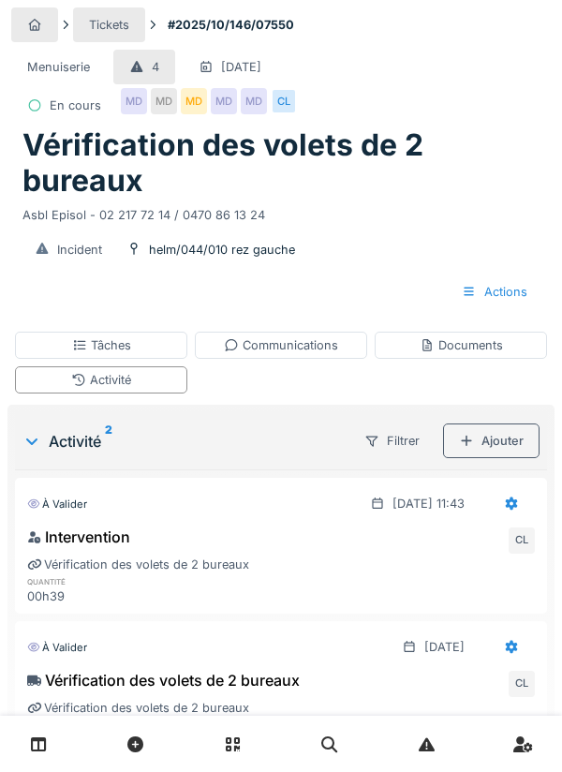
scroll to position [32, 0]
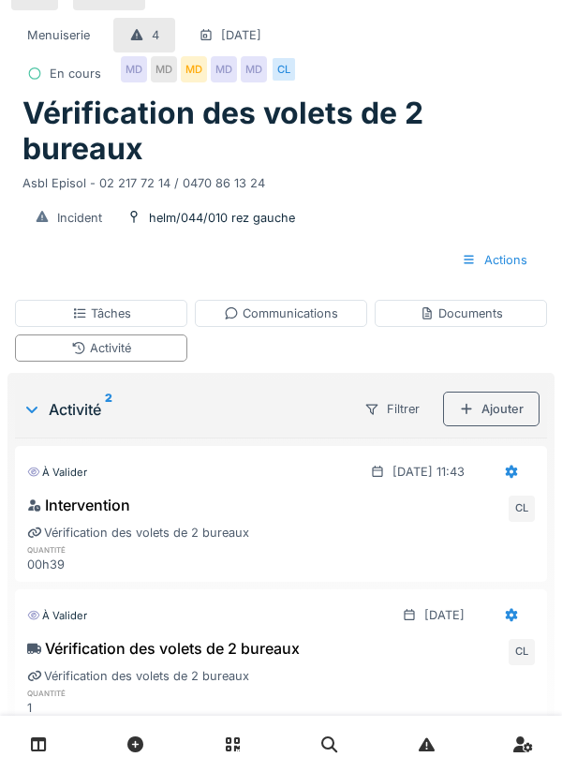
click at [128, 316] on div "Tâches" at bounding box center [101, 314] width 59 height 18
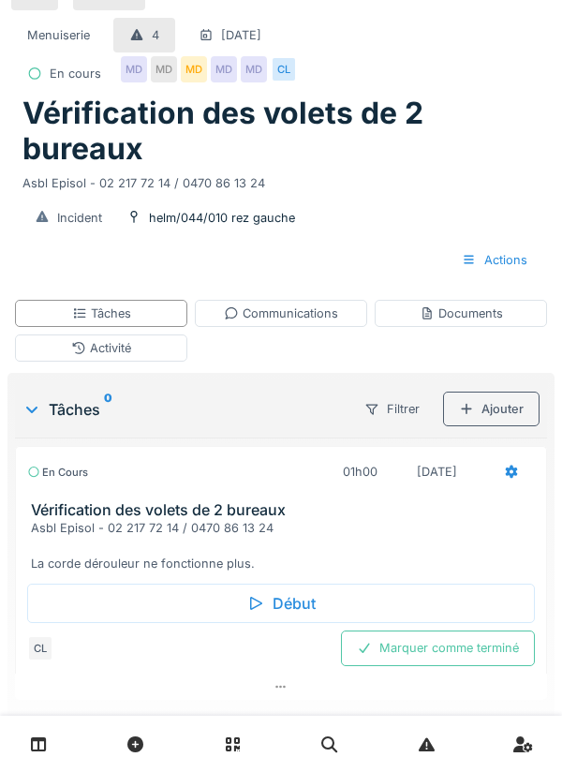
scroll to position [7, 0]
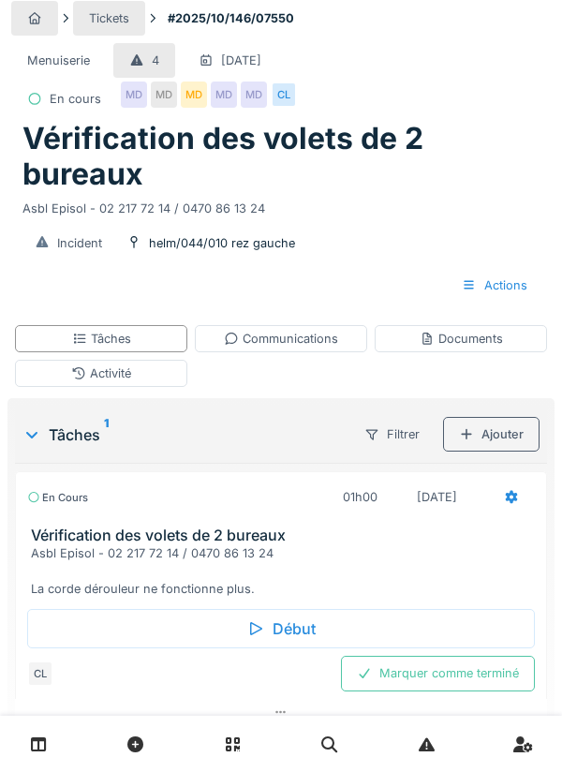
click at [463, 676] on div "Marquer comme terminé" at bounding box center [438, 673] width 194 height 35
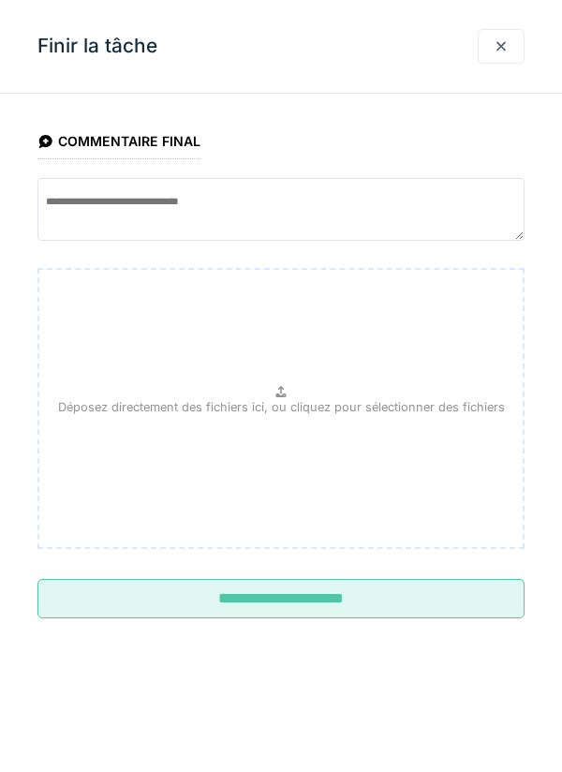
click at [307, 598] on input "**********" at bounding box center [280, 598] width 487 height 39
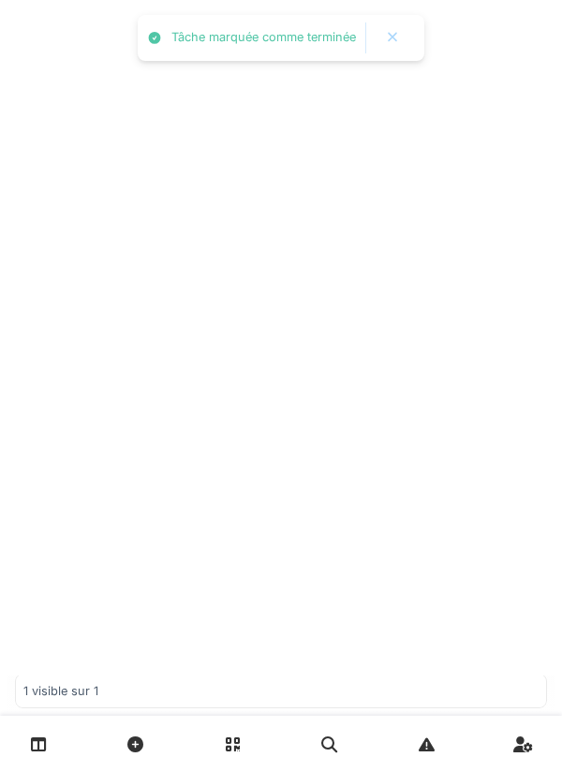
scroll to position [0, 0]
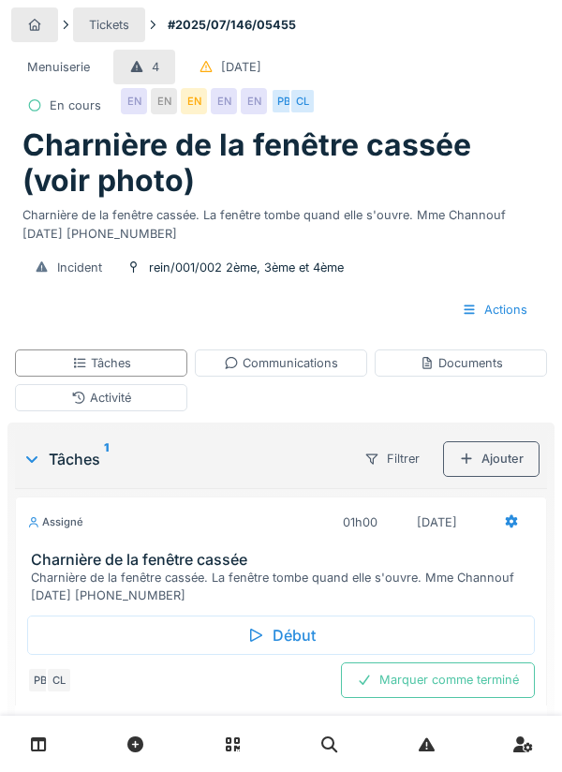
scroll to position [7, 0]
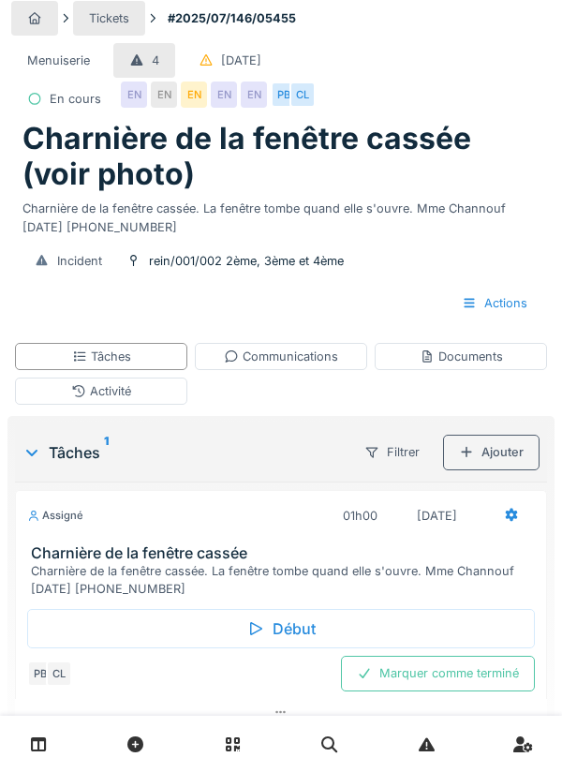
click at [292, 637] on div "Début" at bounding box center [281, 628] width 508 height 39
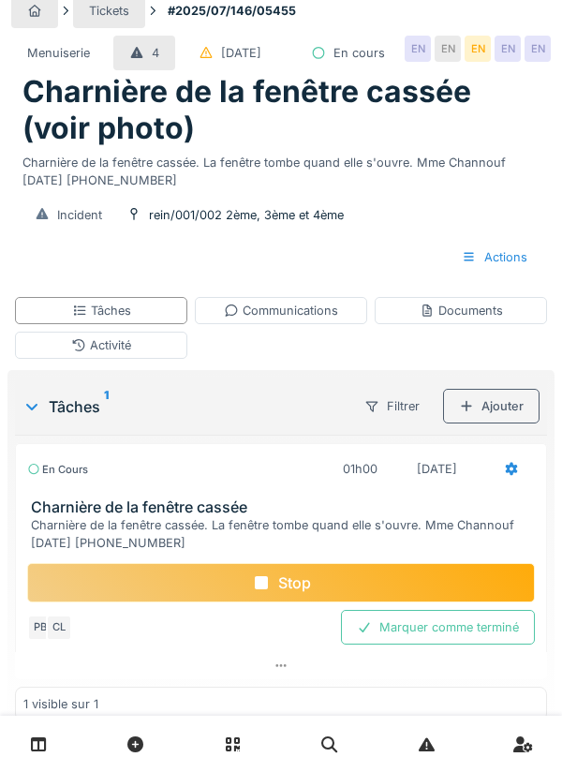
scroll to position [58, 0]
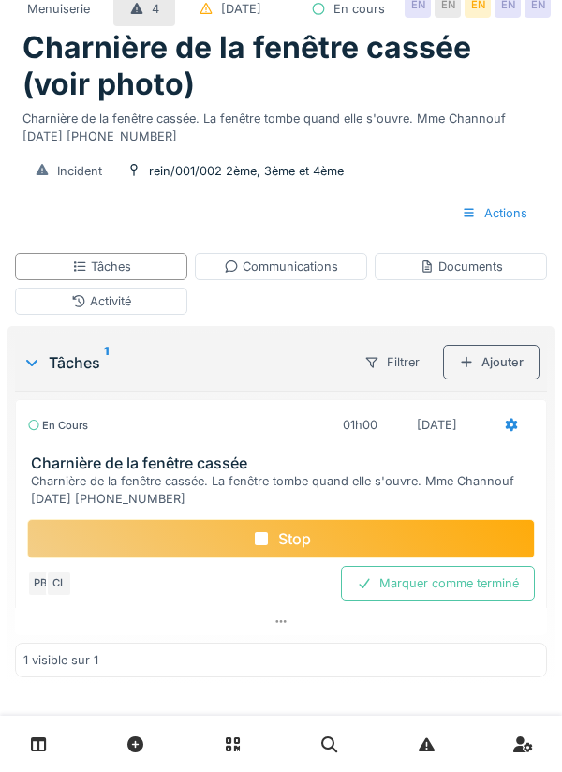
click at [494, 380] on div "Ajouter" at bounding box center [491, 362] width 97 height 35
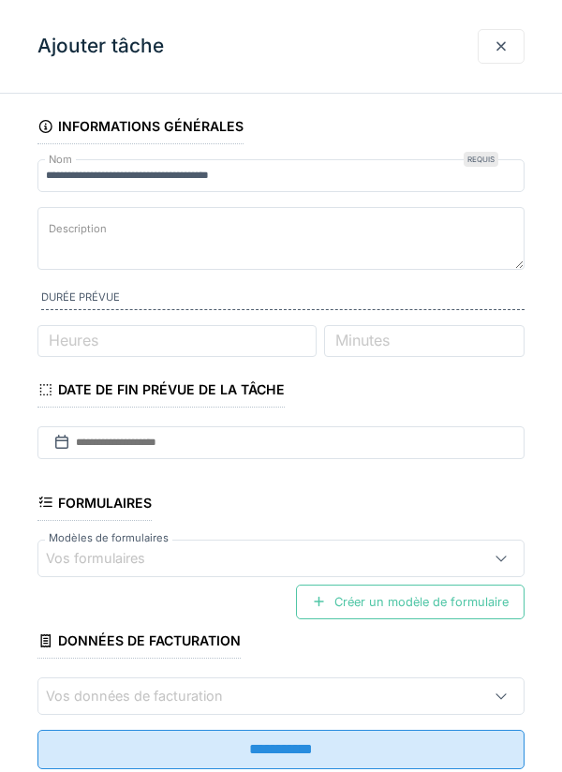
click at [491, 39] on div at bounding box center [501, 46] width 47 height 35
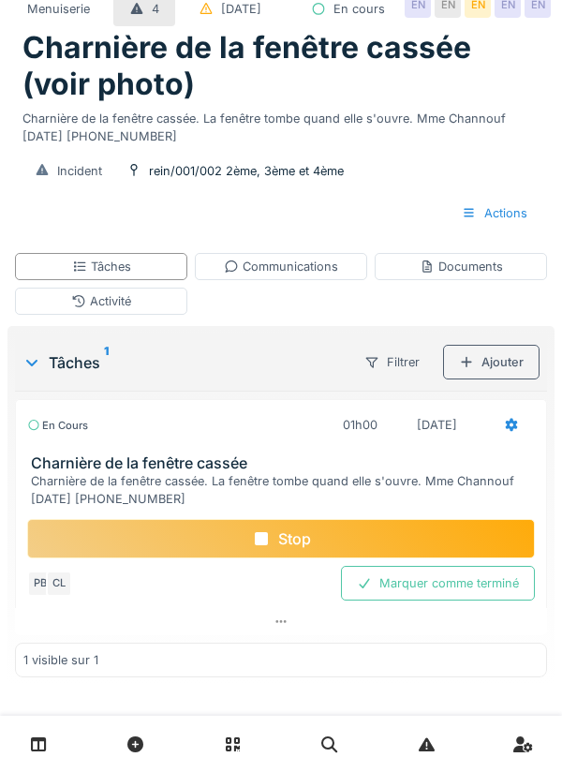
click at [473, 276] on div "Documents" at bounding box center [461, 267] width 83 height 18
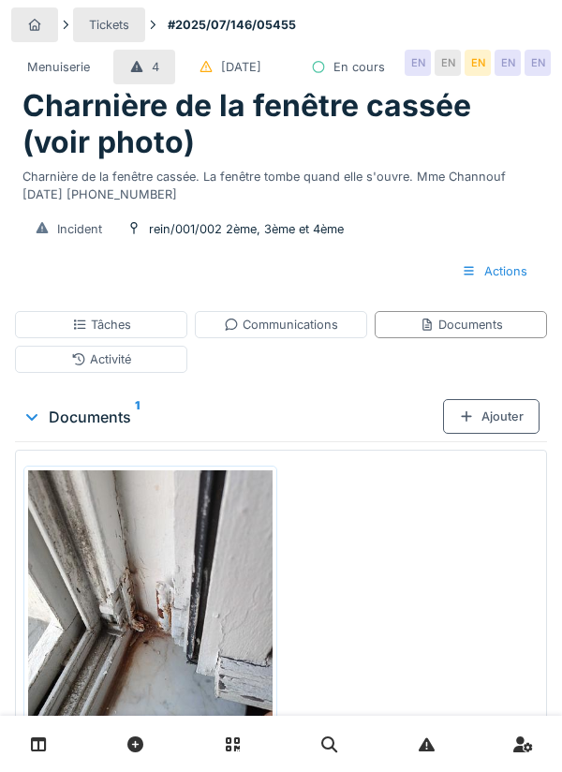
click at [500, 434] on div "Ajouter" at bounding box center [491, 416] width 97 height 35
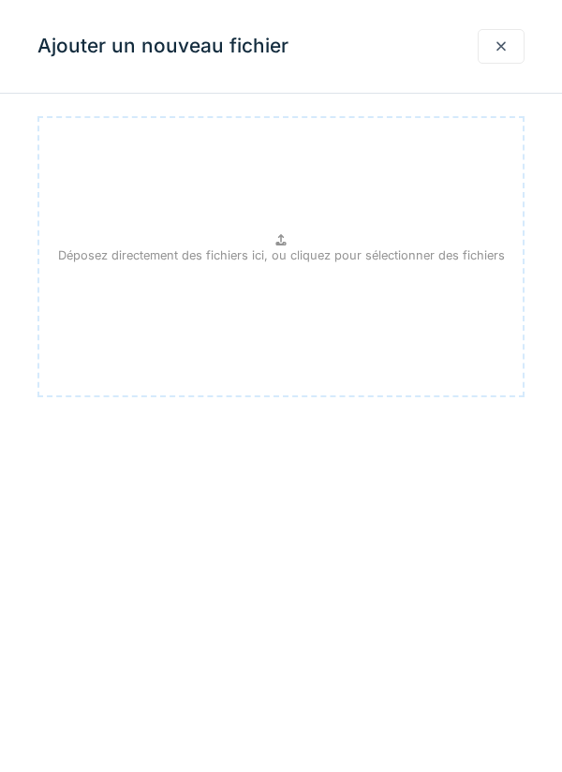
click at [258, 243] on div "Déposez directement des fichiers ici, ou cliquez pour sélectionner des fichiers" at bounding box center [280, 256] width 487 height 281
type input "**********"
